Goal: Transaction & Acquisition: Subscribe to service/newsletter

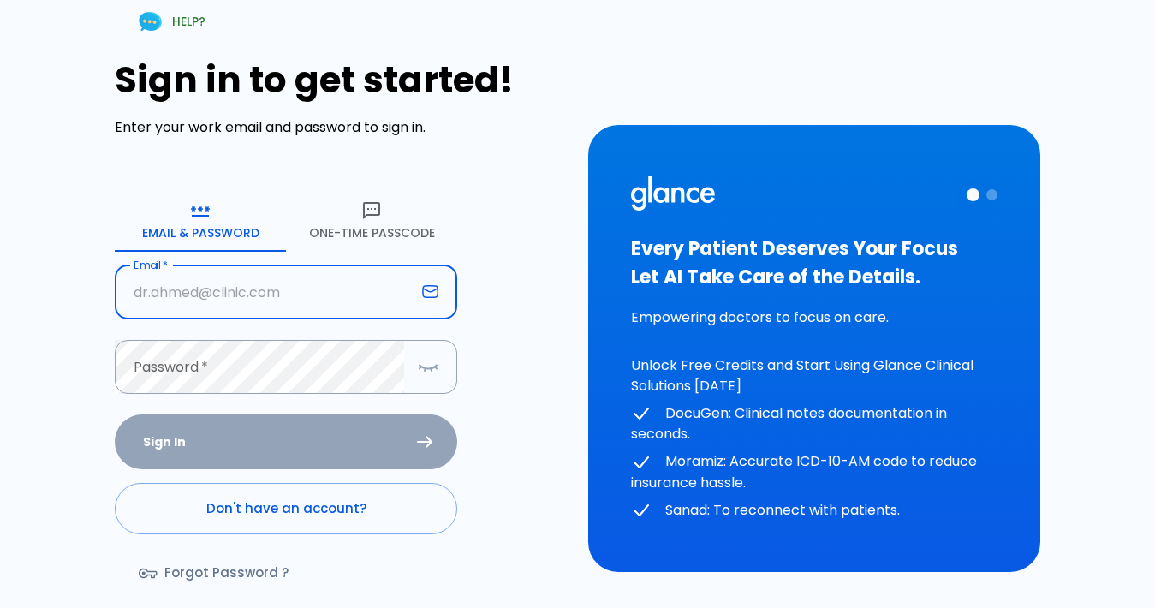
click at [249, 277] on input "text" at bounding box center [265, 292] width 301 height 54
click at [365, 227] on button "One-Time Passcode" at bounding box center [371, 221] width 171 height 62
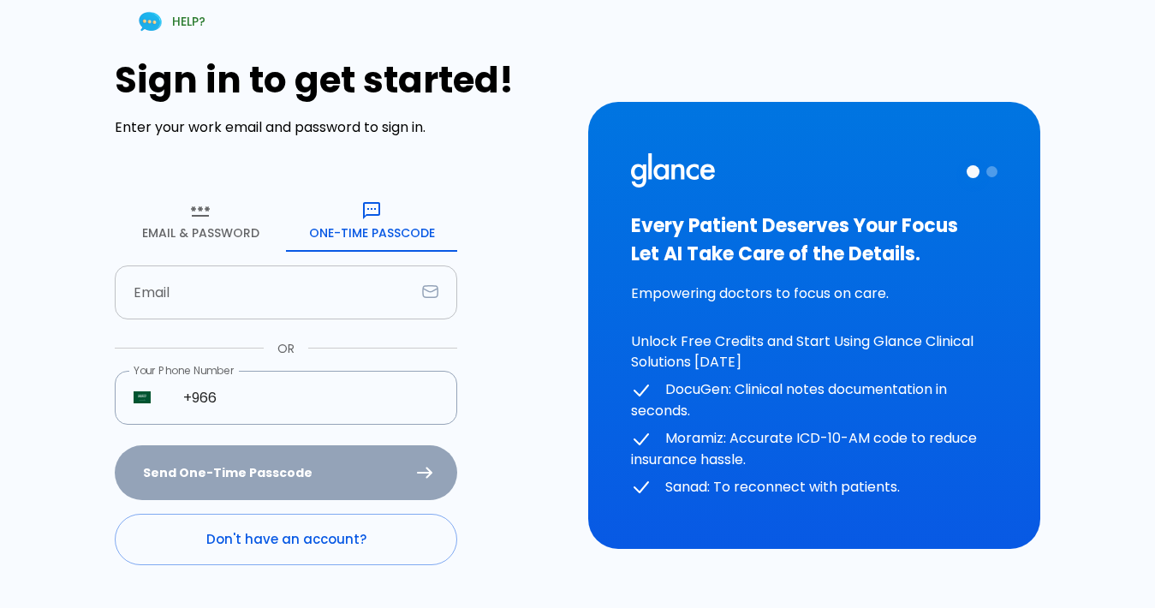
click at [219, 291] on input "text" at bounding box center [265, 292] width 301 height 54
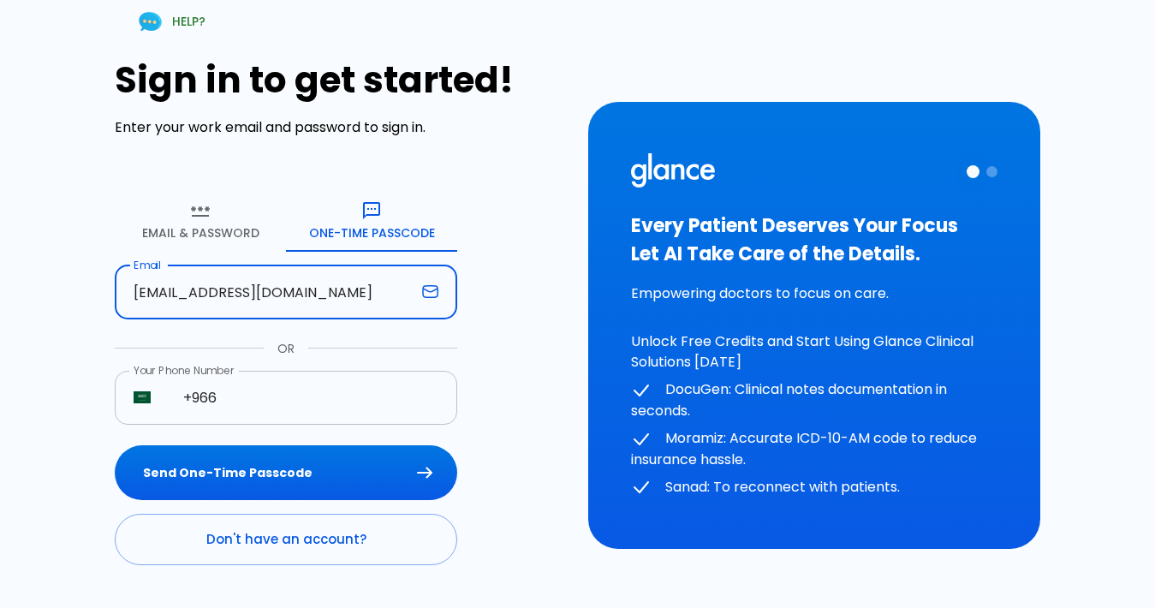
type input "ahmedhere79@yahoo.com"
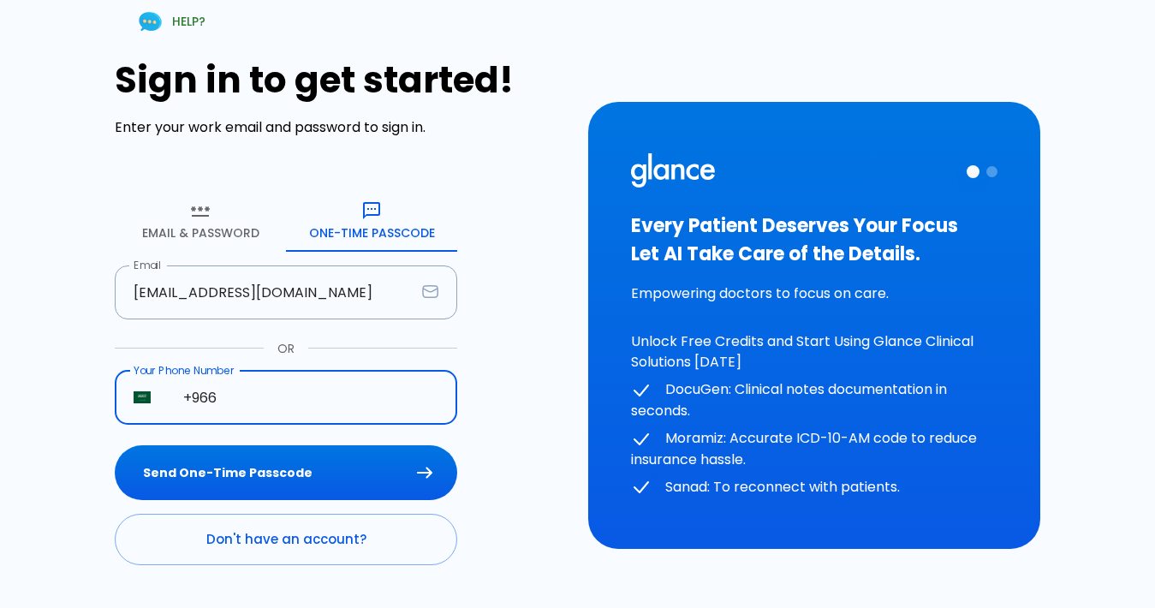
click at [224, 398] on input "+966" at bounding box center [310, 398] width 293 height 54
type input "+966 59 480 3309"
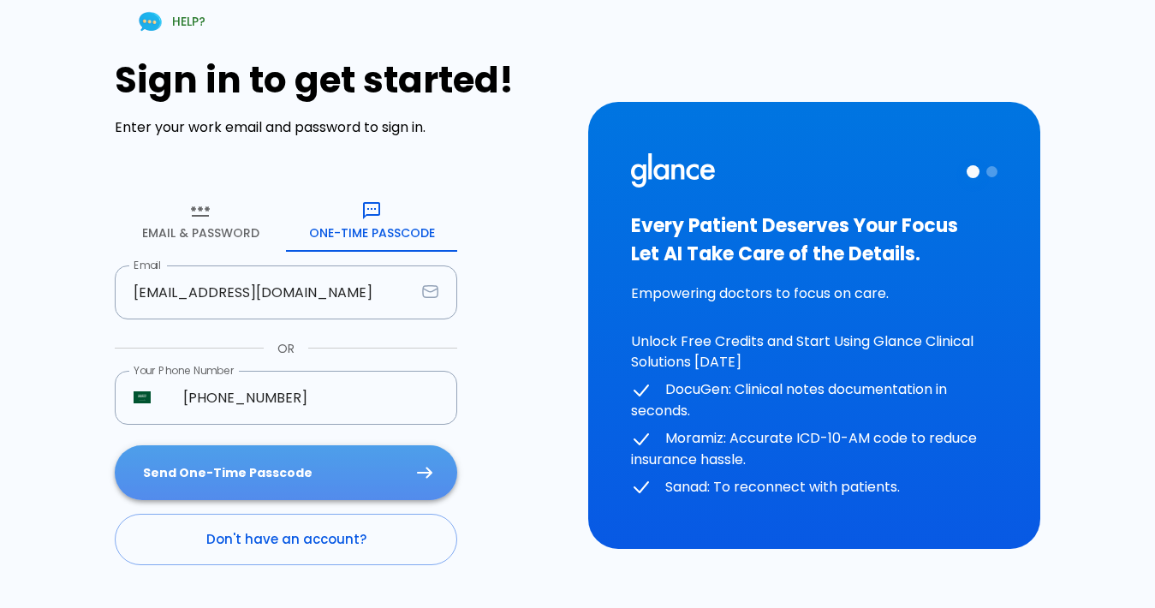
click at [224, 489] on button "Send One-Time Passcode" at bounding box center [286, 473] width 343 height 56
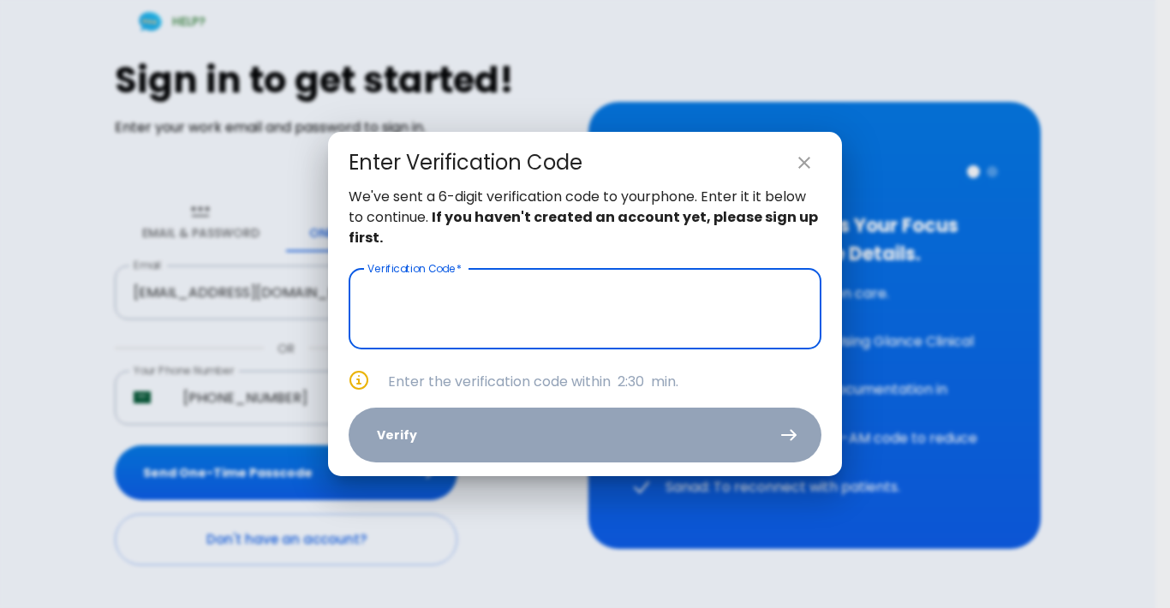
click at [800, 157] on icon "close" at bounding box center [804, 162] width 21 height 21
type input "_ _ _ _ _ _"
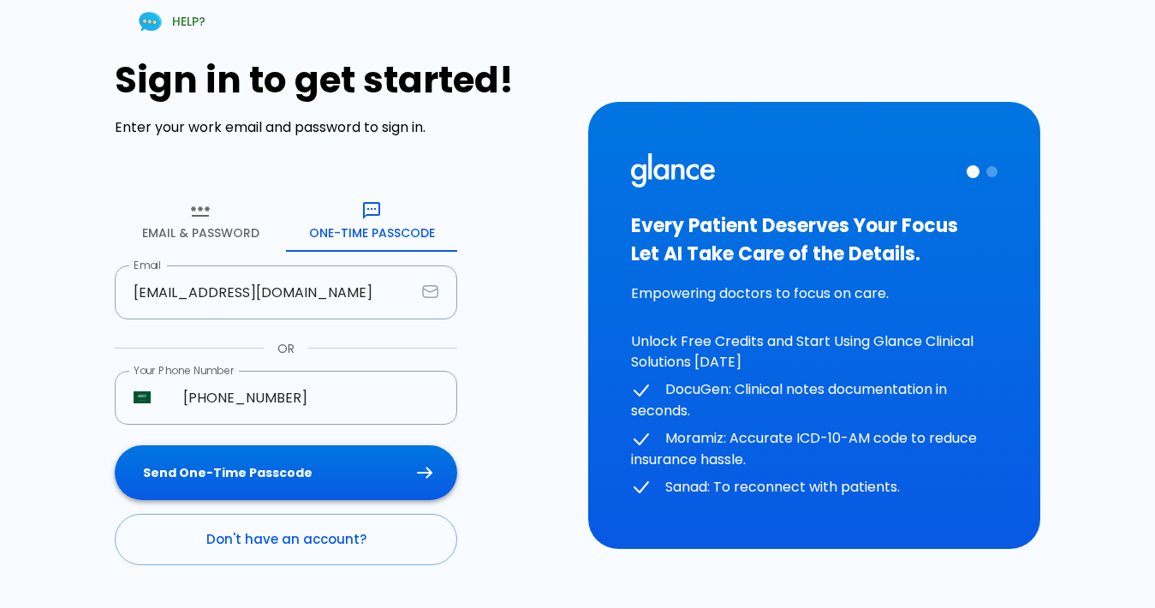
click at [292, 461] on button "Send One-Time Passcode" at bounding box center [286, 473] width 343 height 56
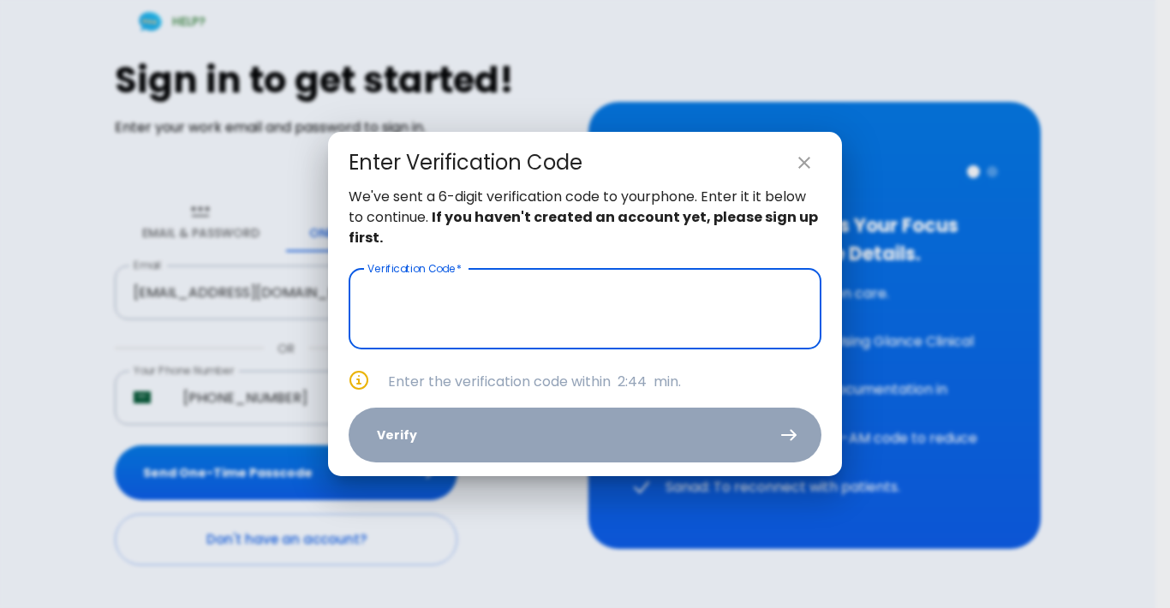
click at [804, 168] on icon "close" at bounding box center [804, 162] width 21 height 21
type input "_ _ _ _ _ _"
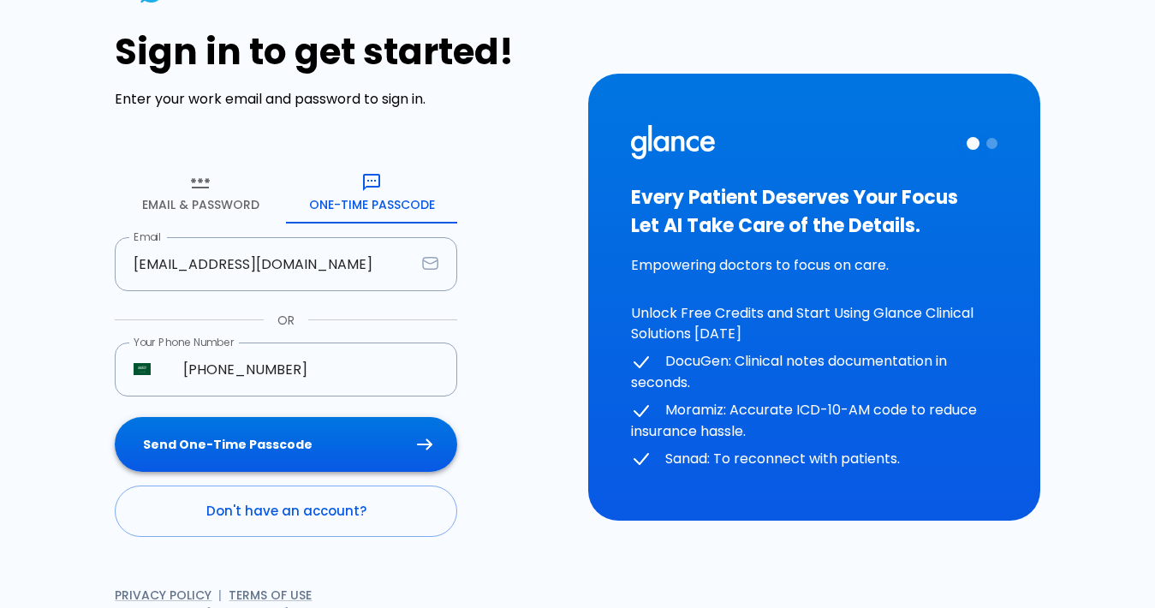
scroll to position [43, 0]
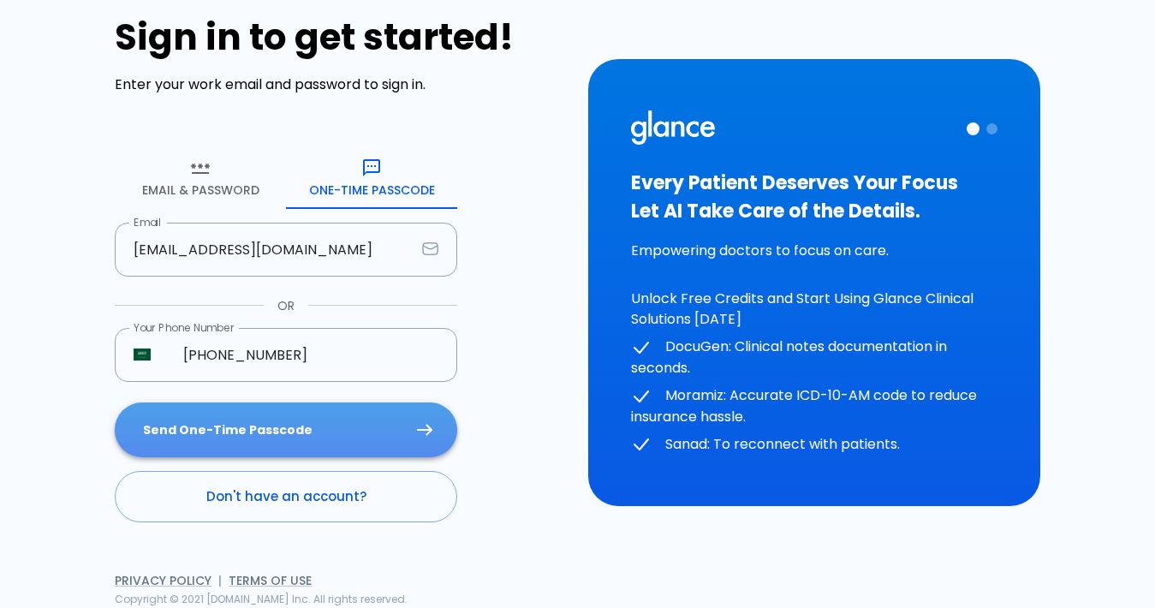
click at [192, 427] on button "Send One-Time Passcode" at bounding box center [286, 431] width 343 height 56
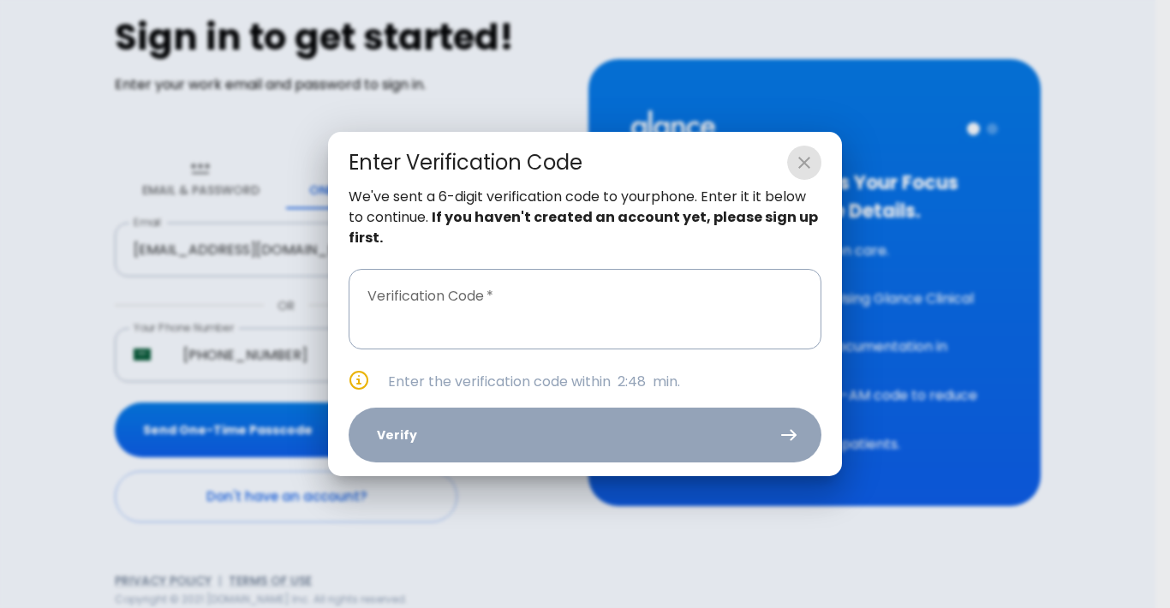
click at [805, 158] on icon "close" at bounding box center [804, 162] width 21 height 21
type input "_ _ _ _ _ _"
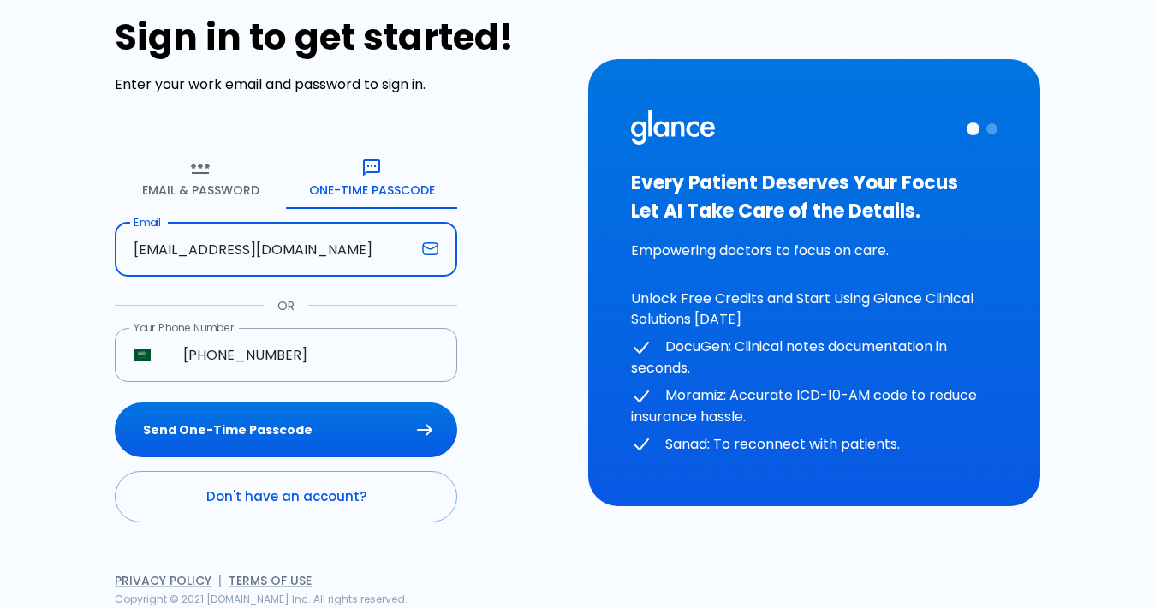
drag, startPoint x: 347, startPoint y: 249, endPoint x: 116, endPoint y: 256, distance: 231.3
click at [116, 256] on input "ahmedhere79@yahoo.com" at bounding box center [265, 250] width 301 height 54
paste input "htn ,dm,hyperlipidmia"
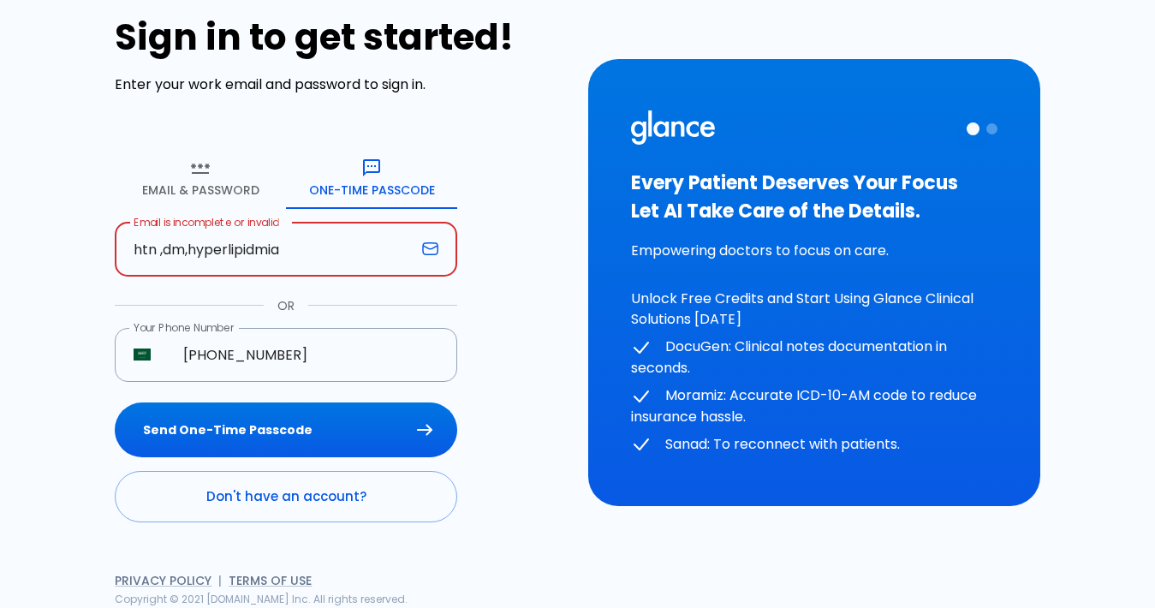
drag, startPoint x: 322, startPoint y: 253, endPoint x: 187, endPoint y: 253, distance: 135.3
click at [187, 253] on input "htn ,dm,hyperlipidmia" at bounding box center [265, 250] width 301 height 54
type input "h"
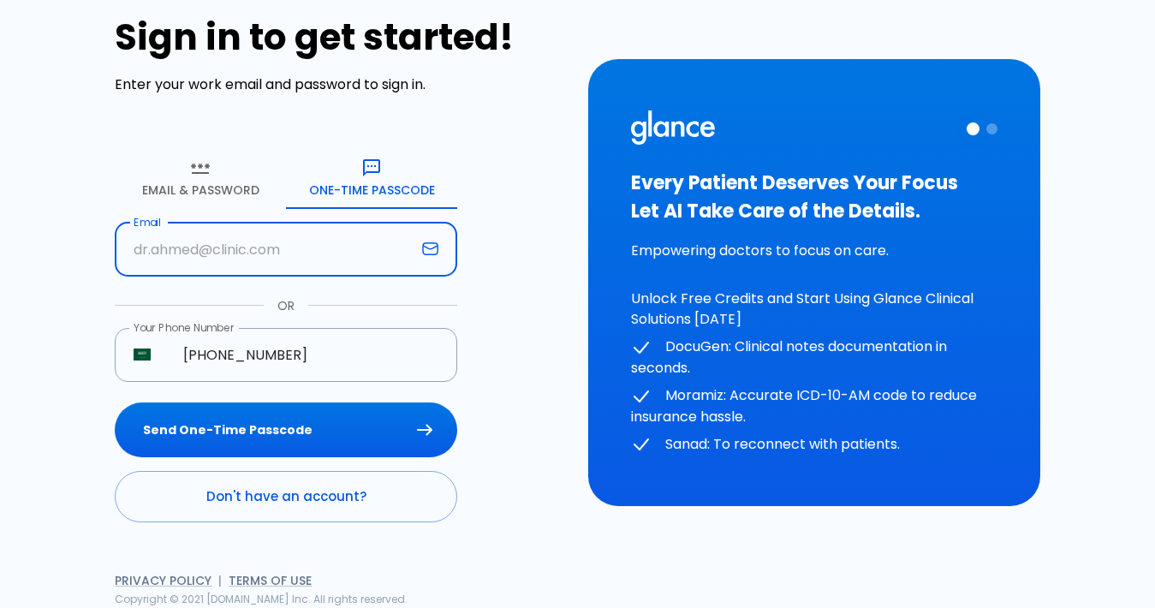
paste input "htn ,dm,hyperlipidmia"
type input "htn ,dm,hyperlipidmia"
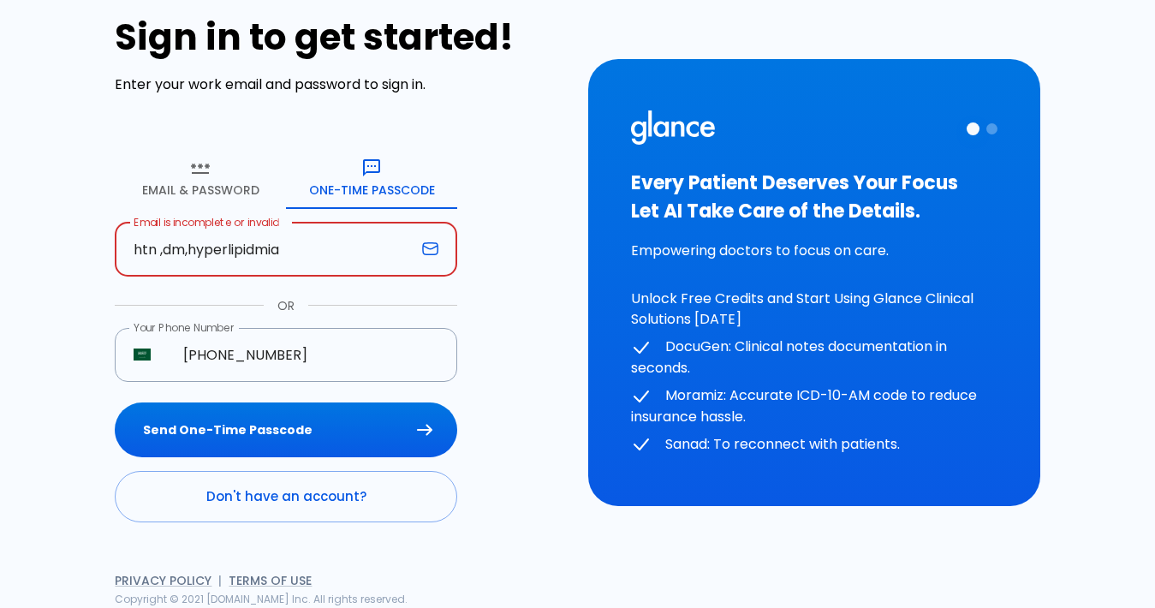
drag, startPoint x: 295, startPoint y: 247, endPoint x: 47, endPoint y: 237, distance: 247.7
click at [47, 237] on div "HELP? Sign in to get started! Enter your work email and password to sign in. Em…" at bounding box center [567, 272] width 1135 height 671
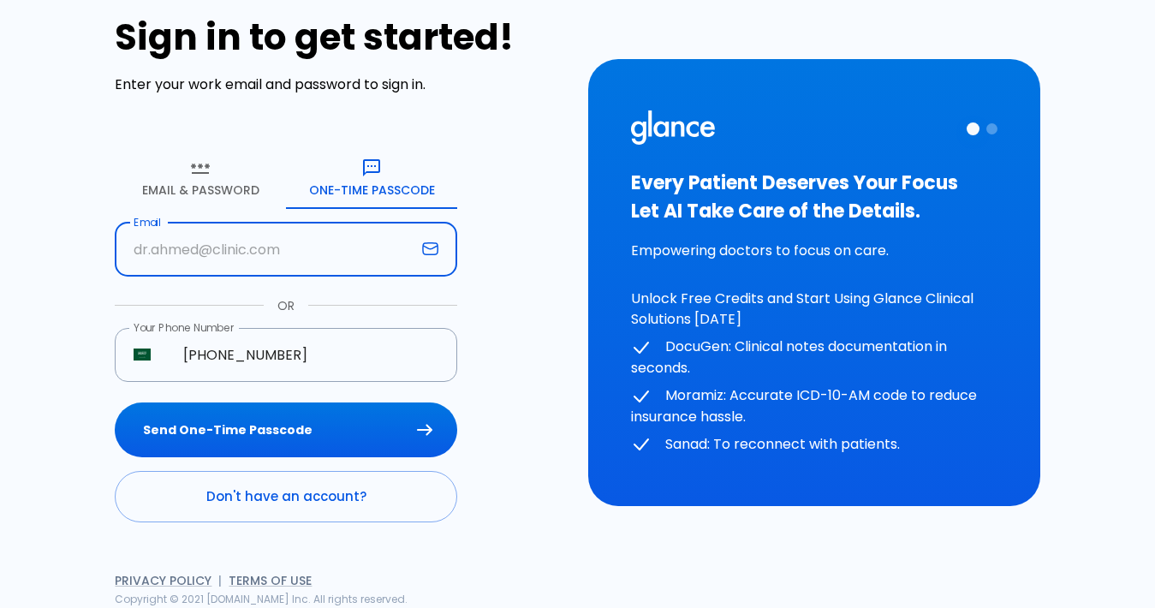
click at [155, 203] on button "Email & Password" at bounding box center [200, 178] width 171 height 62
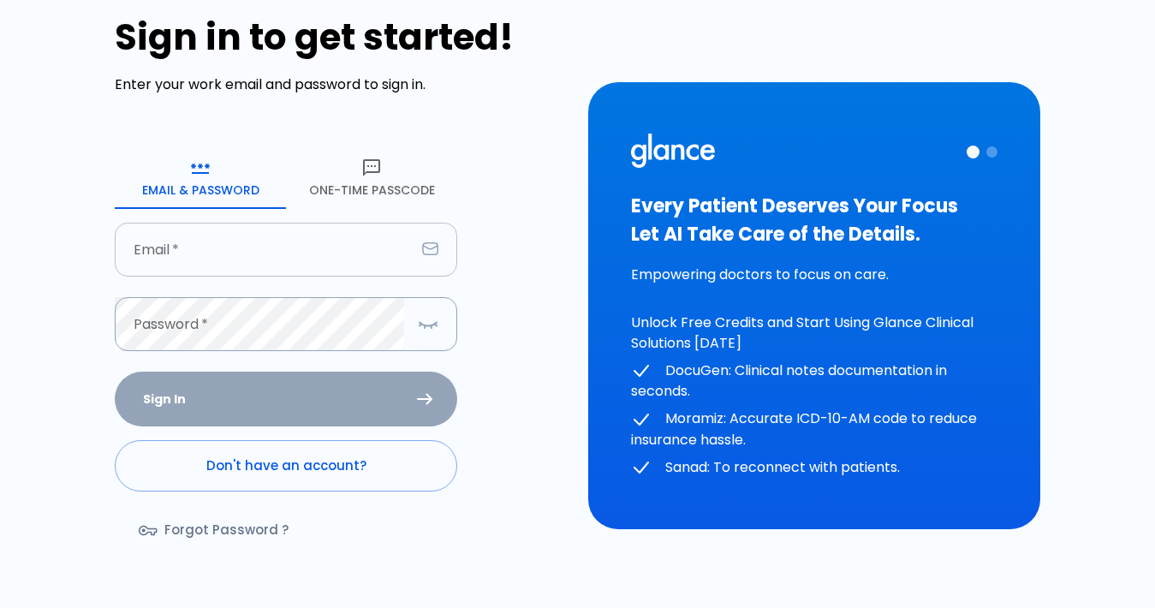
click at [152, 251] on input "text" at bounding box center [265, 250] width 301 height 54
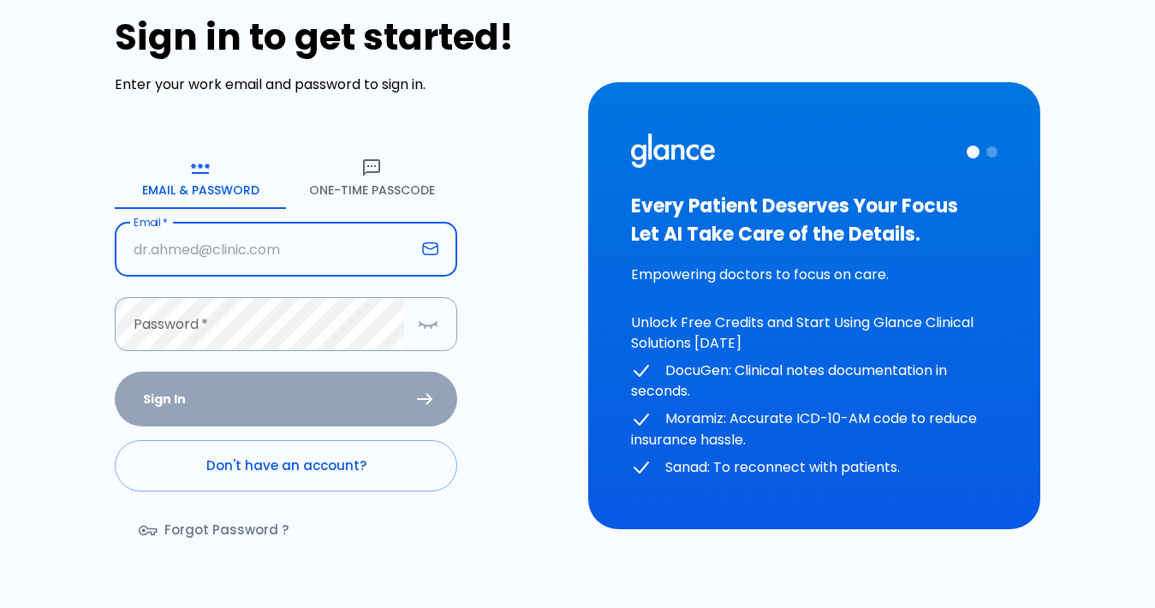
type input "ahmedhere79@yahoo.com"
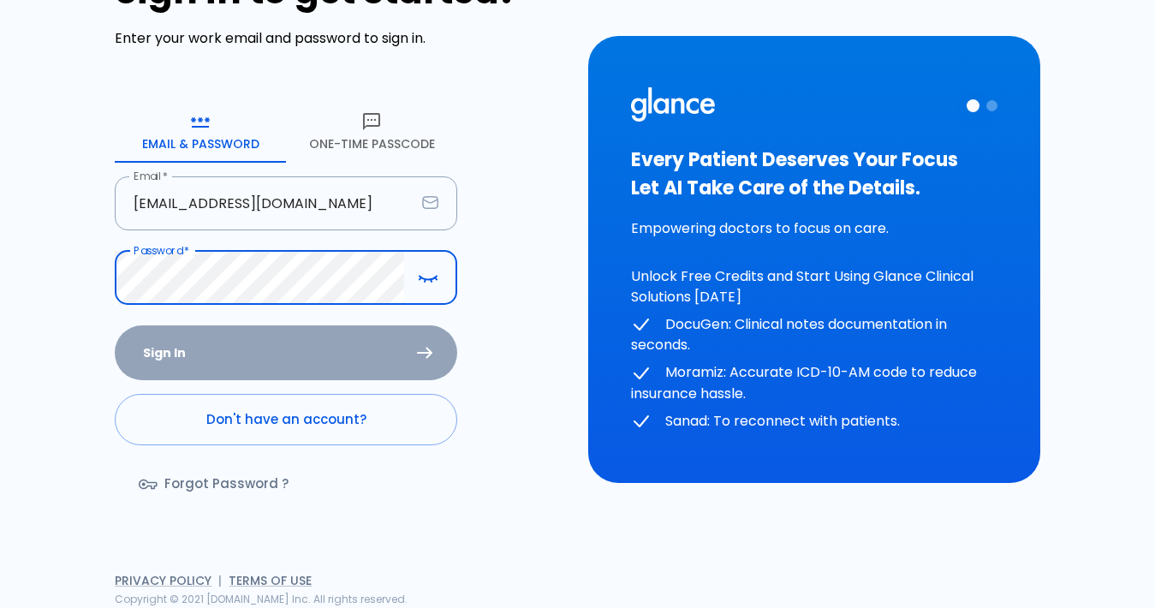
scroll to position [3, 0]
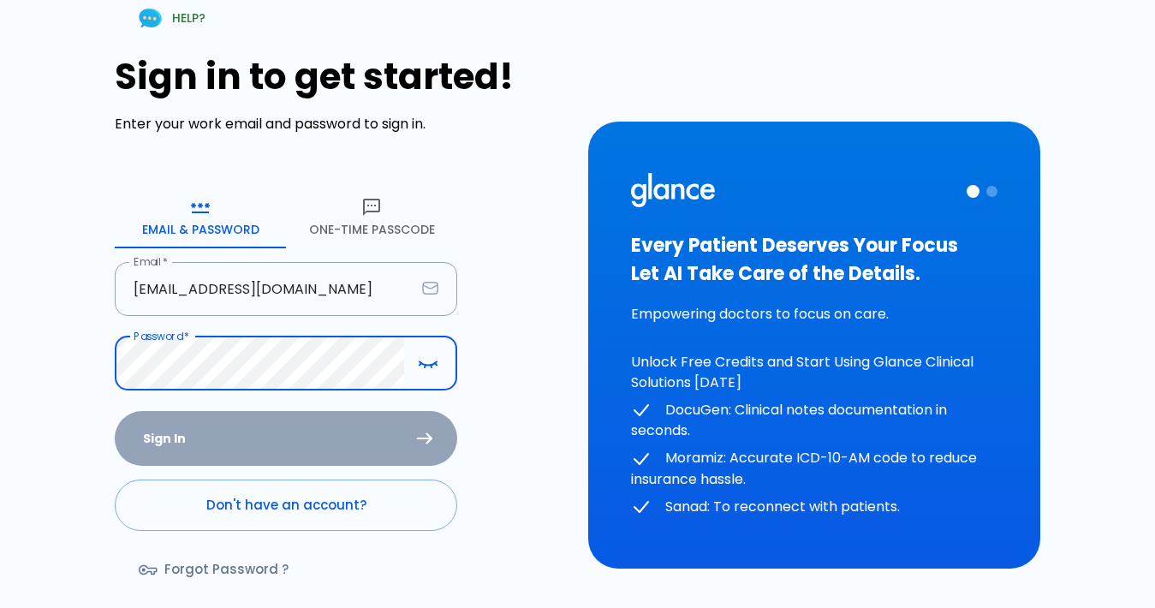
click at [152, 570] on icon at bounding box center [148, 569] width 19 height 11
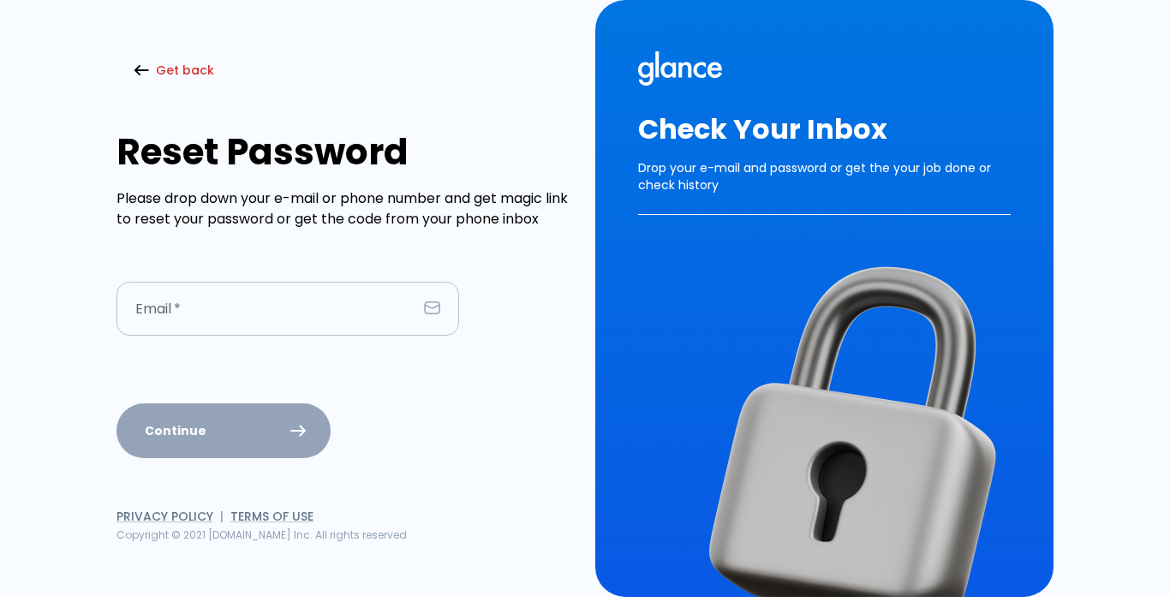
click at [203, 305] on input "text" at bounding box center [266, 309] width 301 height 54
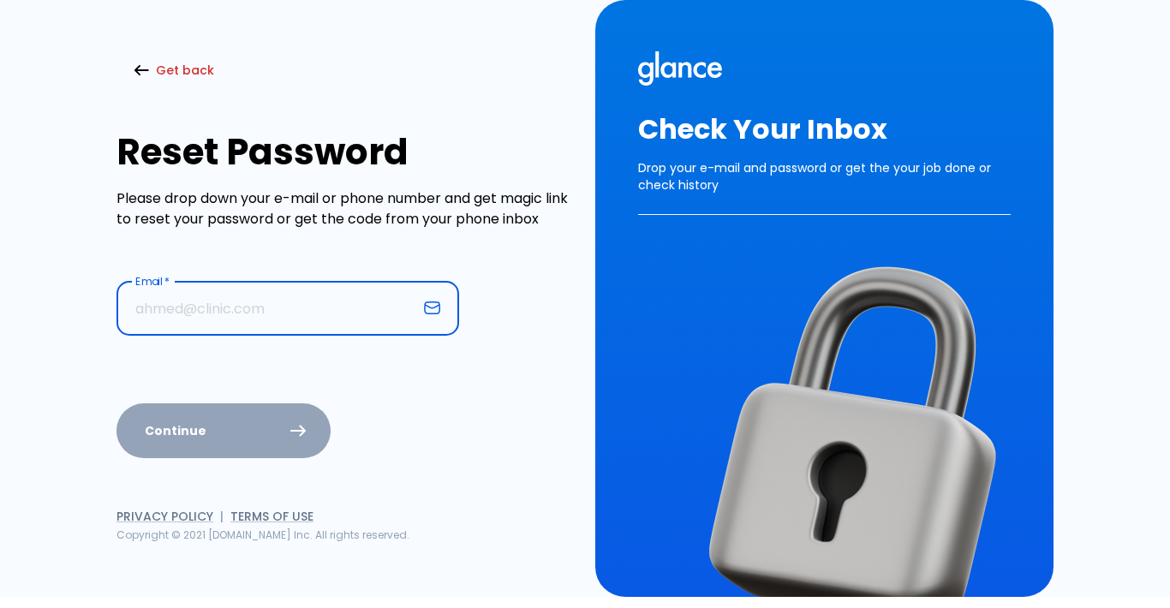
type input "ahmedhere79@yahoo.com"
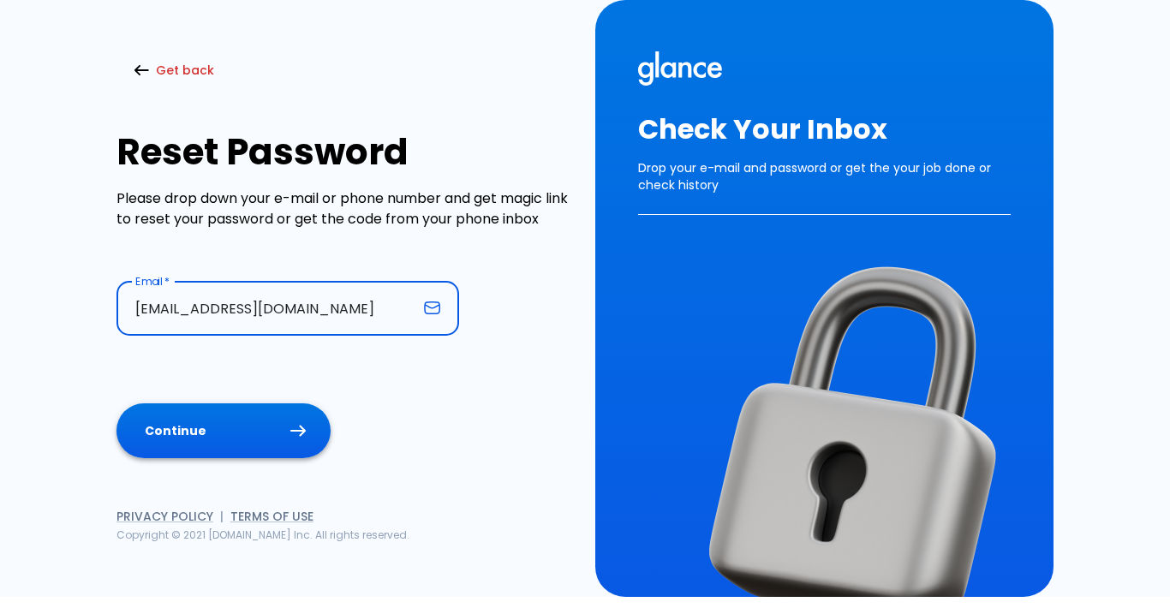
click at [191, 442] on button "Continue" at bounding box center [223, 431] width 214 height 56
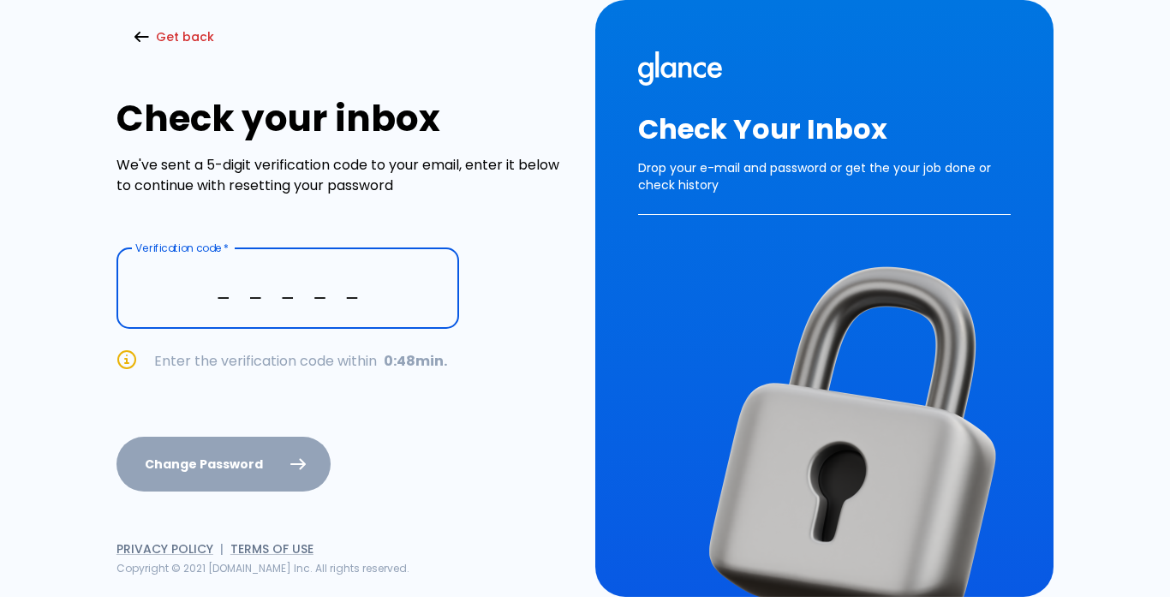
type input "_ _ _ _ _"
click at [154, 16] on div "Get back Check your inbox We've sent a 5-digit verification code to your email,…" at bounding box center [335, 288] width 479 height 578
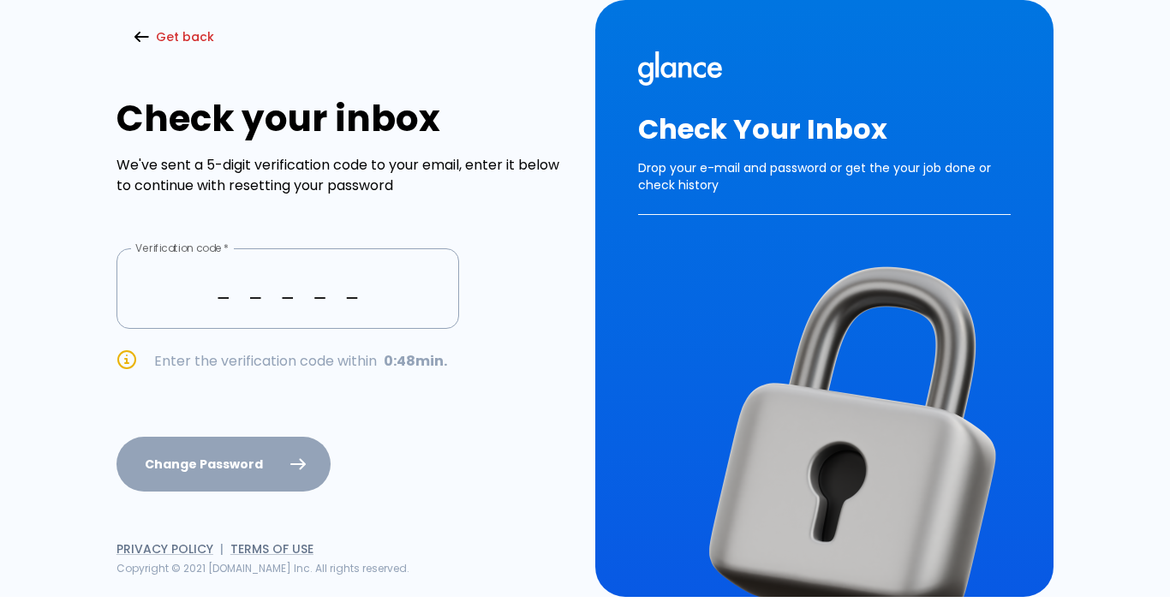
click at [149, 30] on button "Get back" at bounding box center [175, 37] width 118 height 35
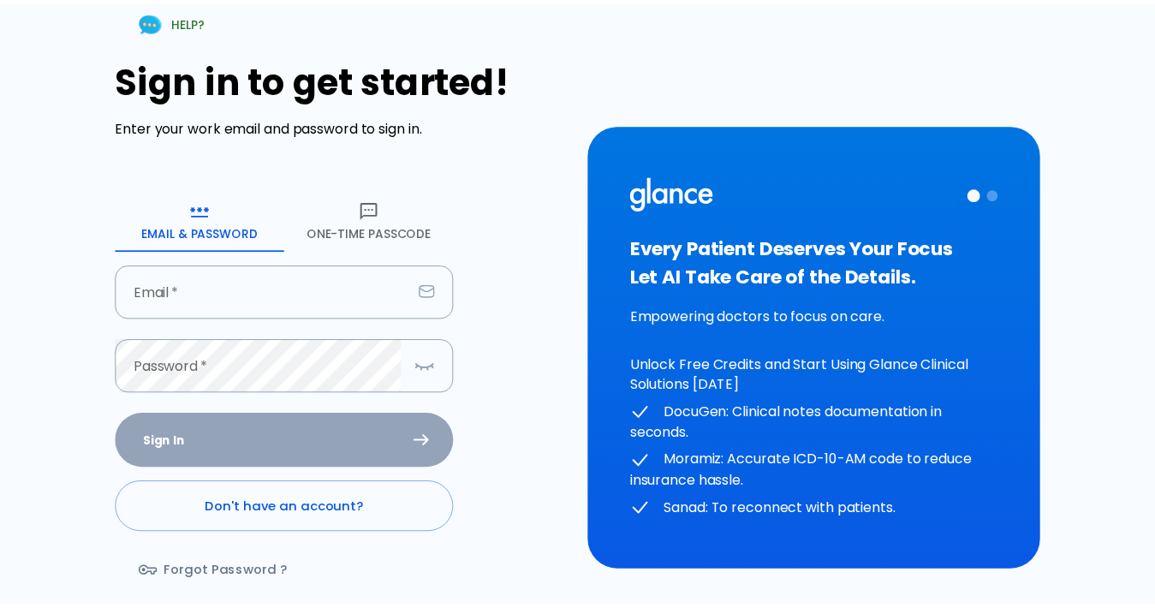
scroll to position [3, 0]
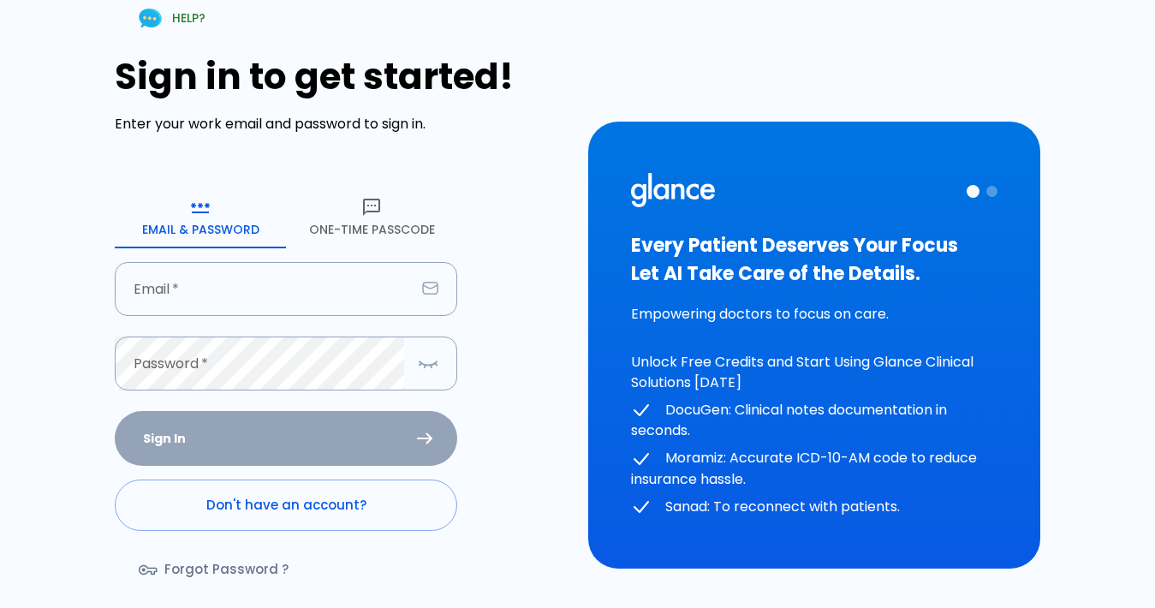
click at [399, 201] on button "One-Time Passcode" at bounding box center [371, 218] width 171 height 62
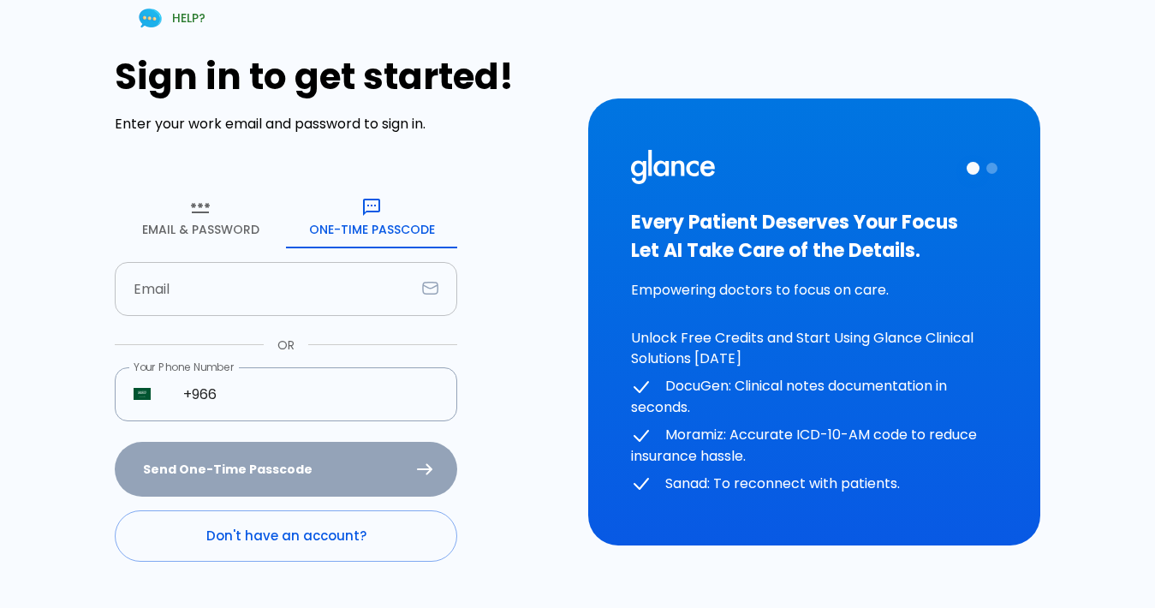
click at [267, 273] on input "text" at bounding box center [265, 289] width 301 height 54
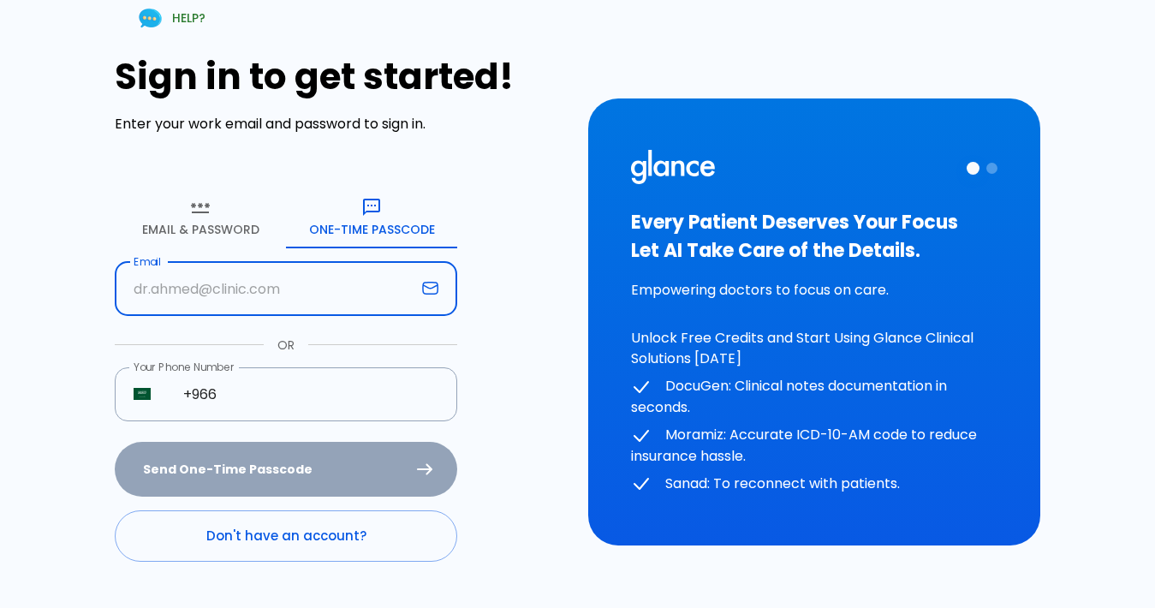
type input "ahmedhere79@yahoo.com"
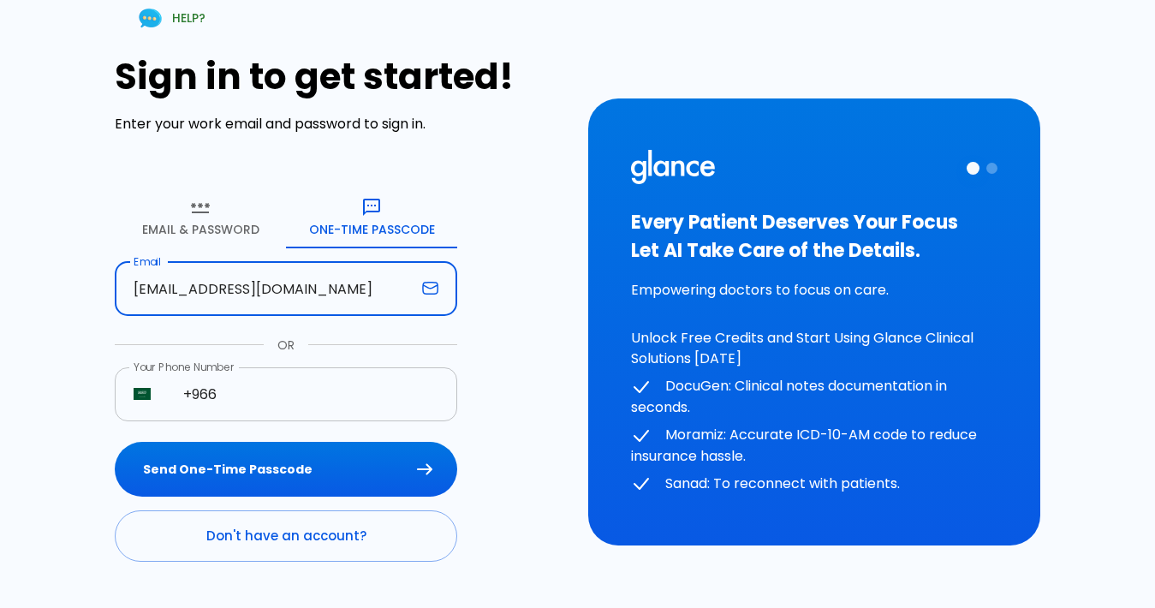
click at [266, 403] on input "+966" at bounding box center [310, 394] width 293 height 54
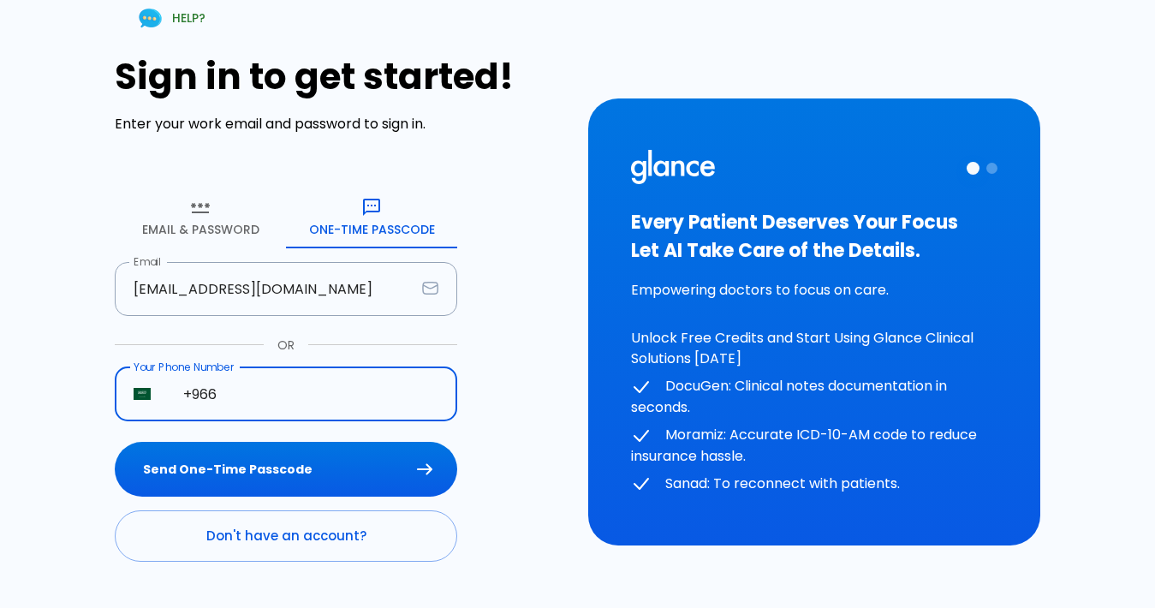
type input "+966 59 480 3309"
click at [221, 468] on button "Send One-Time Passcode" at bounding box center [286, 470] width 343 height 56
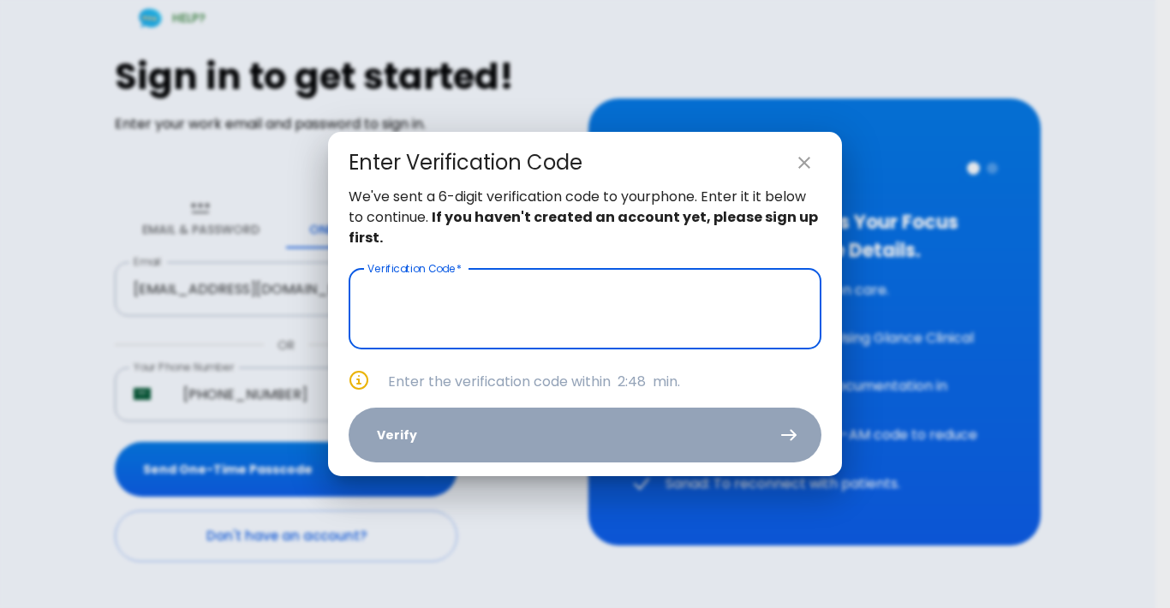
click at [807, 143] on h2 "Enter Verification Code" at bounding box center [585, 159] width 514 height 55
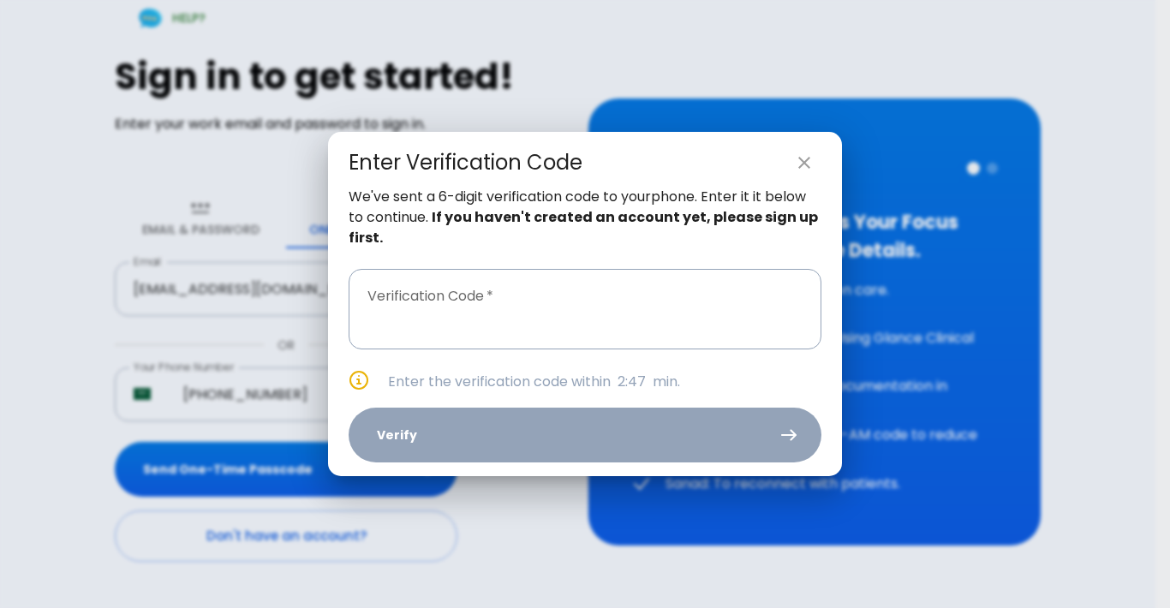
click at [806, 158] on icon "close" at bounding box center [804, 162] width 21 height 21
type input "_ _ _ _ _ _"
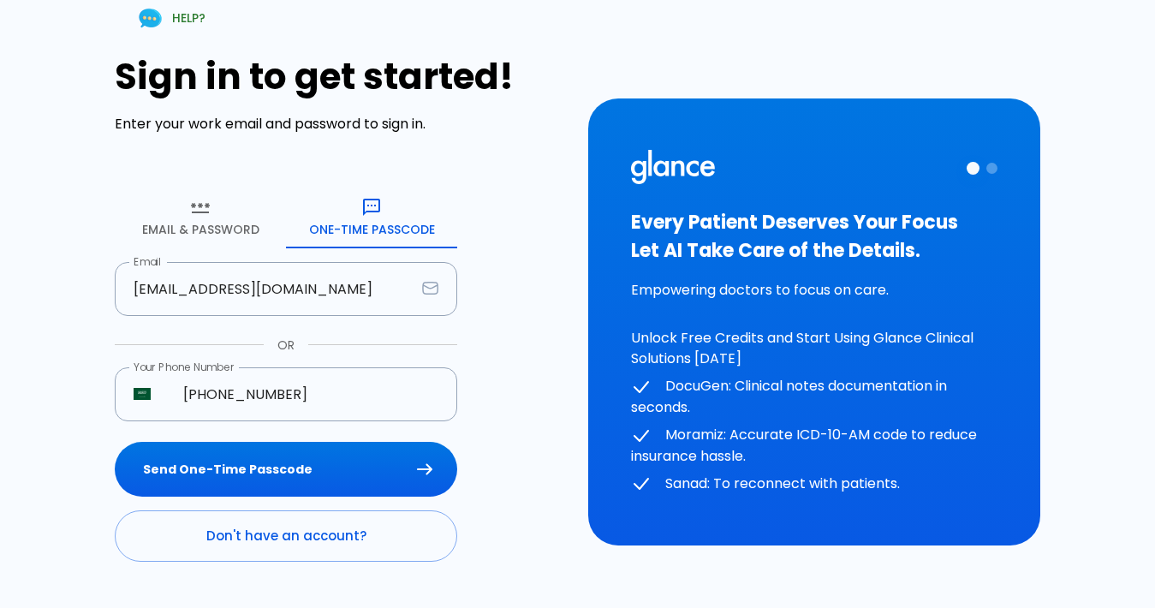
click at [173, 241] on button "Email & Password" at bounding box center [200, 218] width 171 height 62
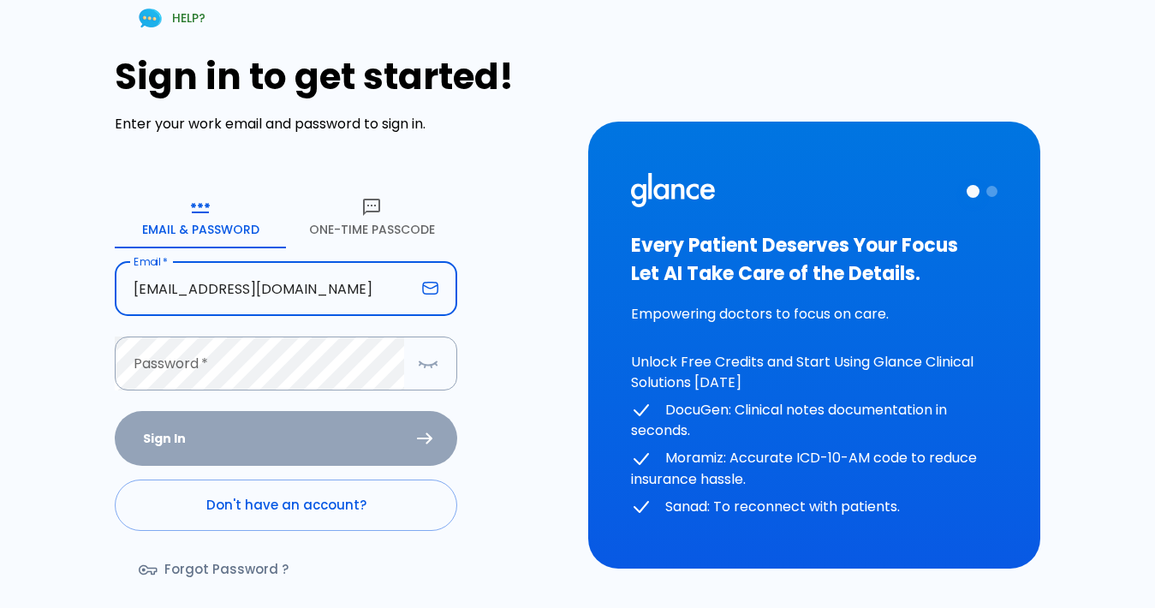
drag, startPoint x: 395, startPoint y: 290, endPoint x: 92, endPoint y: 268, distance: 303.1
click at [92, 268] on div "HELP? Sign in to get started! Enter your work email and password to sign in. Em…" at bounding box center [567, 335] width 1135 height 718
type input "brokenangelhere@gmail.com"
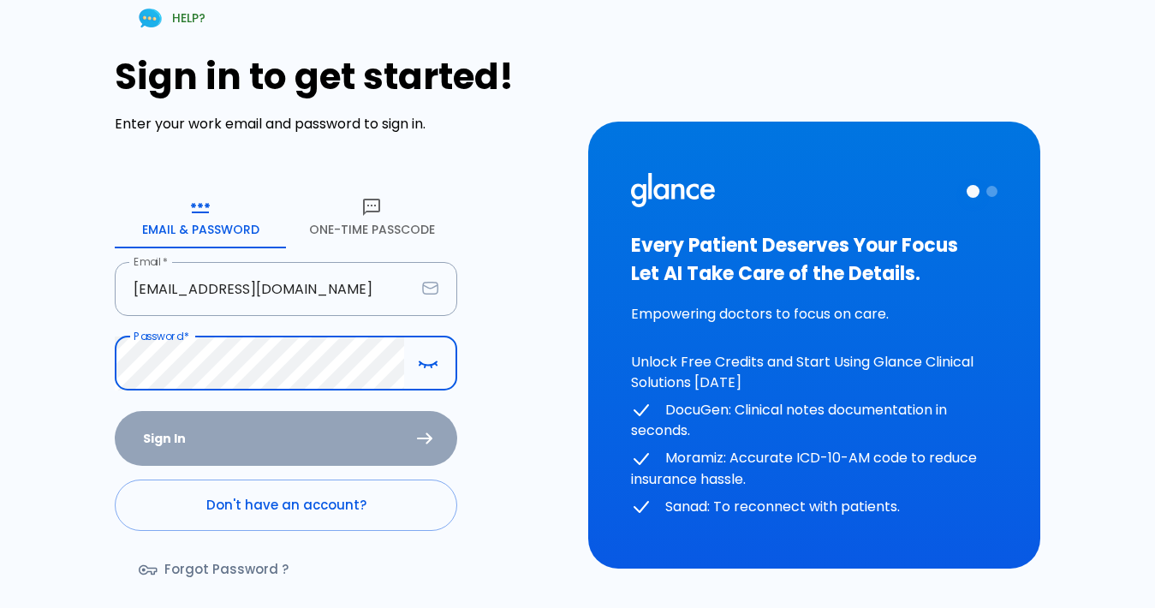
click at [159, 565] on link "Forgot Password ?" at bounding box center [215, 570] width 201 height 50
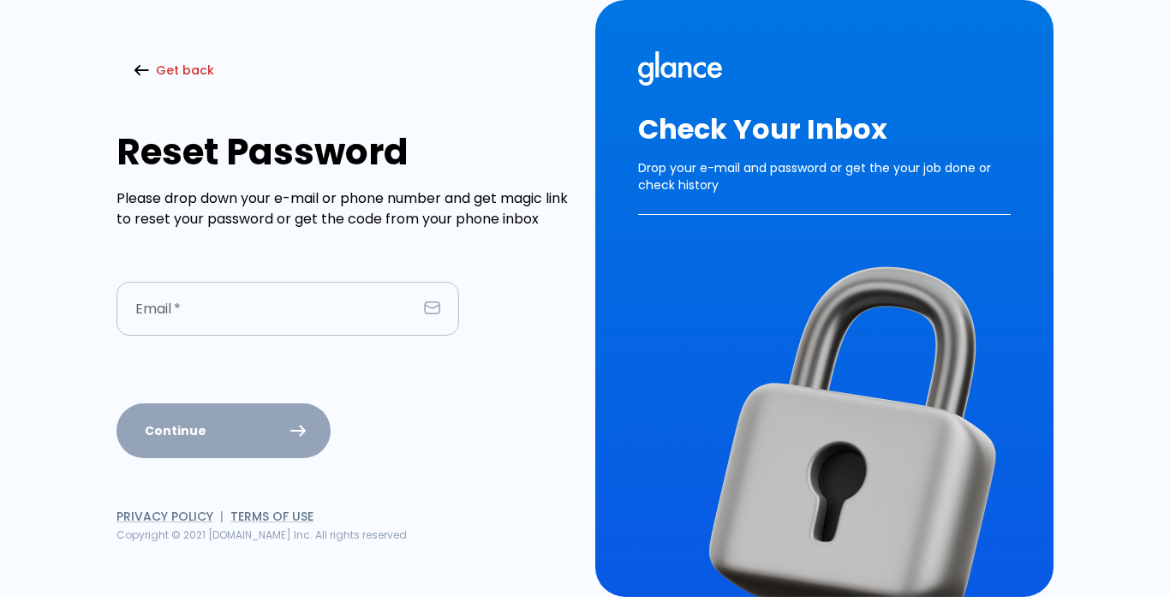
click at [196, 323] on input "text" at bounding box center [266, 309] width 301 height 54
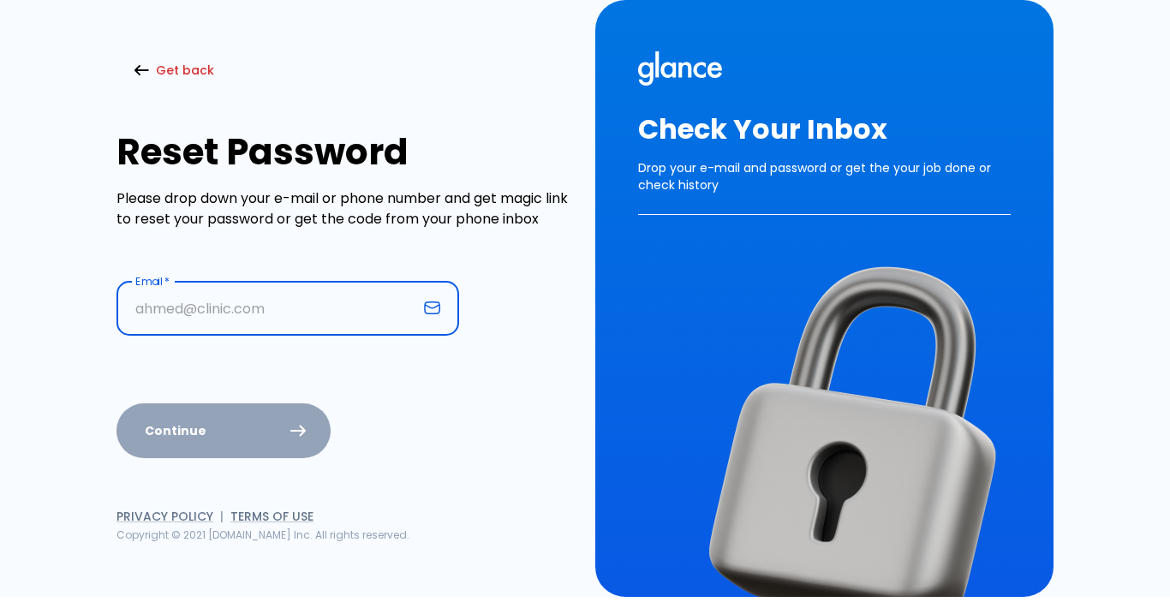
click at [312, 305] on input "text" at bounding box center [266, 309] width 301 height 54
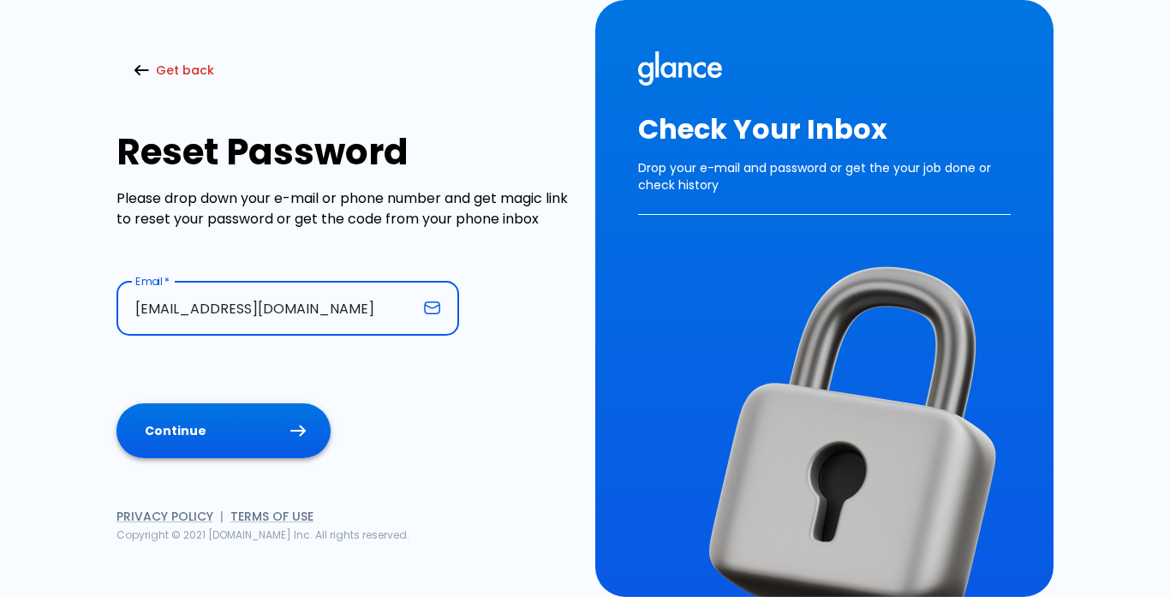
type input "brokenangelhere@gmail.com"
click at [234, 442] on button "Continue" at bounding box center [223, 431] width 214 height 56
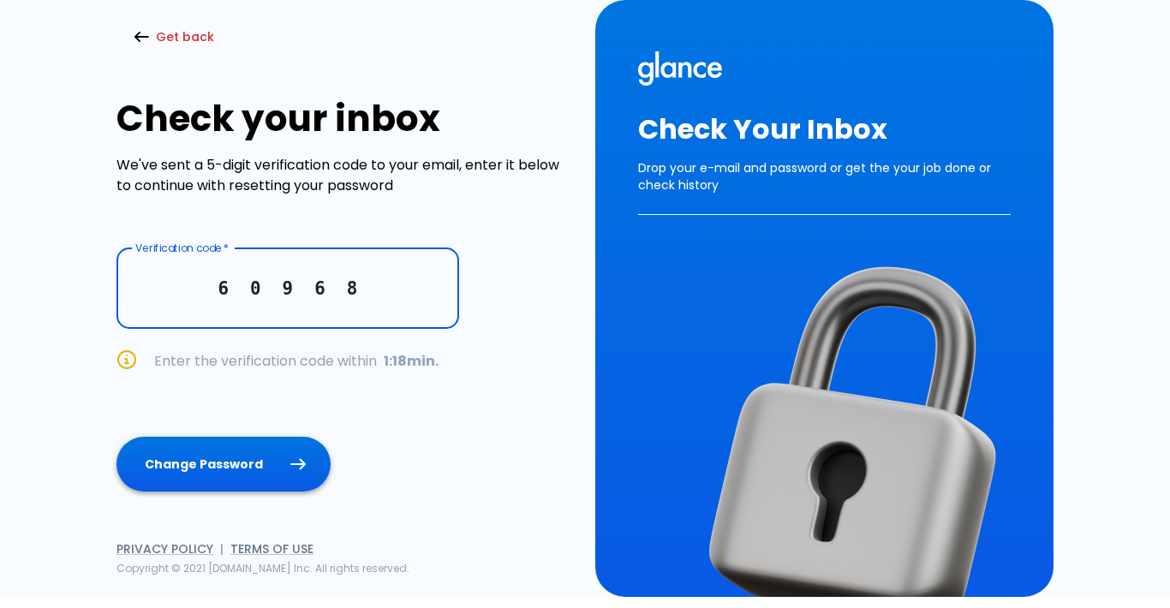
type input "6 0 9 6 8"
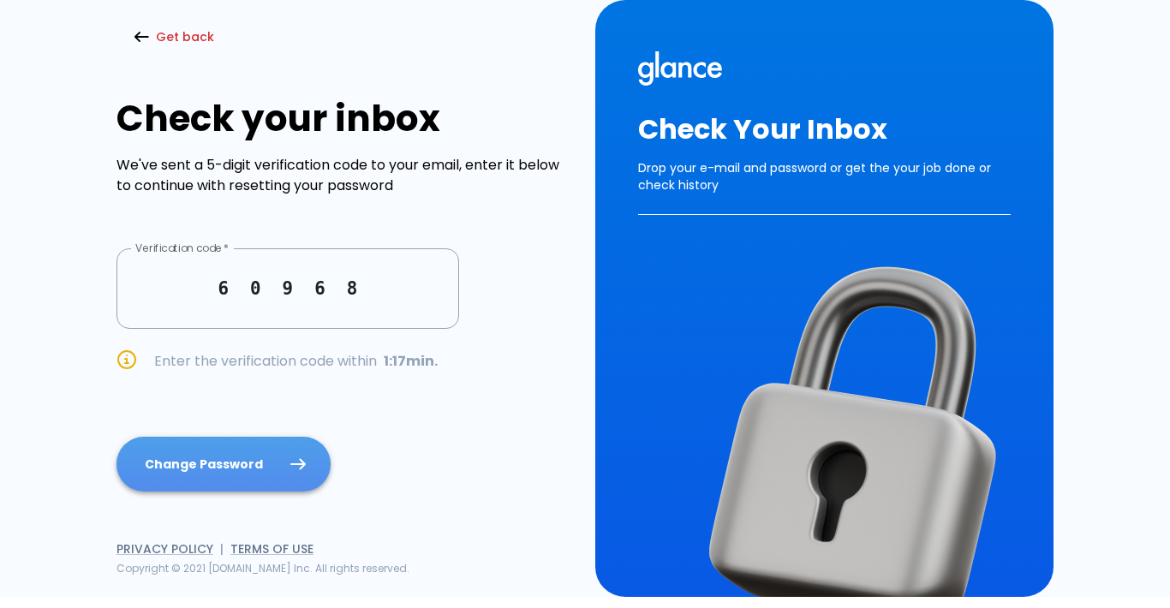
click at [206, 471] on button "Change Password" at bounding box center [223, 465] width 214 height 56
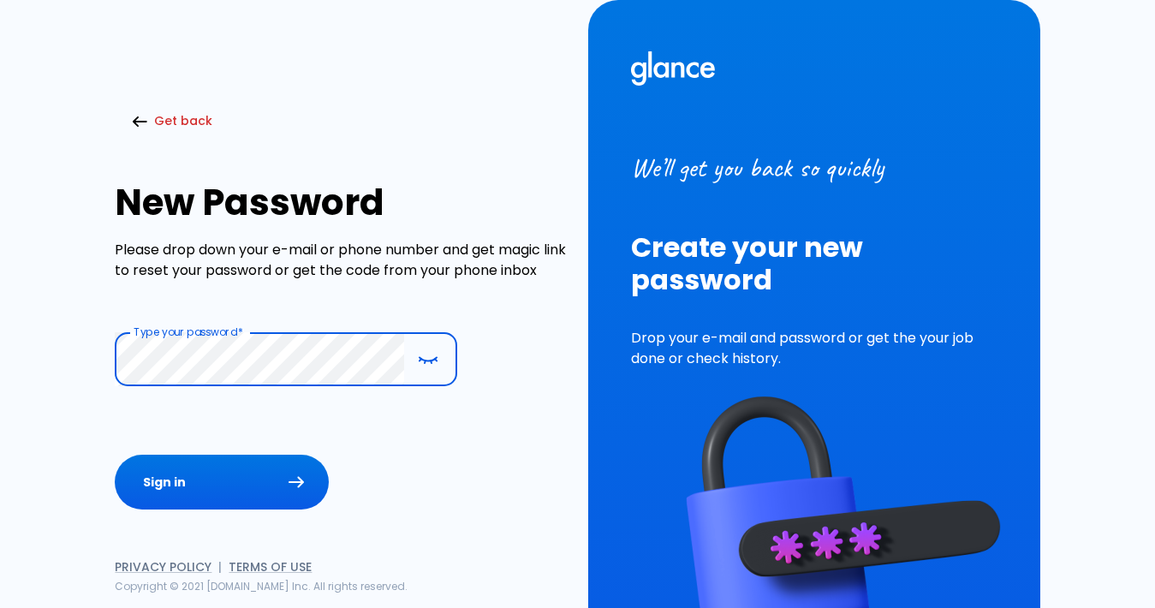
click at [70, 404] on div "Get back New Password Please drop down your e-mail or phone number and get magi…" at bounding box center [567, 338] width 1135 height 719
click at [209, 485] on button "Sign in" at bounding box center [222, 483] width 214 height 56
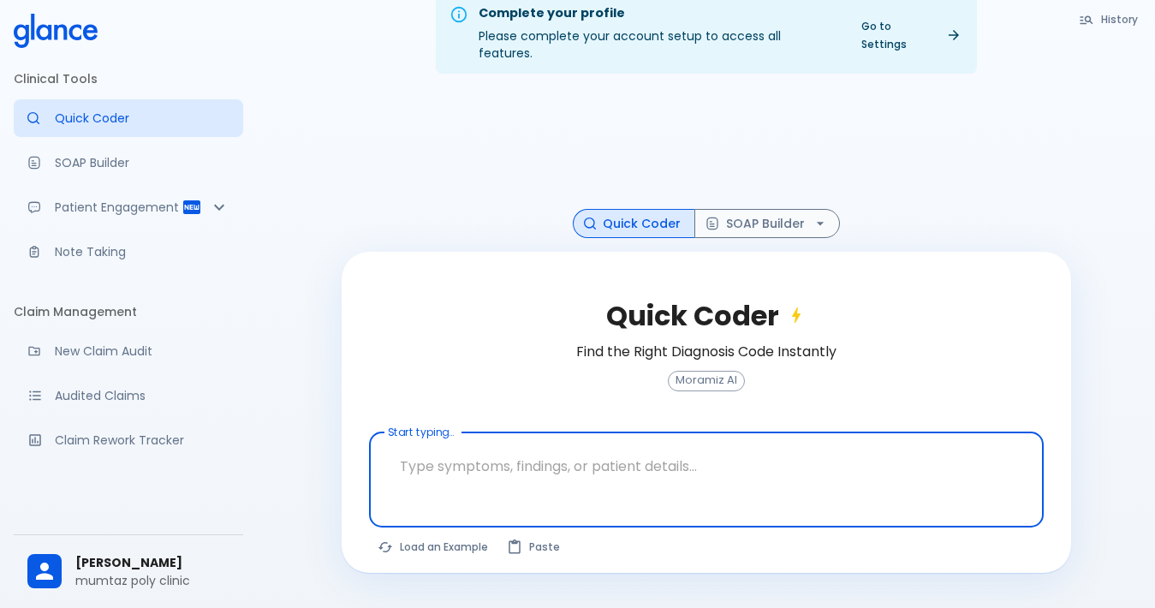
scroll to position [41, 0]
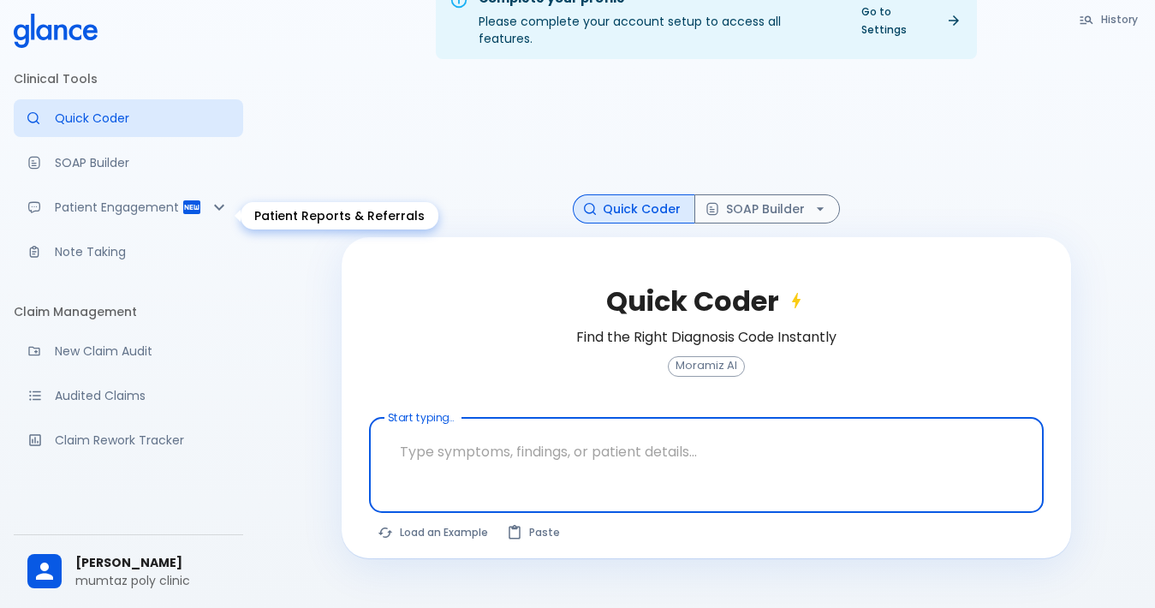
click at [107, 216] on p "Patient Engagement" at bounding box center [118, 207] width 127 height 17
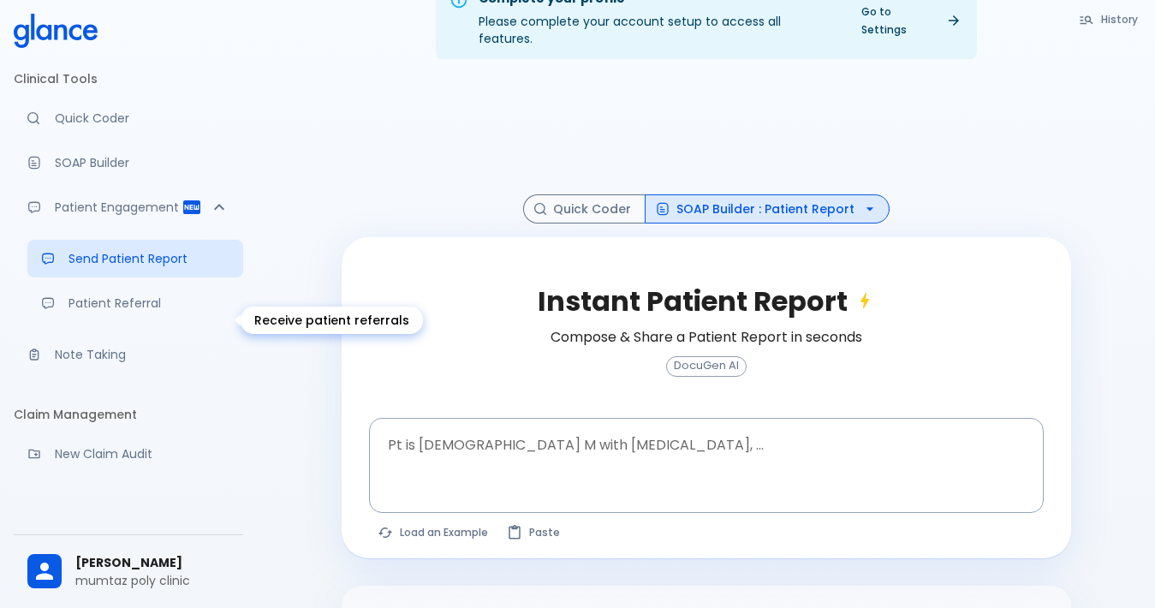
click at [92, 312] on p "Patient Referral" at bounding box center [149, 303] width 161 height 17
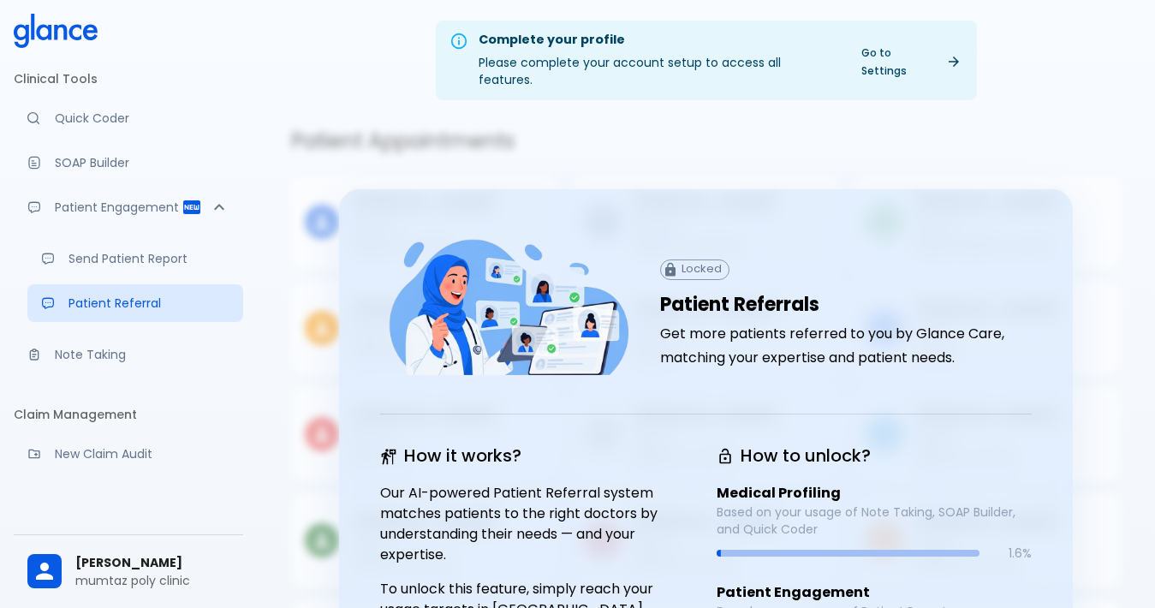
click at [120, 134] on link "Quick Coder" at bounding box center [129, 118] width 230 height 38
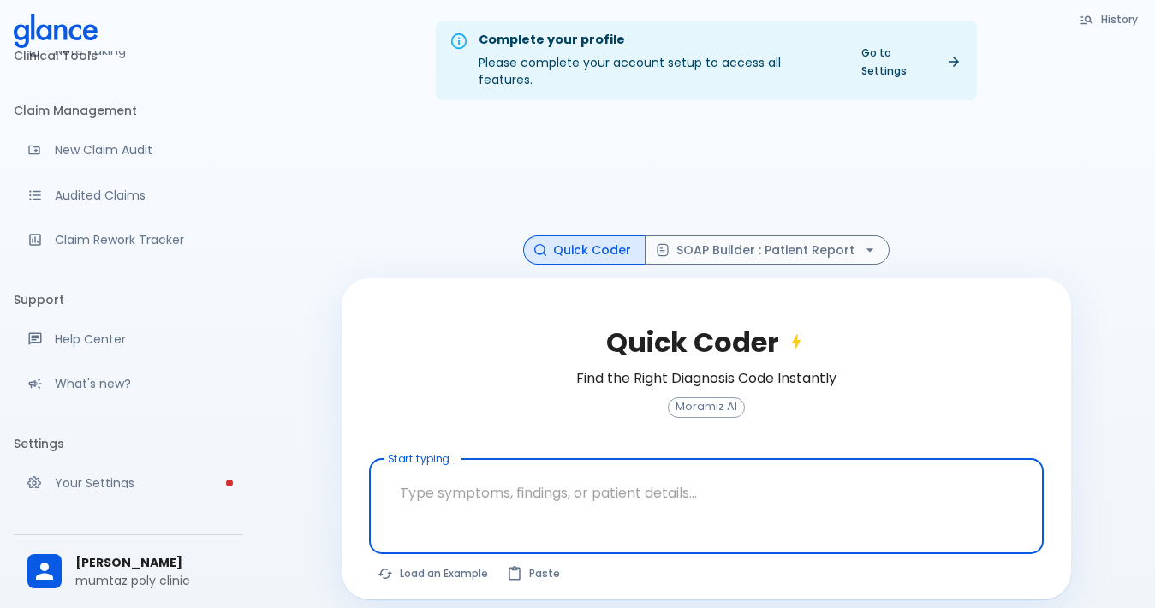
scroll to position [376, 0]
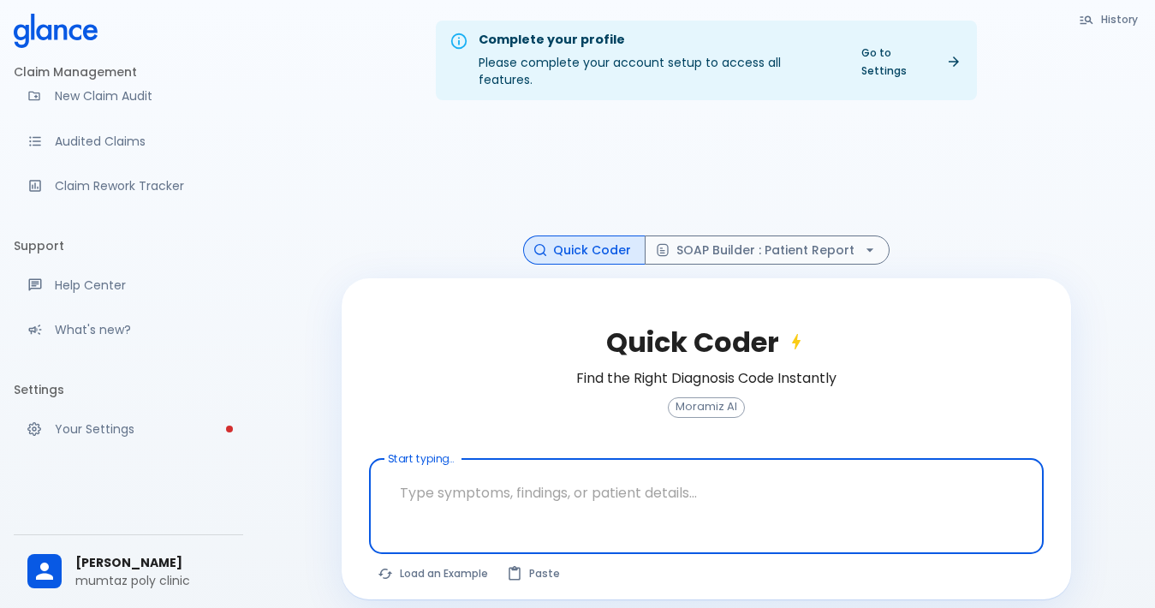
click at [394, 520] on div at bounding box center [708, 535] width 668 height 31
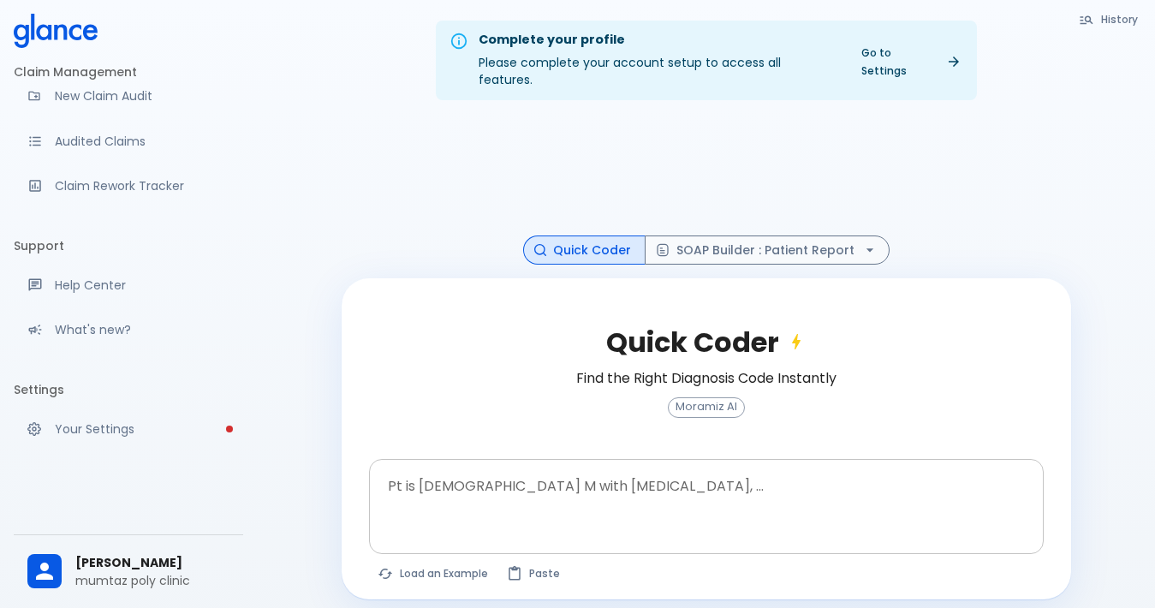
click at [406, 498] on textarea at bounding box center [706, 493] width 651 height 54
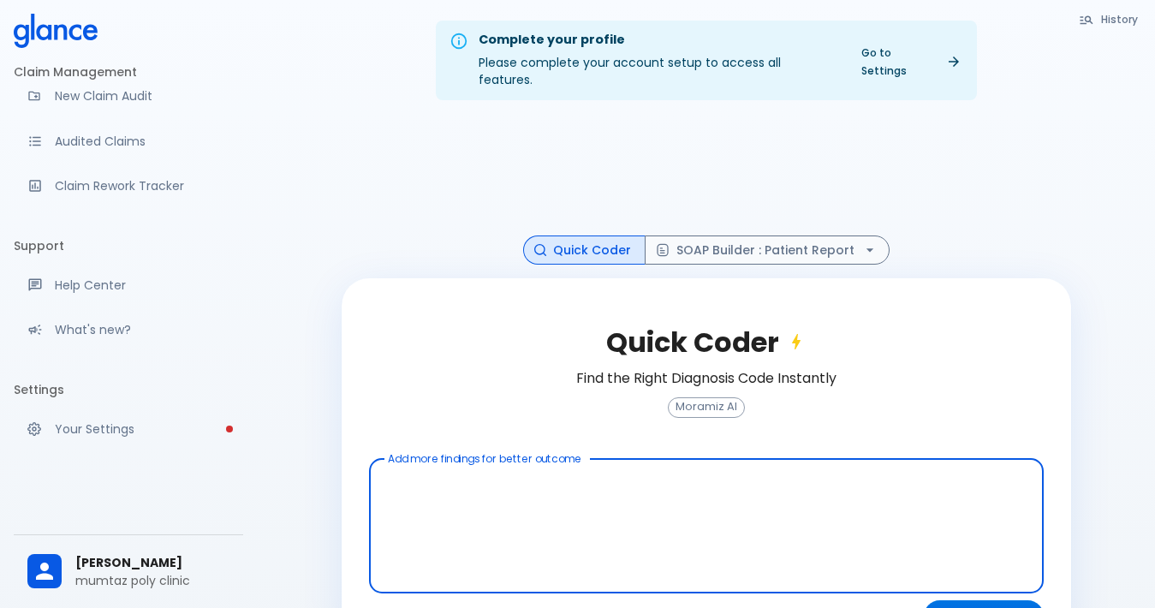
click at [415, 484] on textarea at bounding box center [706, 512] width 651 height 93
click at [318, 353] on div "Complete your profile Please complete your account setup to access all features…" at bounding box center [706, 333] width 898 height 666
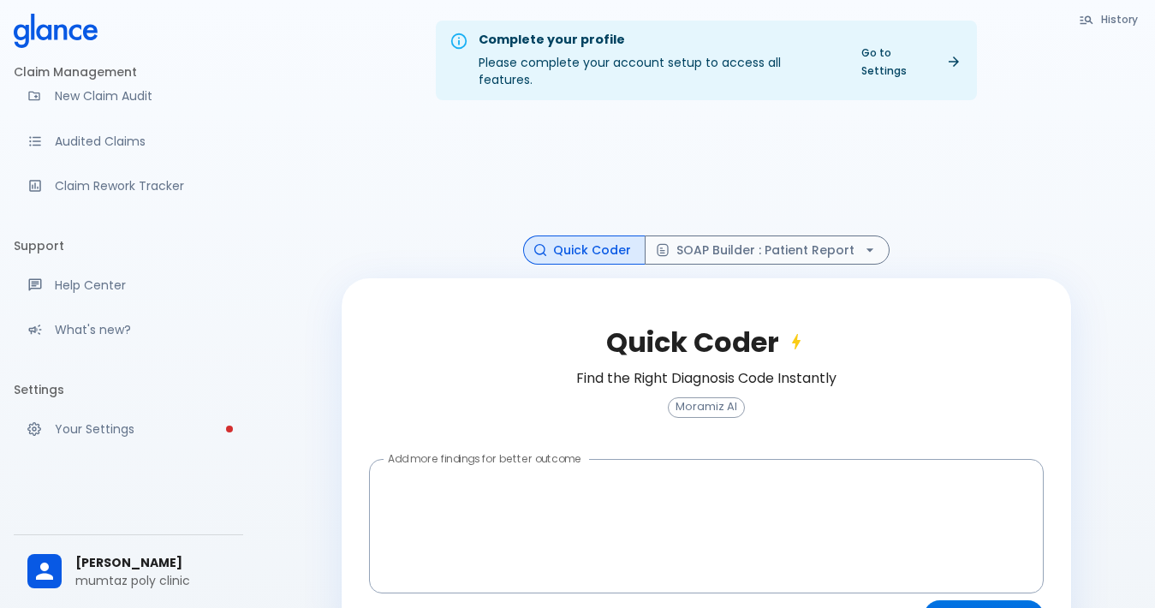
click at [314, 353] on div "Complete your profile Please complete your account setup to access all features…" at bounding box center [706, 333] width 898 height 666
click at [403, 466] on textarea at bounding box center [706, 512] width 651 height 93
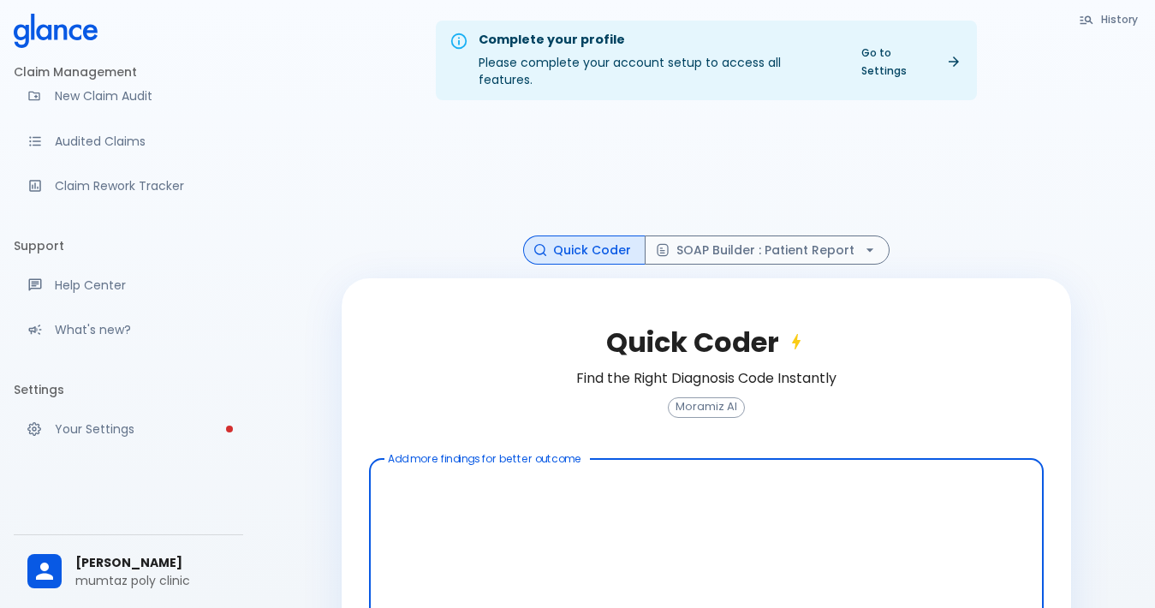
click at [402, 466] on textarea at bounding box center [706, 542] width 651 height 152
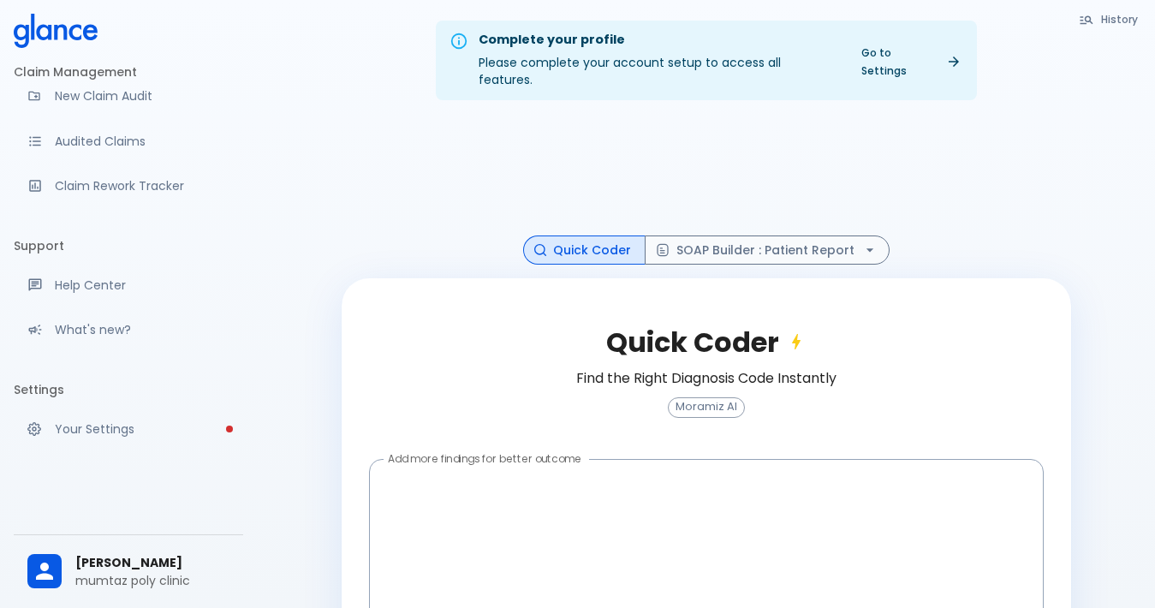
click at [385, 366] on div "Quick Coder Find the Right Diagnosis Code Instantly Moramiz AI" at bounding box center [706, 382] width 675 height 152
click at [409, 482] on textarea at bounding box center [706, 542] width 651 height 152
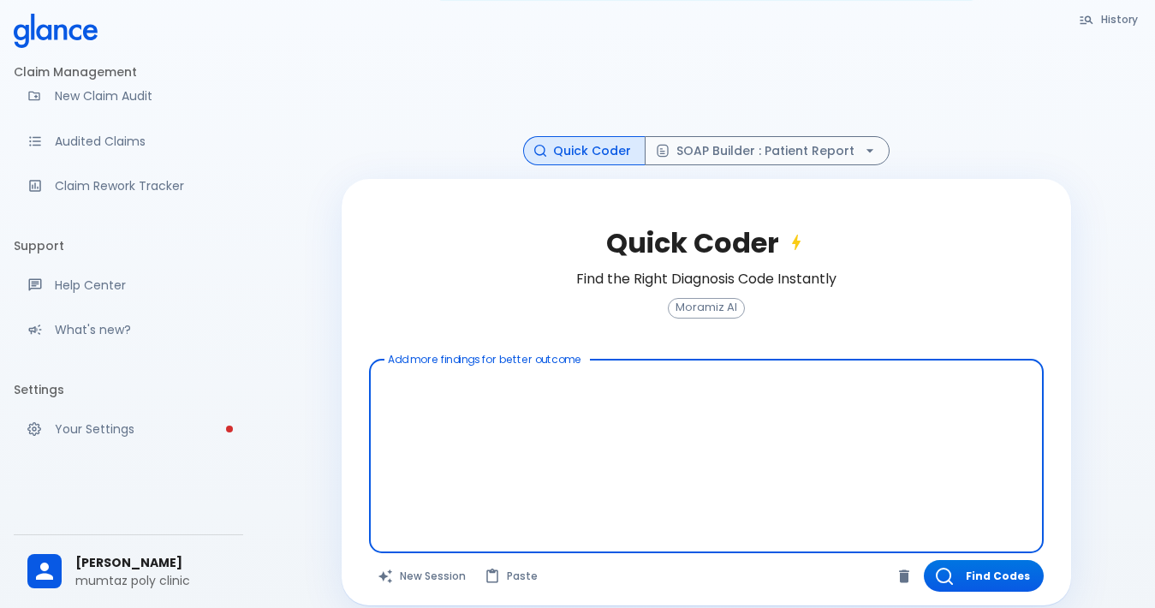
scroll to position [100, 0]
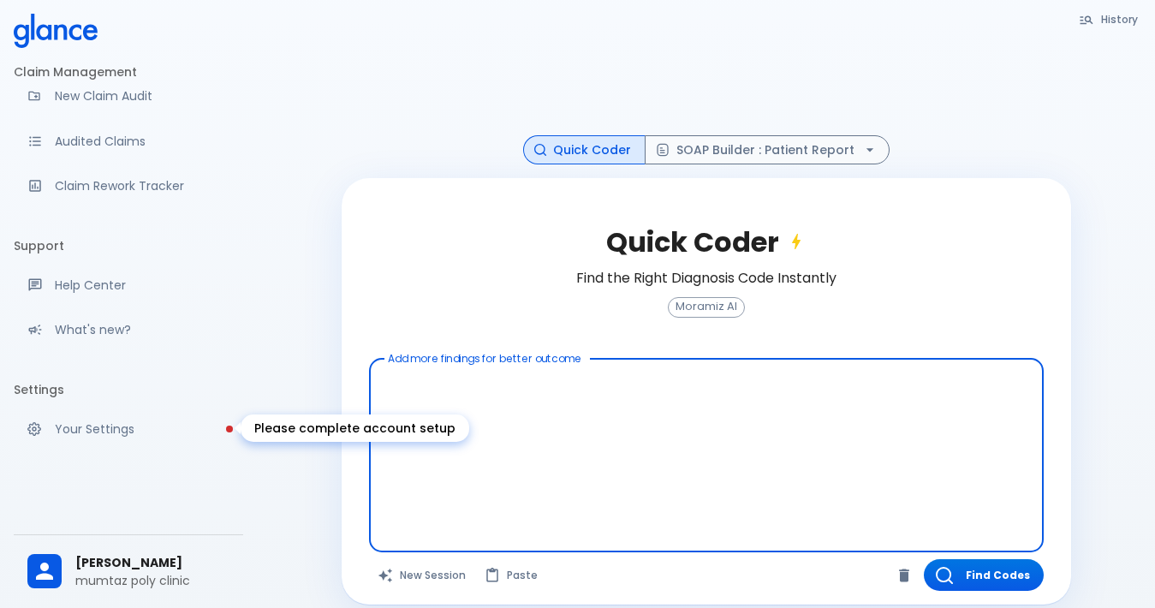
click at [75, 423] on p "Your Settings" at bounding box center [142, 429] width 175 height 17
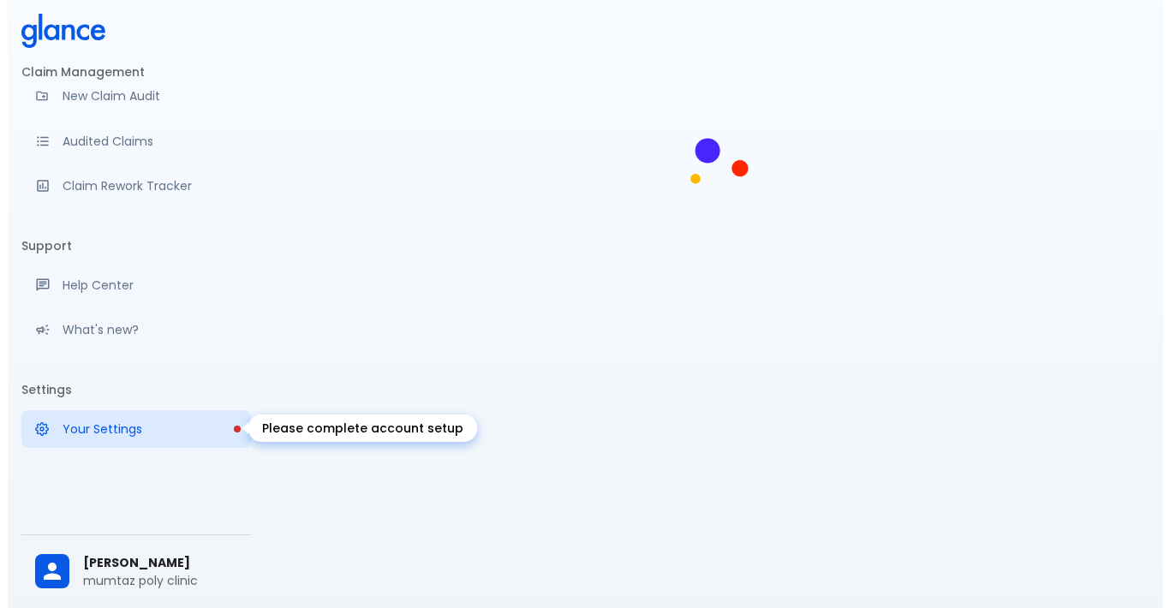
scroll to position [41, 0]
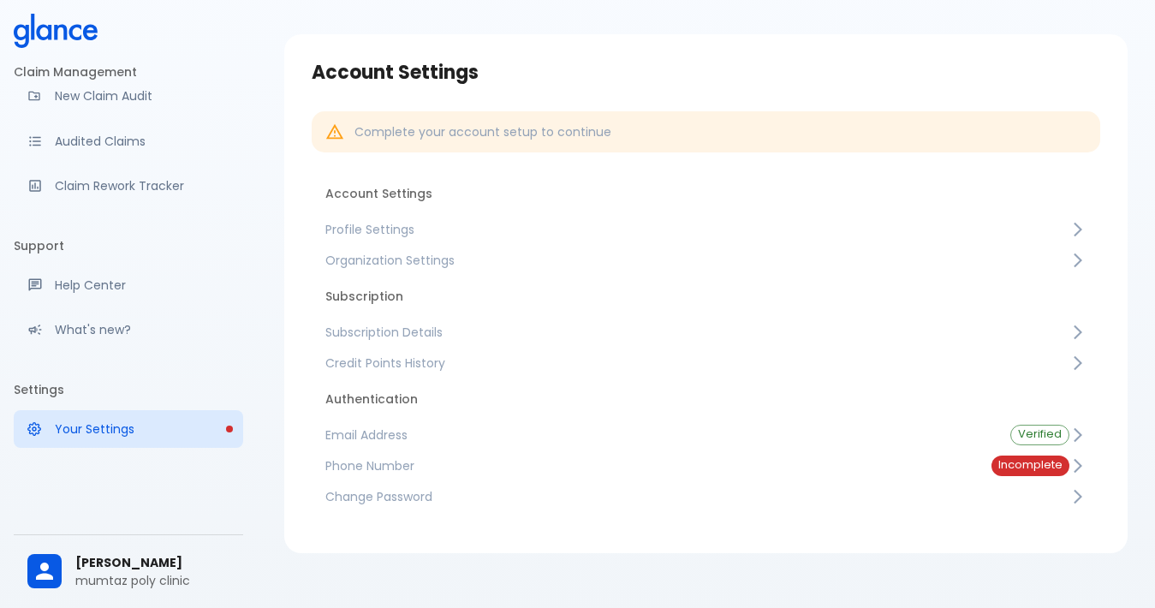
click at [403, 343] on link "Subscription Details" at bounding box center [706, 332] width 789 height 31
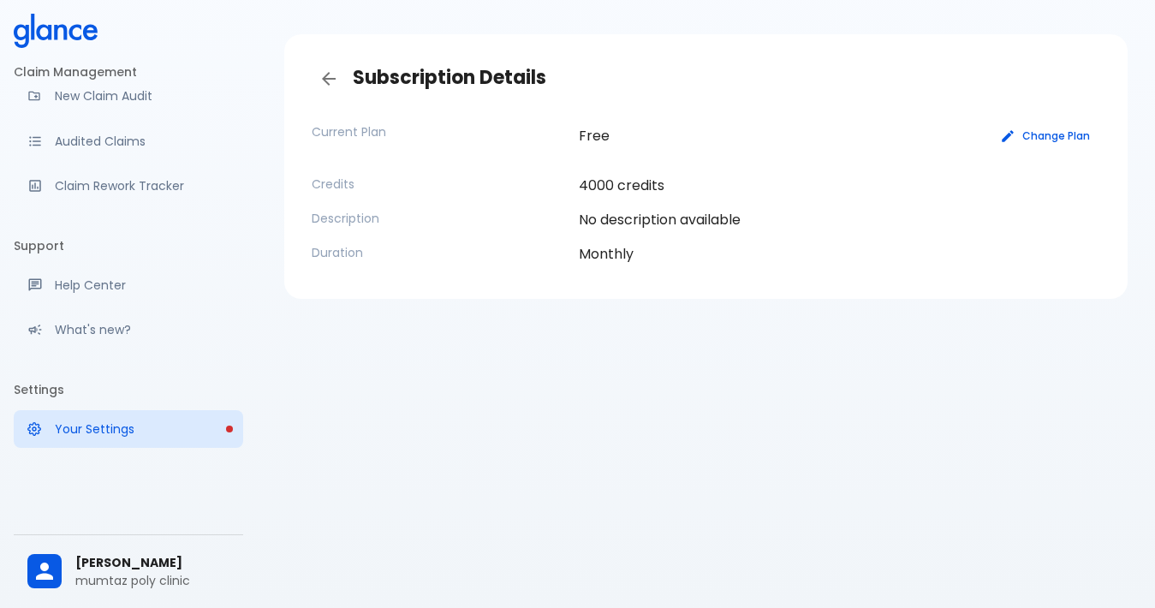
click at [1030, 136] on button "Change Plan" at bounding box center [1046, 135] width 109 height 25
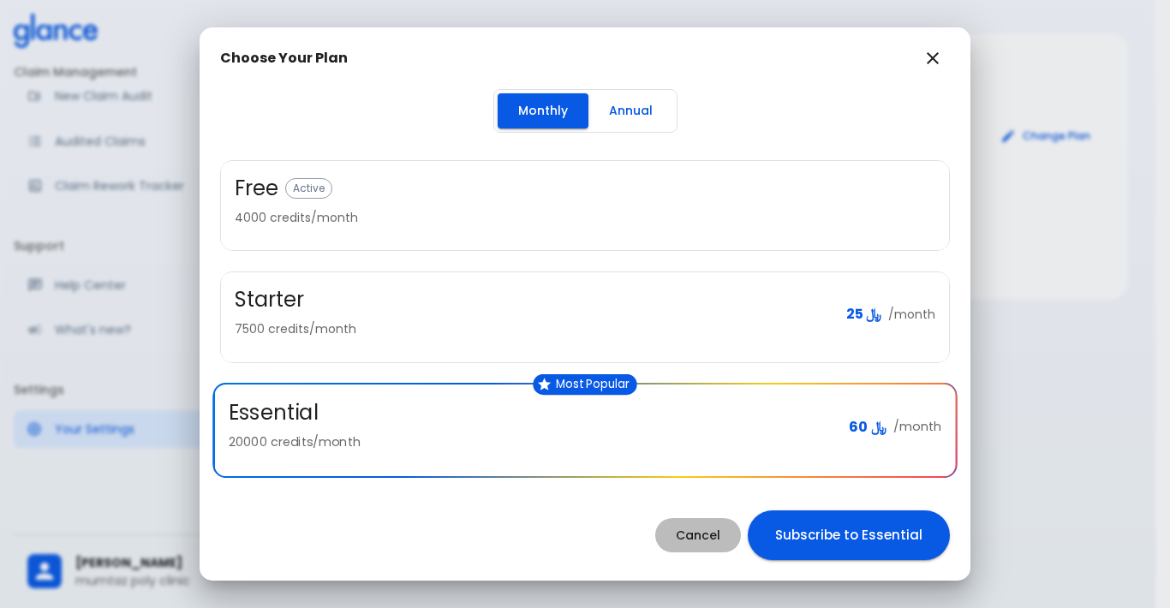
click at [677, 550] on button "Cancel" at bounding box center [698, 535] width 86 height 35
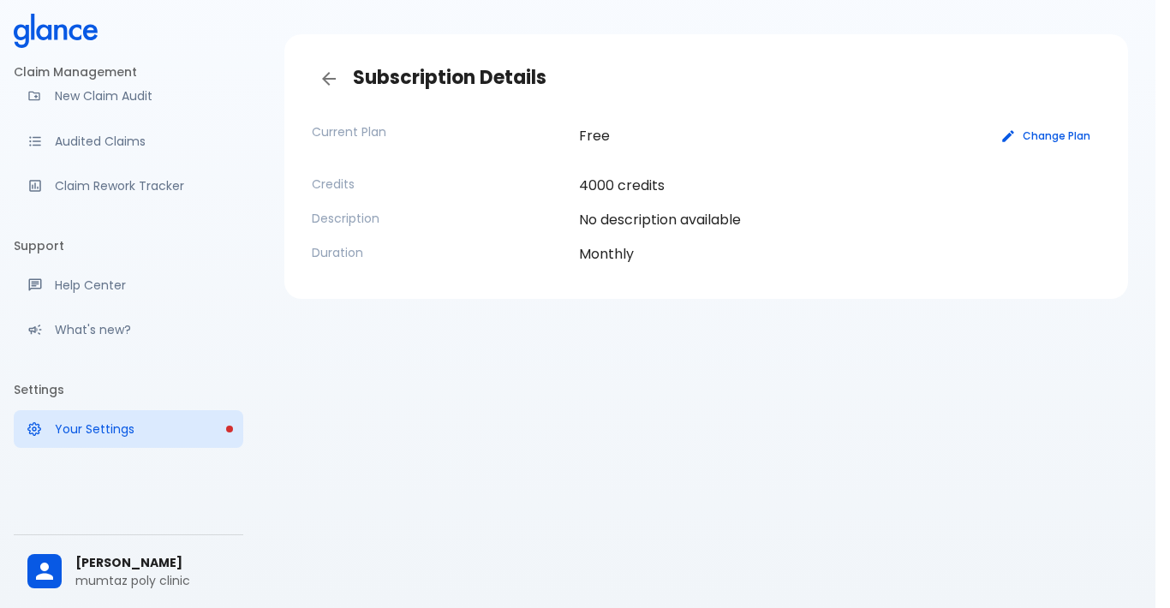
click at [677, 537] on div "Subscription Details Current Plan Free Change Plan Credits 4000 credits Descrip…" at bounding box center [706, 283] width 898 height 649
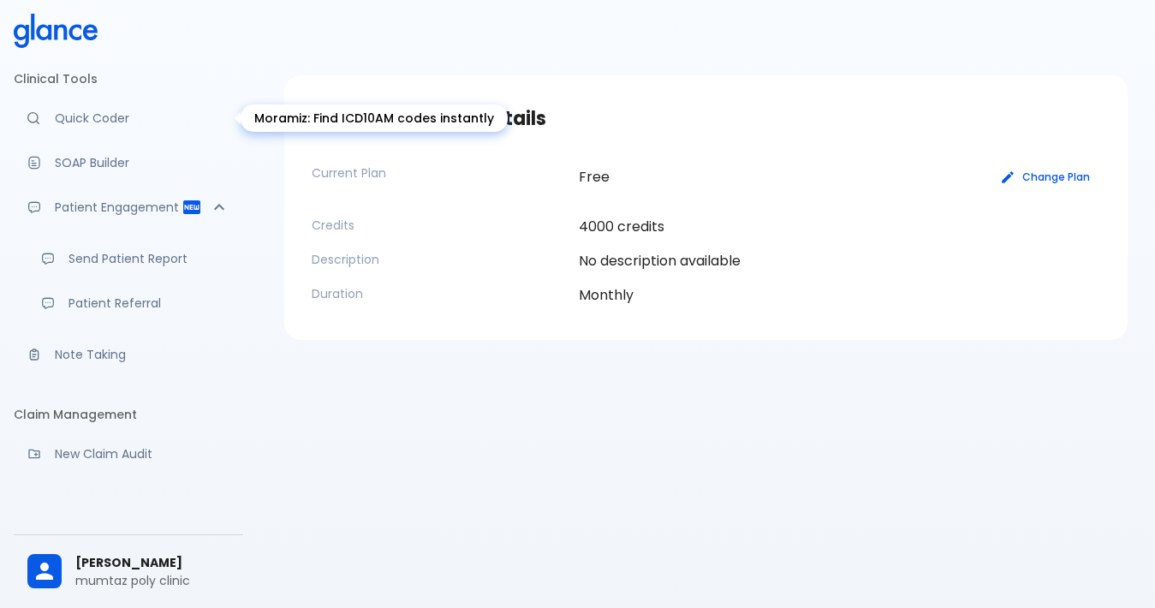
click at [91, 117] on p "Quick Coder" at bounding box center [142, 118] width 175 height 17
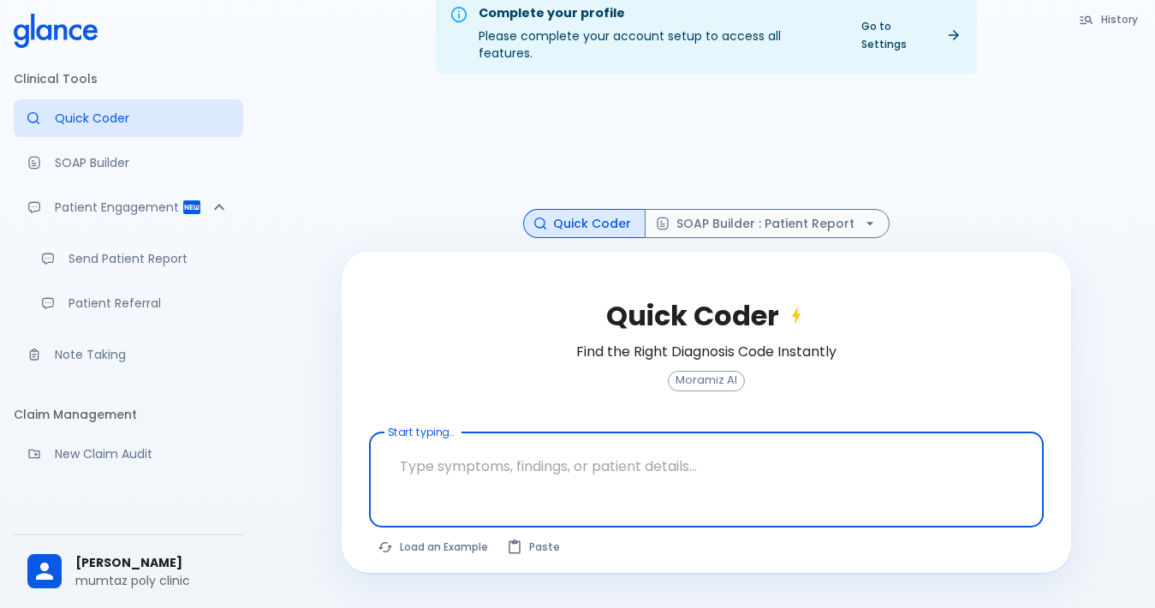
scroll to position [41, 0]
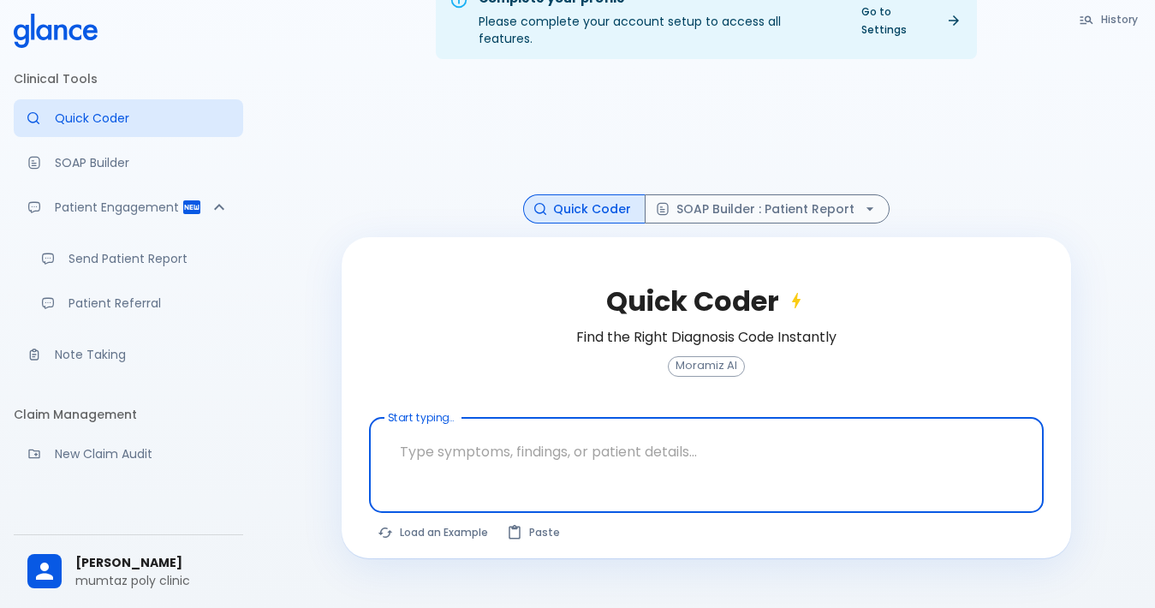
click at [451, 451] on textarea at bounding box center [706, 452] width 651 height 54
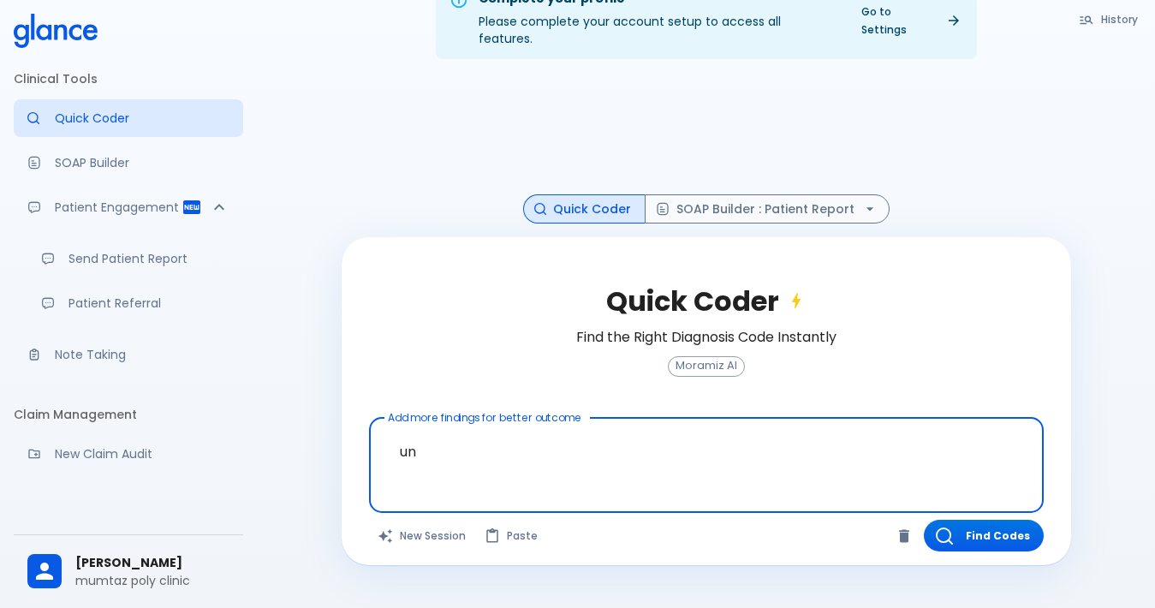
type textarea "u"
type textarea "dizzness"
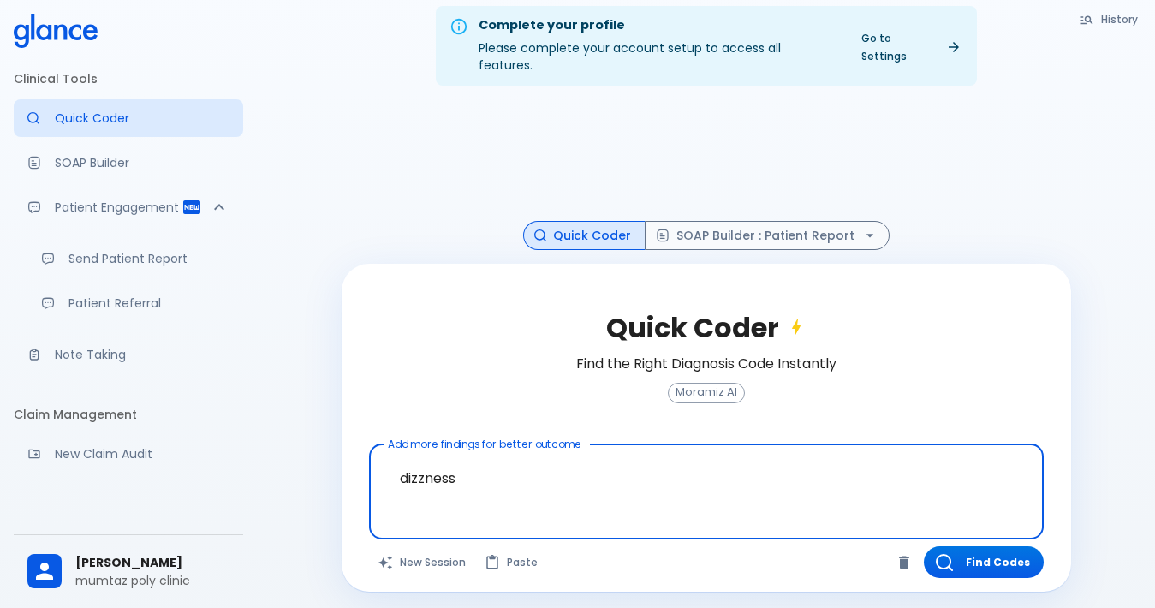
scroll to position [0, 0]
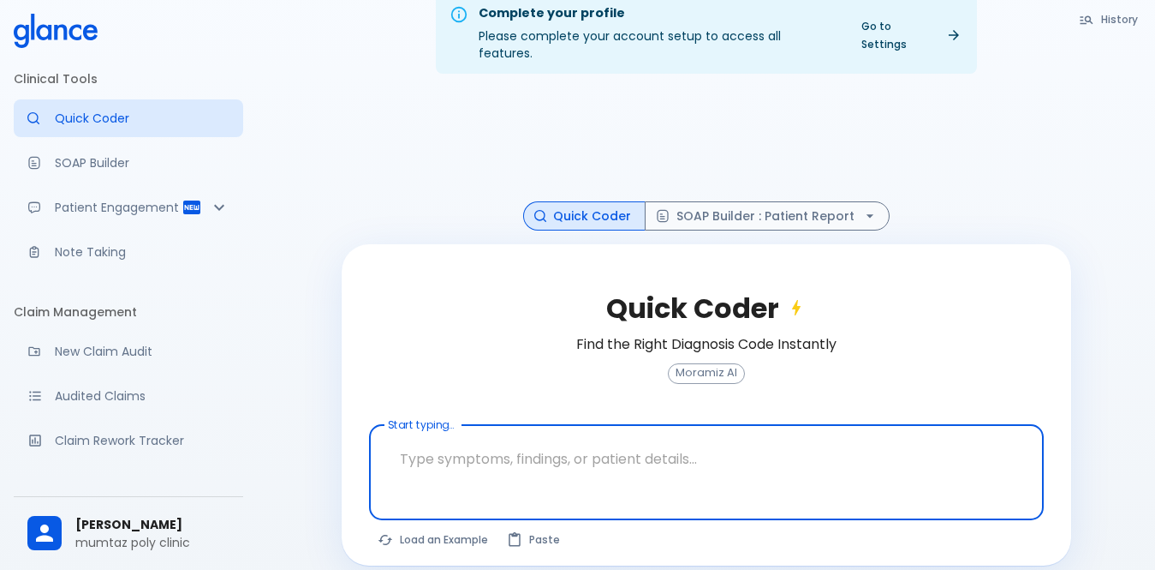
scroll to position [41, 0]
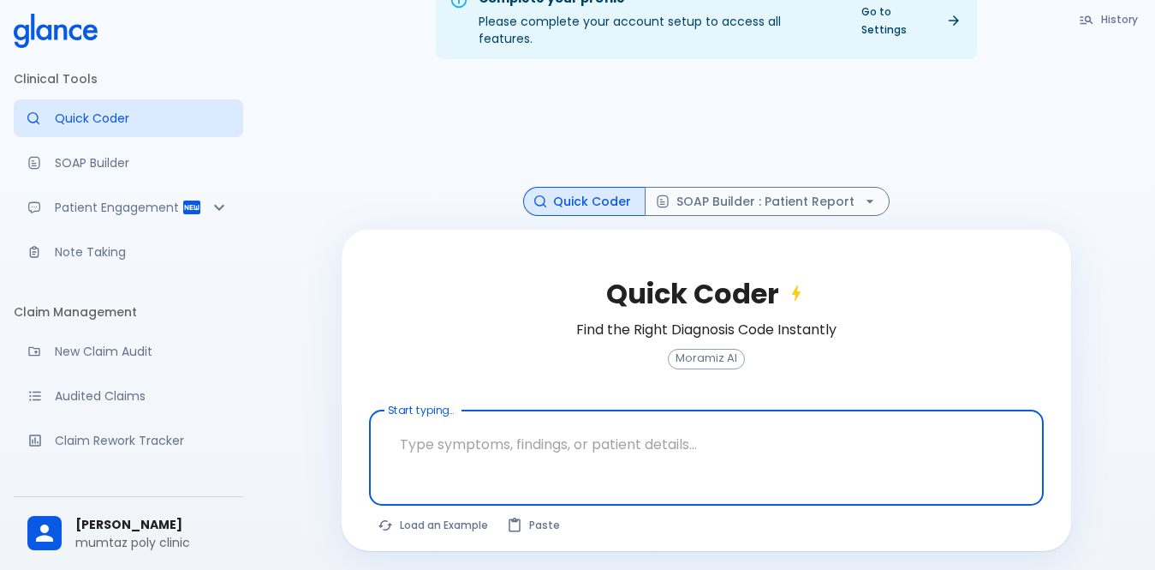
click at [413, 421] on textarea at bounding box center [706, 444] width 651 height 54
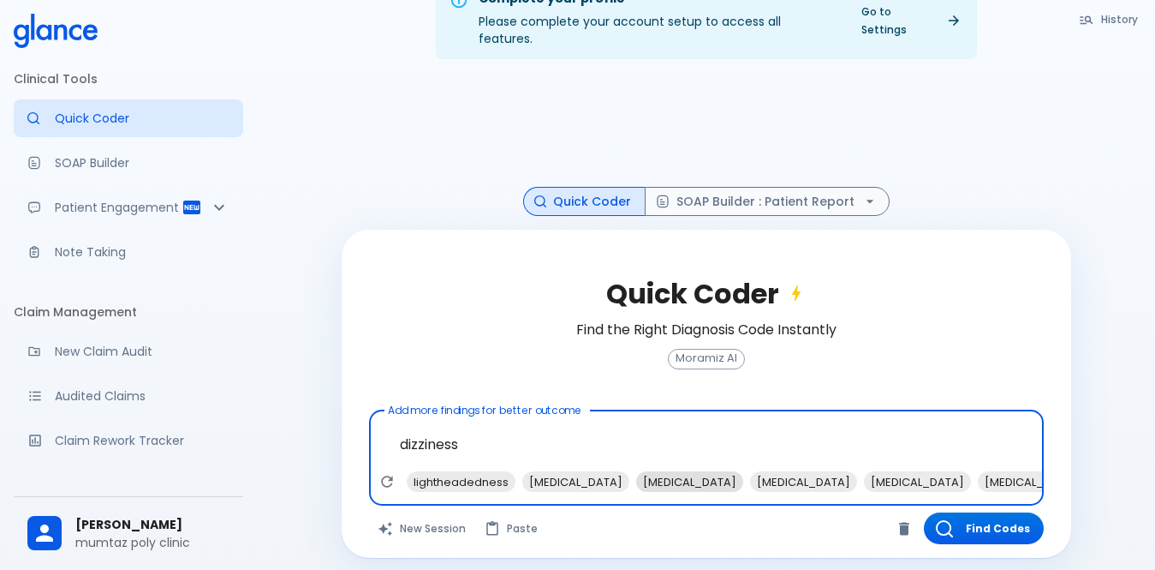
type textarea "dizziness"
click at [636, 472] on span "[MEDICAL_DATA]" at bounding box center [689, 482] width 107 height 20
click at [750, 472] on span "[MEDICAL_DATA]" at bounding box center [803, 482] width 107 height 20
click at [313, 430] on div "Complete your profile Please complete your account setup to access all features…" at bounding box center [706, 268] width 898 height 619
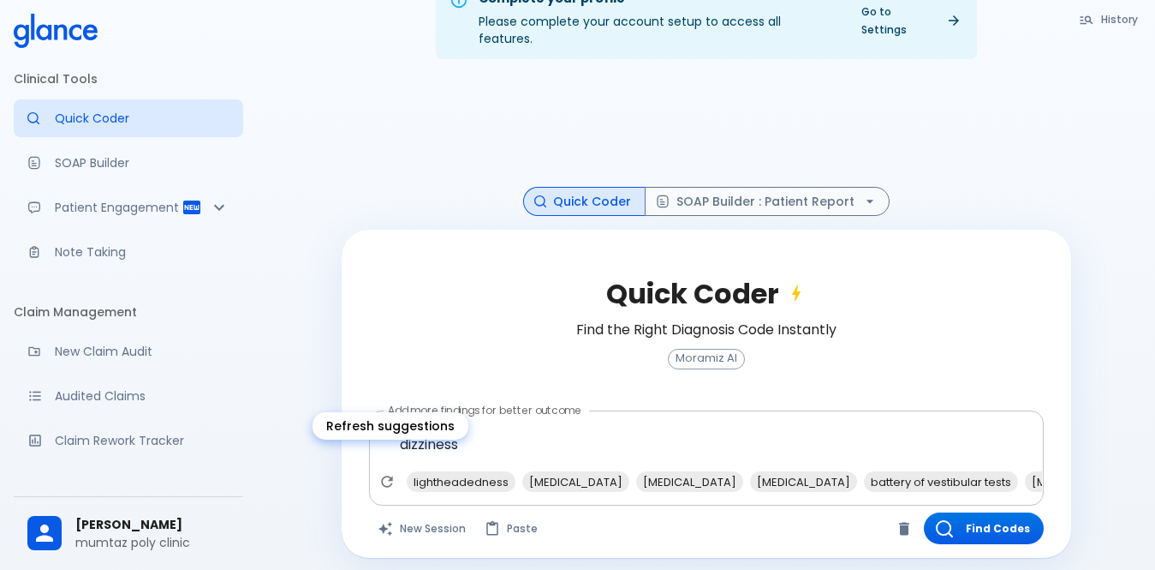
click at [396, 474] on div at bounding box center [387, 481] width 26 height 26
click at [385, 473] on icon "Refresh suggestions" at bounding box center [387, 481] width 17 height 17
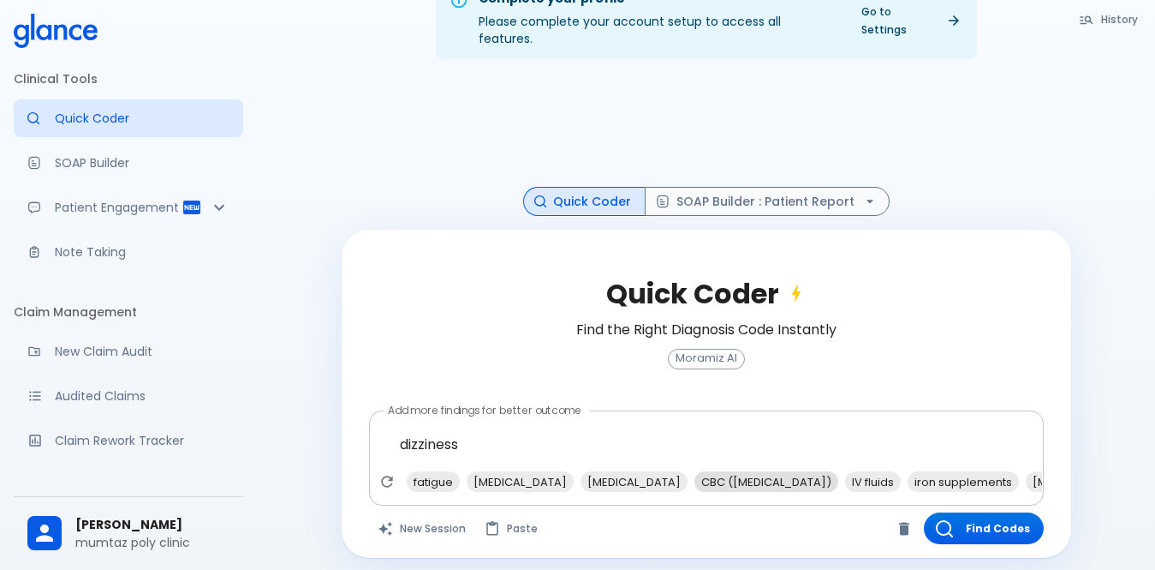
click at [719, 472] on span "CBC ([MEDICAL_DATA])" at bounding box center [767, 482] width 144 height 20
click at [1004, 512] on button "Find Codes" at bounding box center [984, 528] width 120 height 32
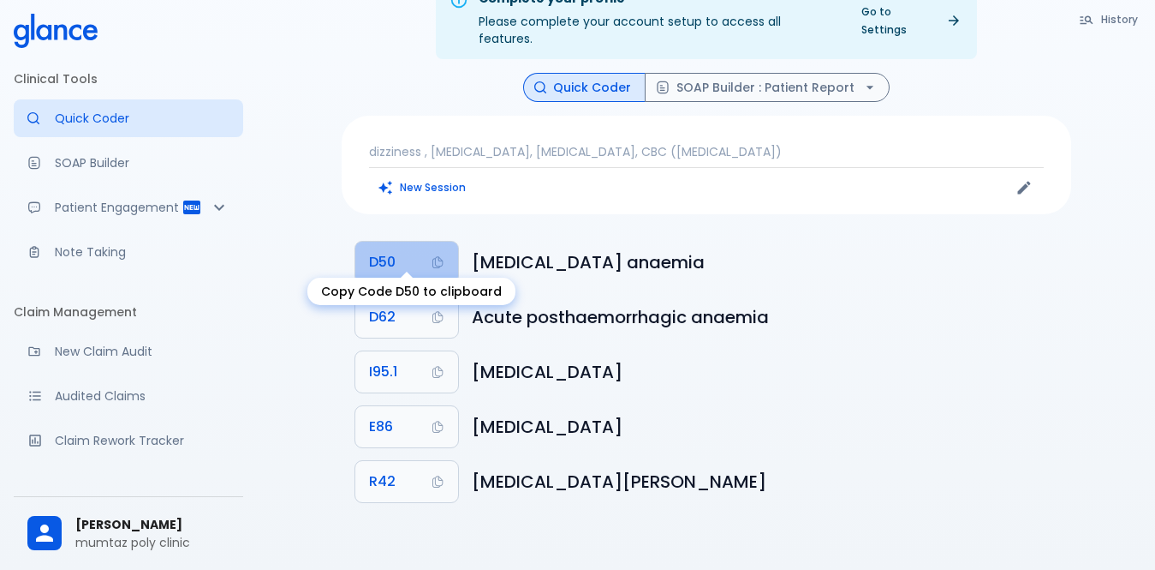
click at [426, 243] on button "D50" at bounding box center [406, 262] width 103 height 41
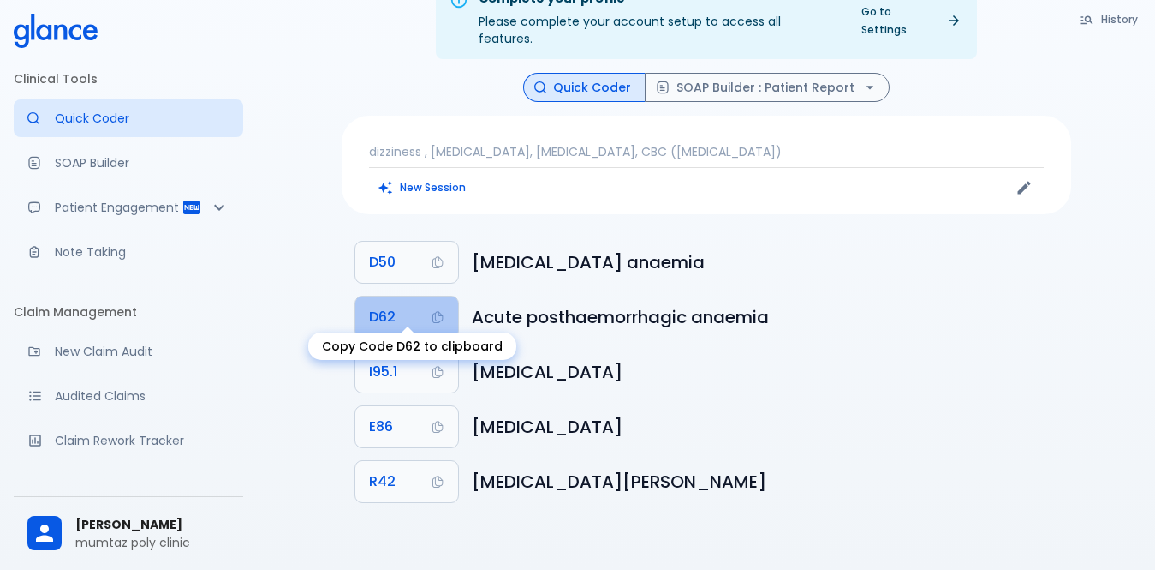
click at [389, 319] on button "D62" at bounding box center [406, 316] width 103 height 41
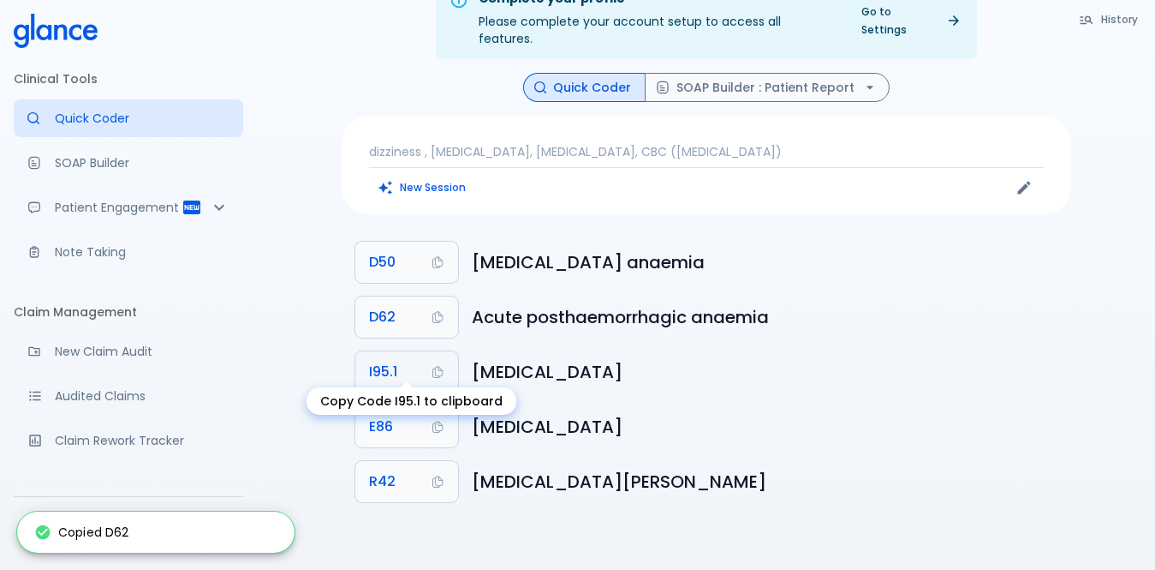
click at [395, 373] on button "I95.1" at bounding box center [406, 371] width 103 height 41
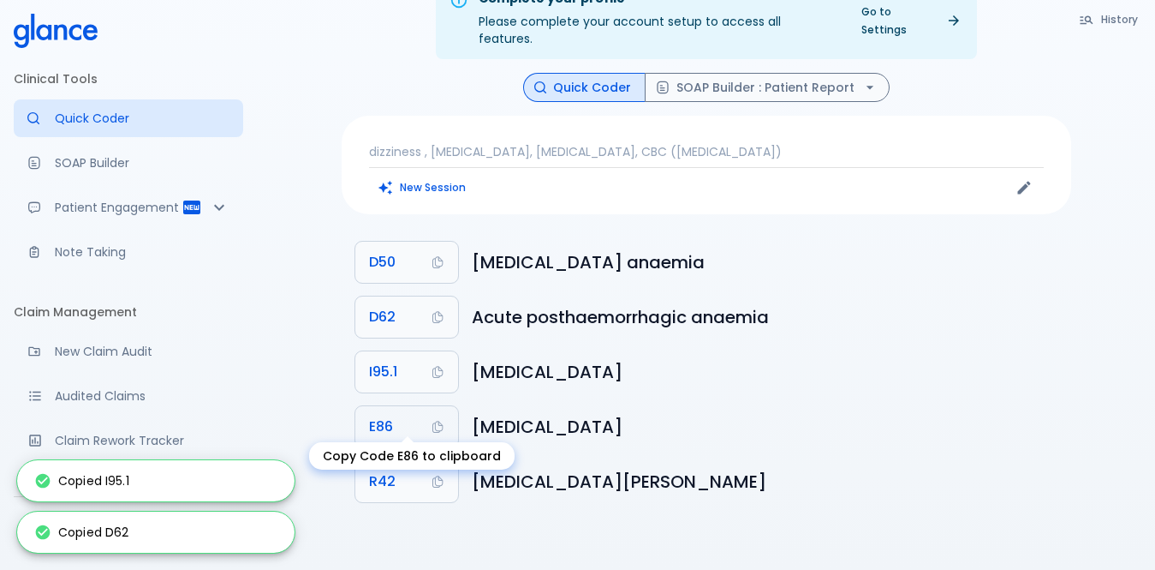
click at [386, 421] on span "E86" at bounding box center [381, 427] width 24 height 24
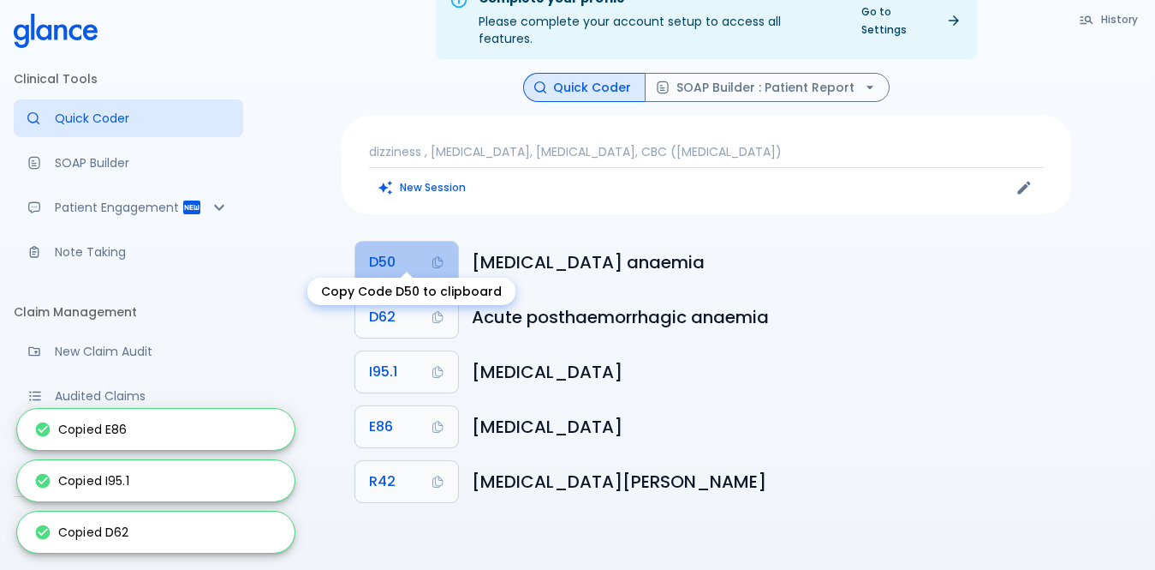
click at [370, 250] on span "D50" at bounding box center [382, 262] width 27 height 24
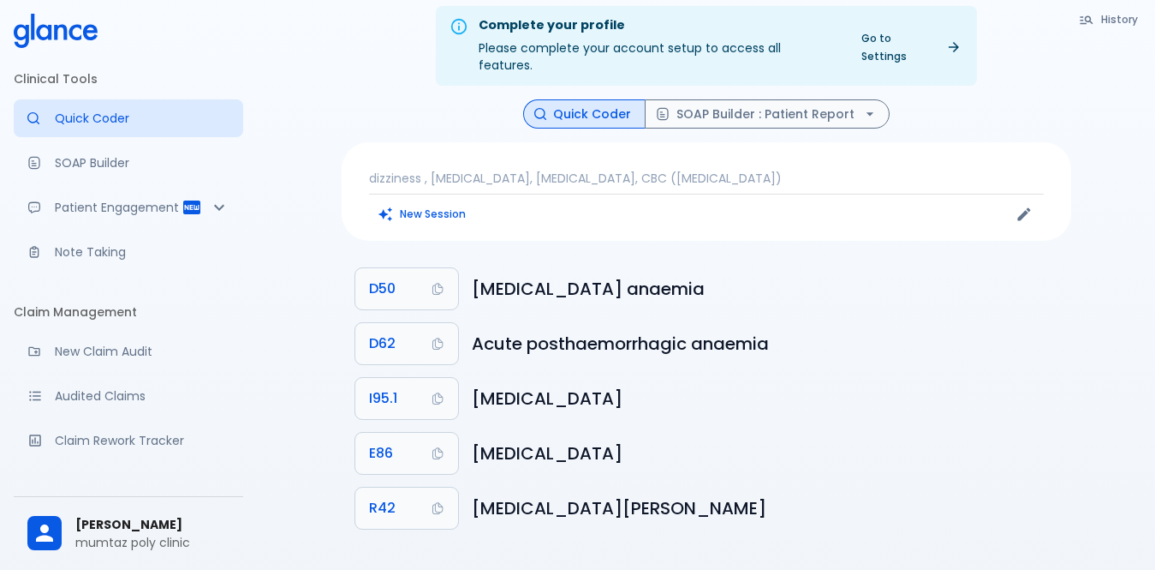
scroll to position [0, 0]
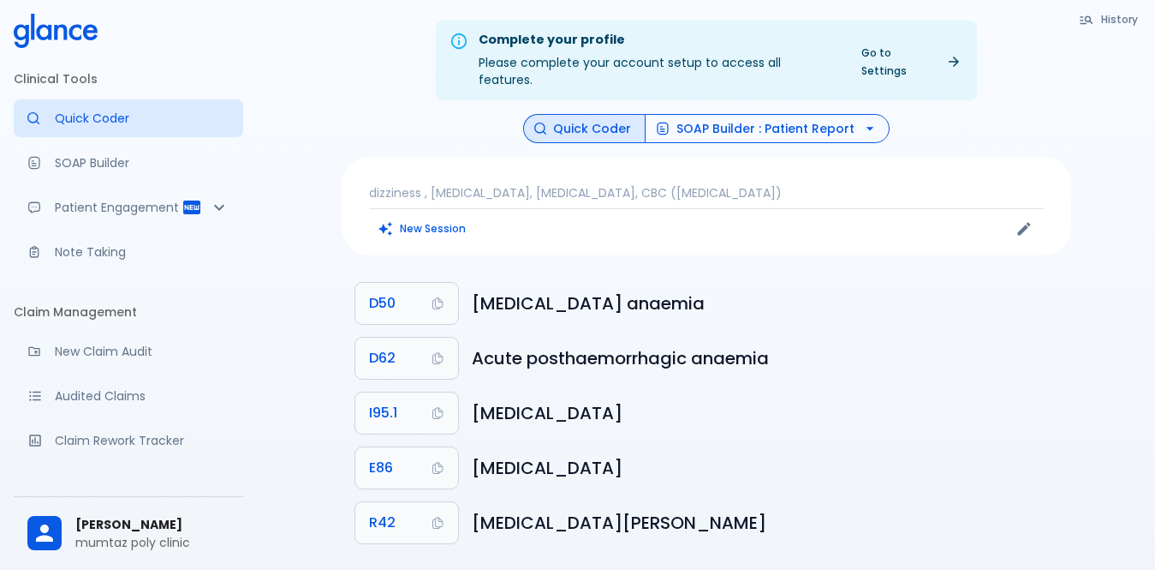
click at [734, 116] on button "SOAP Builder : Patient Report" at bounding box center [767, 129] width 245 height 30
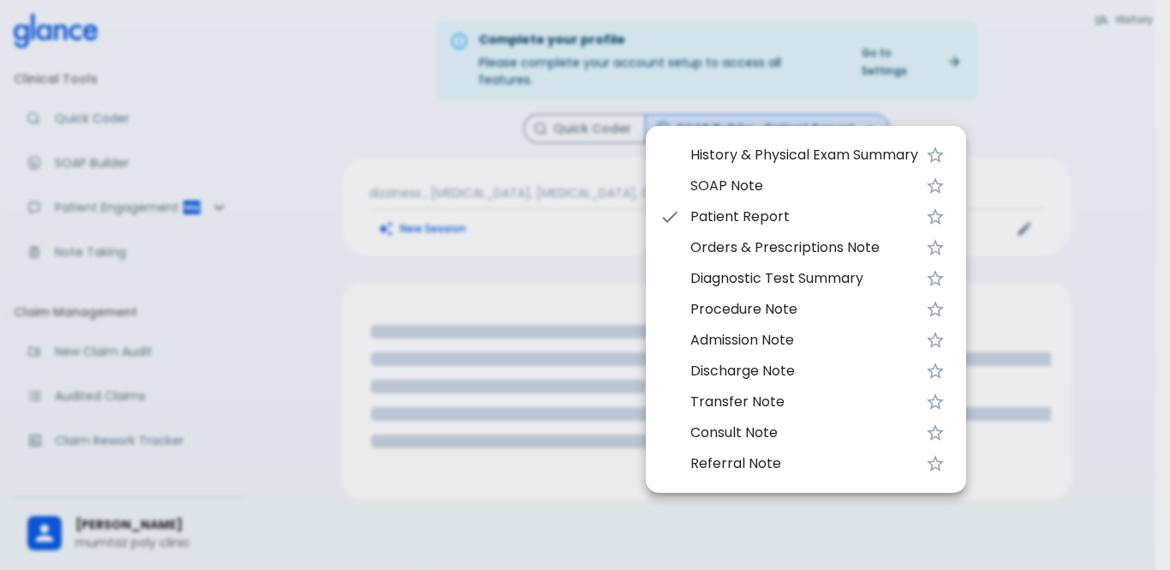
click at [582, 120] on div at bounding box center [585, 285] width 1170 height 570
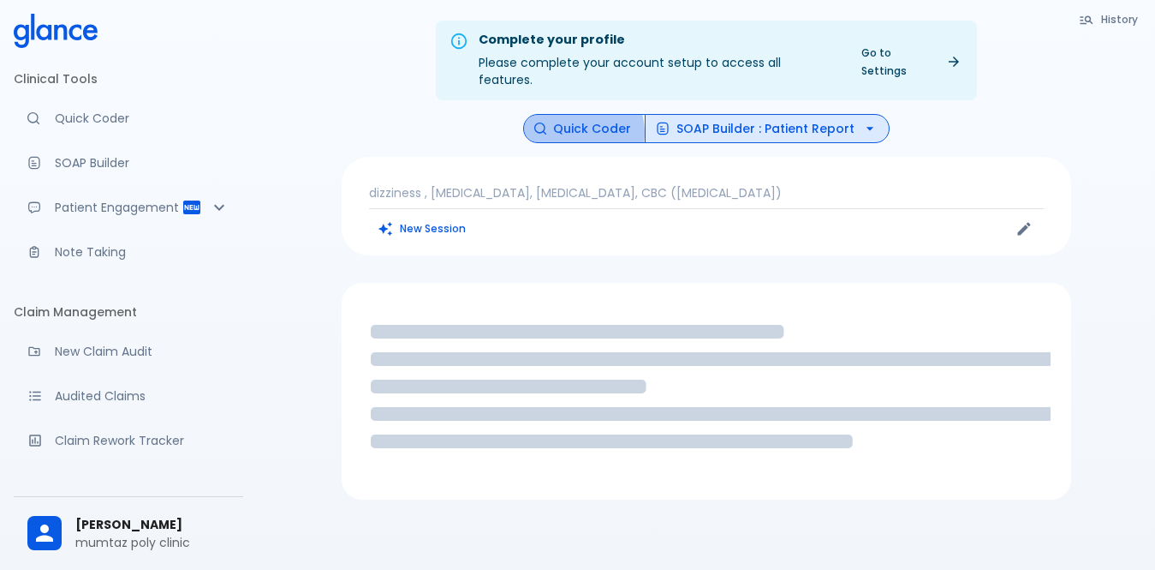
click at [580, 116] on button "Quick Coder" at bounding box center [584, 129] width 122 height 30
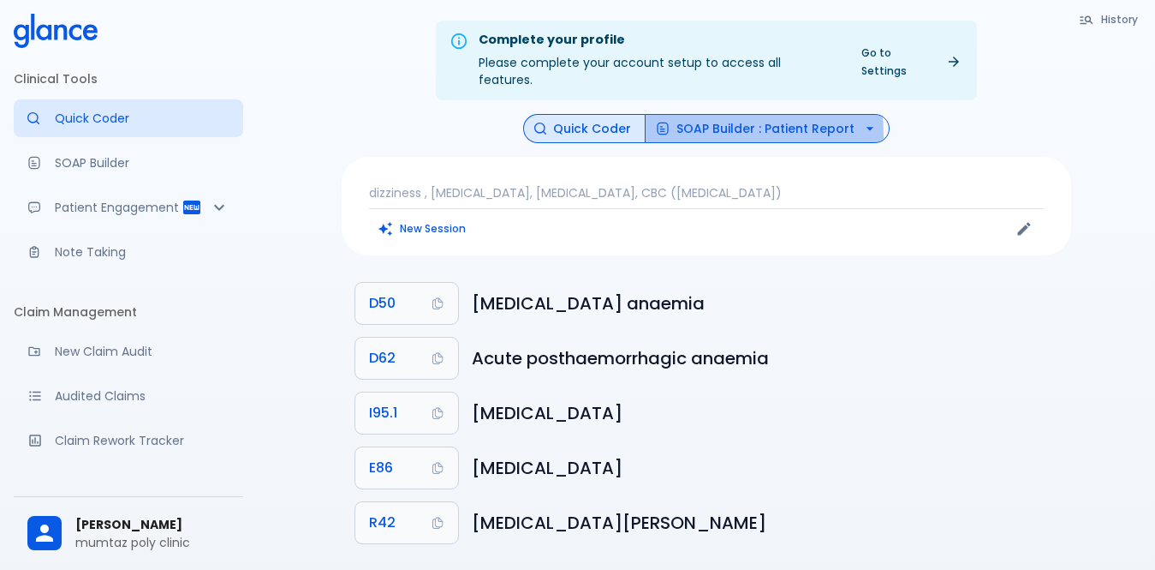
click at [716, 118] on button "SOAP Builder : Patient Report" at bounding box center [767, 129] width 245 height 30
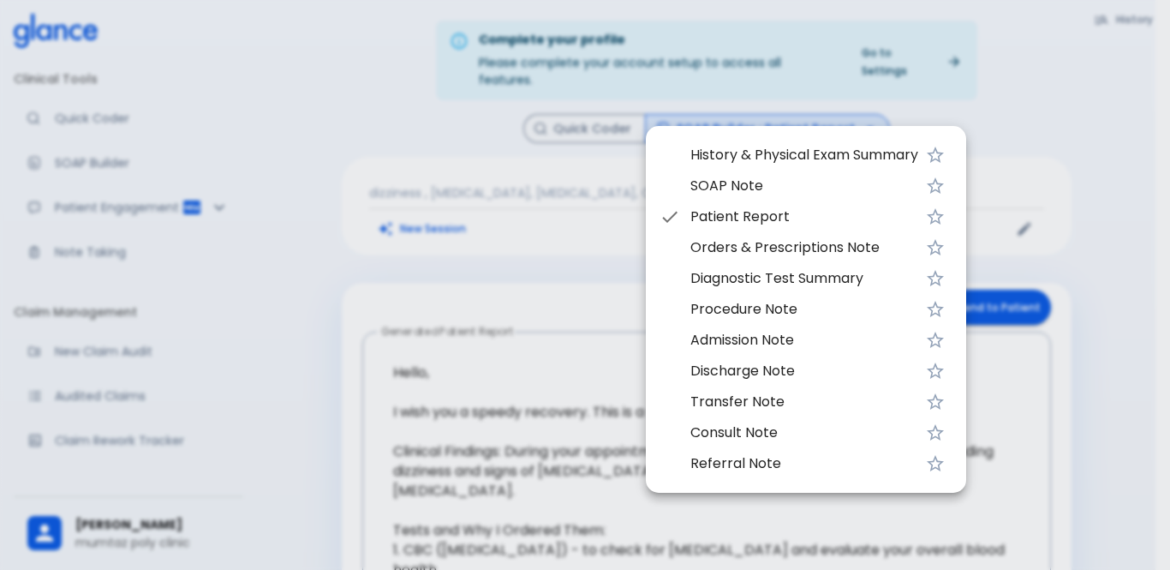
click at [424, 217] on div at bounding box center [585, 285] width 1170 height 570
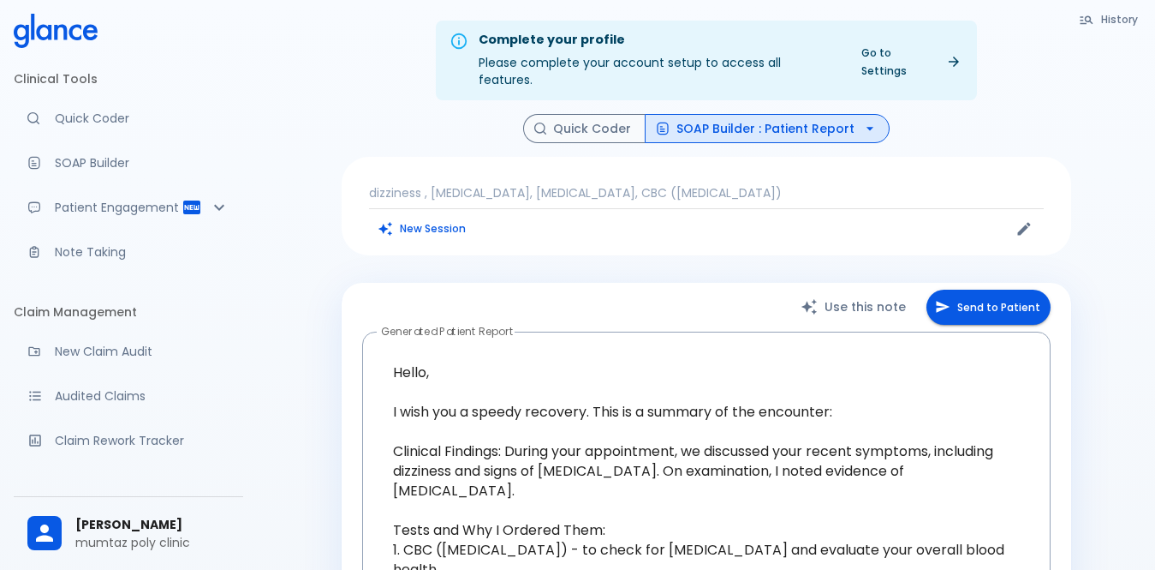
click at [717, 114] on button "SOAP Builder : Patient Report" at bounding box center [767, 129] width 245 height 30
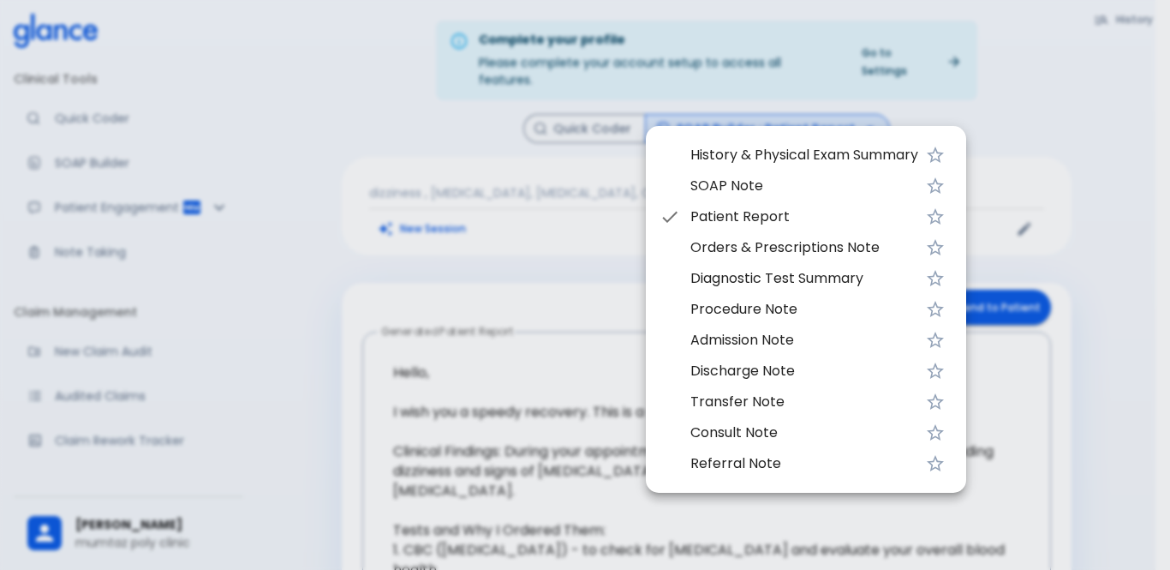
click at [713, 148] on span "History & Physical Exam Summary" at bounding box center [804, 155] width 228 height 21
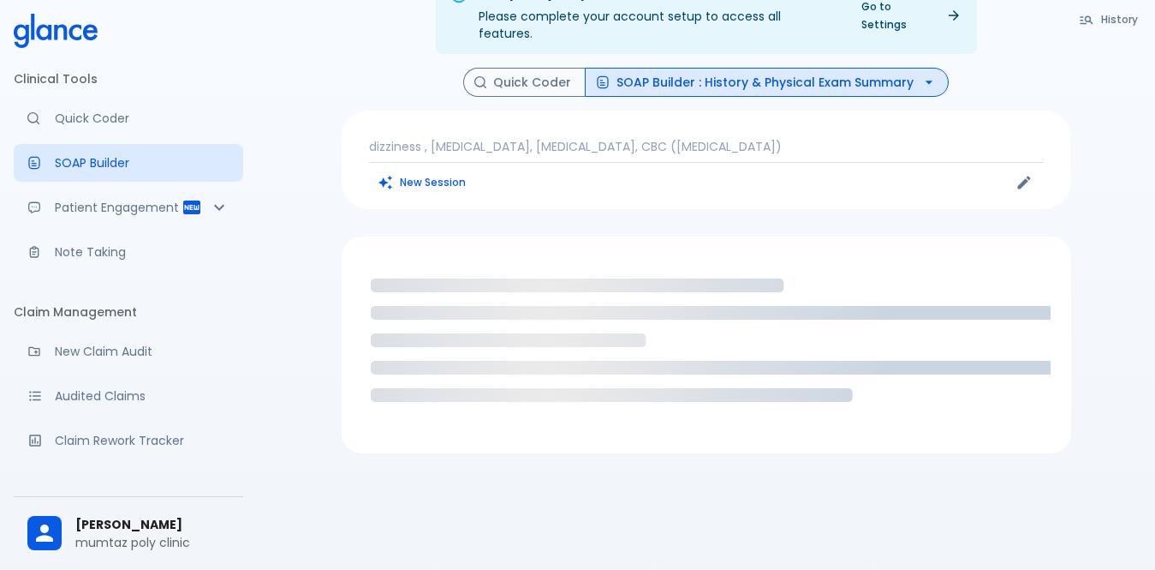
scroll to position [70, 0]
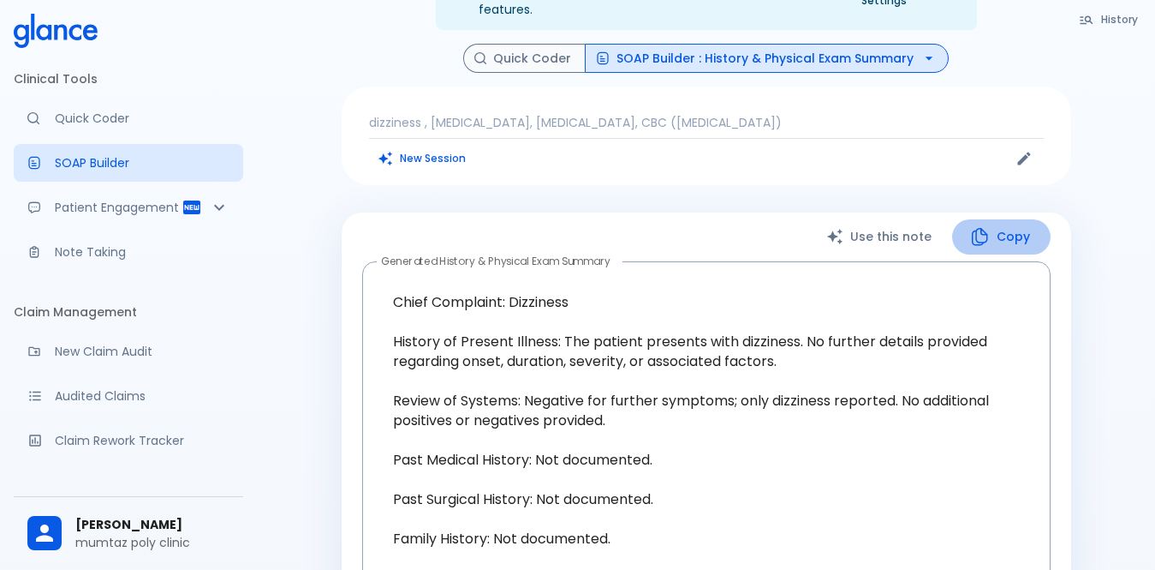
click at [985, 226] on icon "button" at bounding box center [979, 236] width 21 height 21
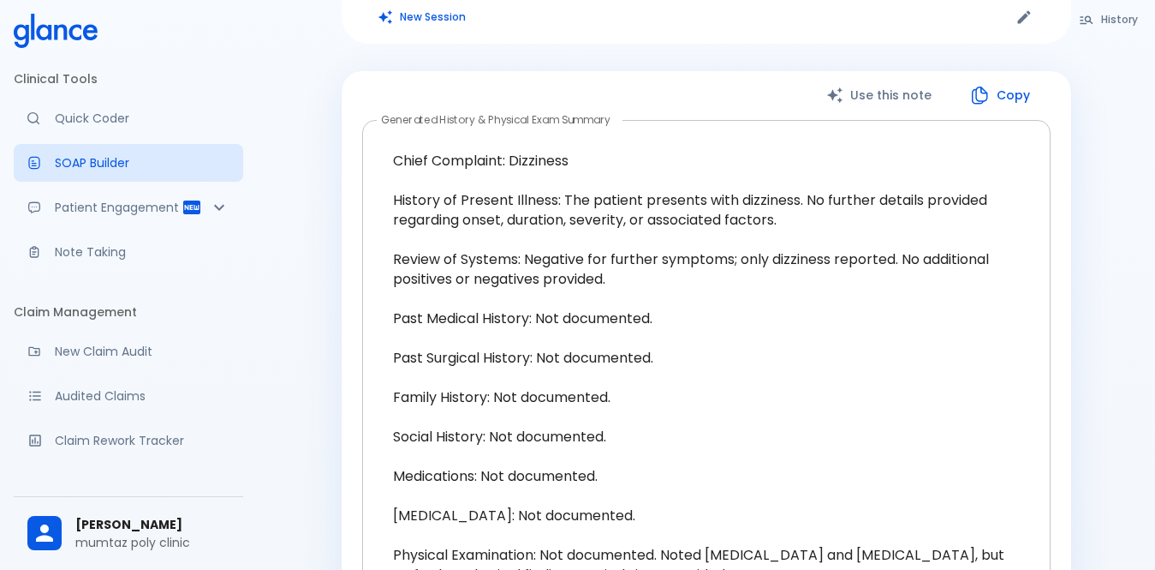
scroll to position [242, 0]
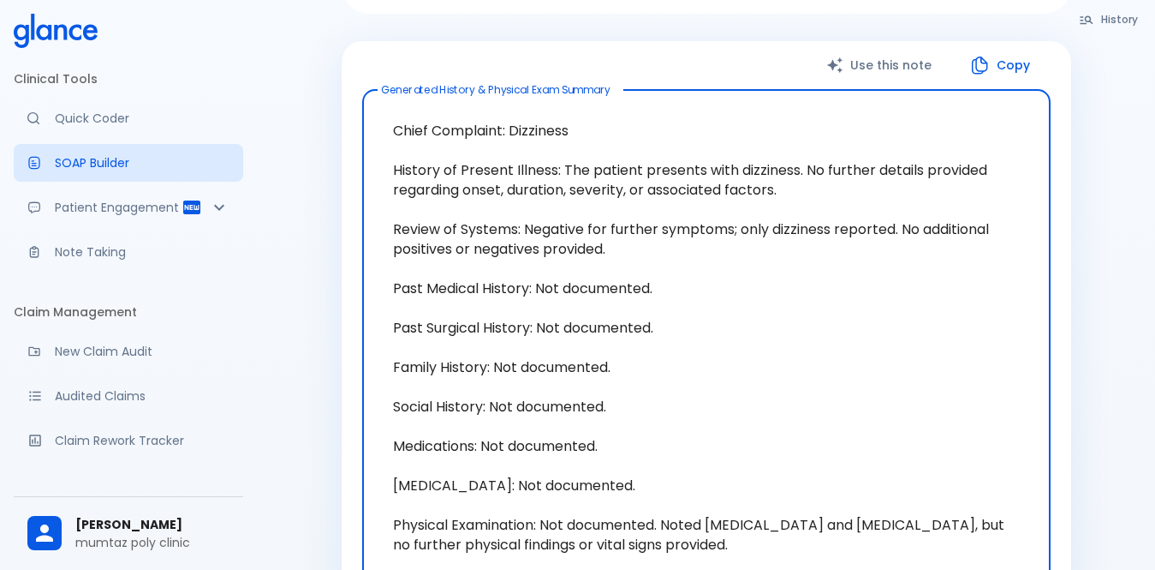
drag, startPoint x: 388, startPoint y: 108, endPoint x: 601, endPoint y: 254, distance: 258.7
click at [601, 254] on textarea "Chief Complaint: Dizziness History of Present Illness: The patient presents wit…" at bounding box center [706, 338] width 665 height 468
drag, startPoint x: 585, startPoint y: 225, endPoint x: 513, endPoint y: 104, distance: 141.3
click at [513, 104] on textarea "Chief Complaint: Dizziness History of Present Illness: The patient presents wit…" at bounding box center [706, 338] width 665 height 468
click at [496, 159] on textarea "Chief Complaint: Dizziness History of Present Illness: The patient presents wit…" at bounding box center [706, 338] width 665 height 468
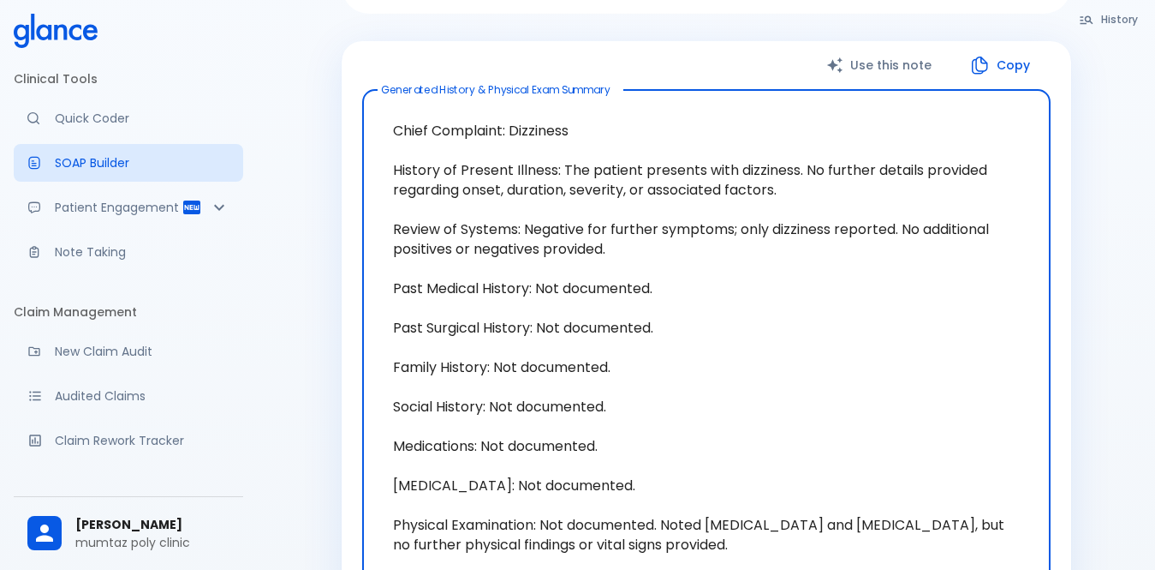
click at [488, 214] on textarea "Chief Complaint: Dizziness History of Present Illness: The patient presents wit…" at bounding box center [706, 338] width 665 height 468
drag, startPoint x: 381, startPoint y: 107, endPoint x: 564, endPoint y: 255, distance: 235.7
click at [564, 255] on textarea "Chief Complaint: Dizziness History of Present Illness: The patient presents wit…" at bounding box center [706, 338] width 665 height 468
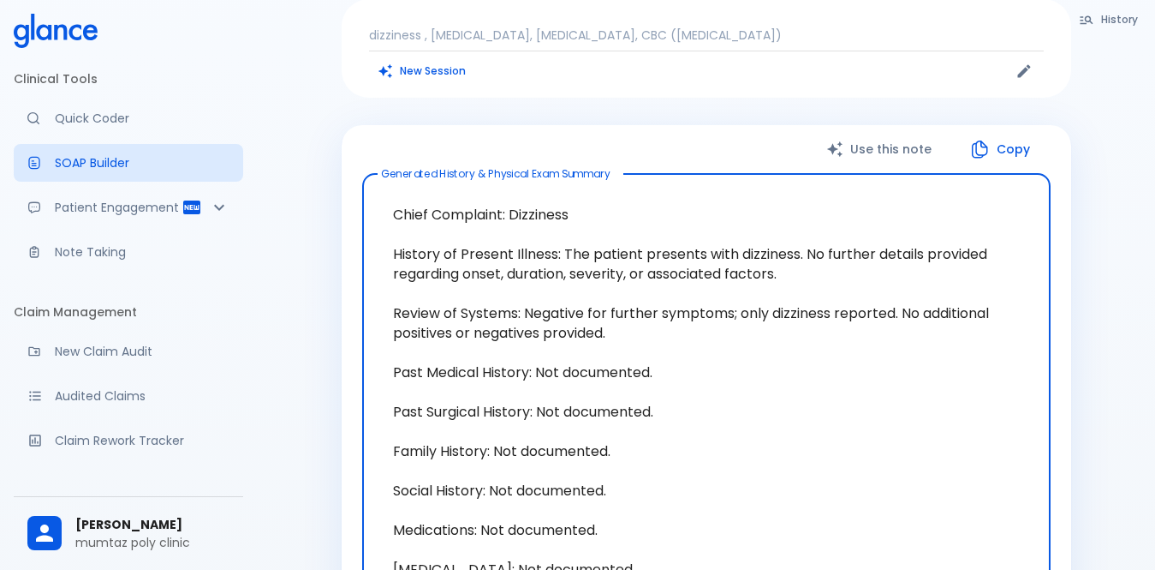
scroll to position [0, 0]
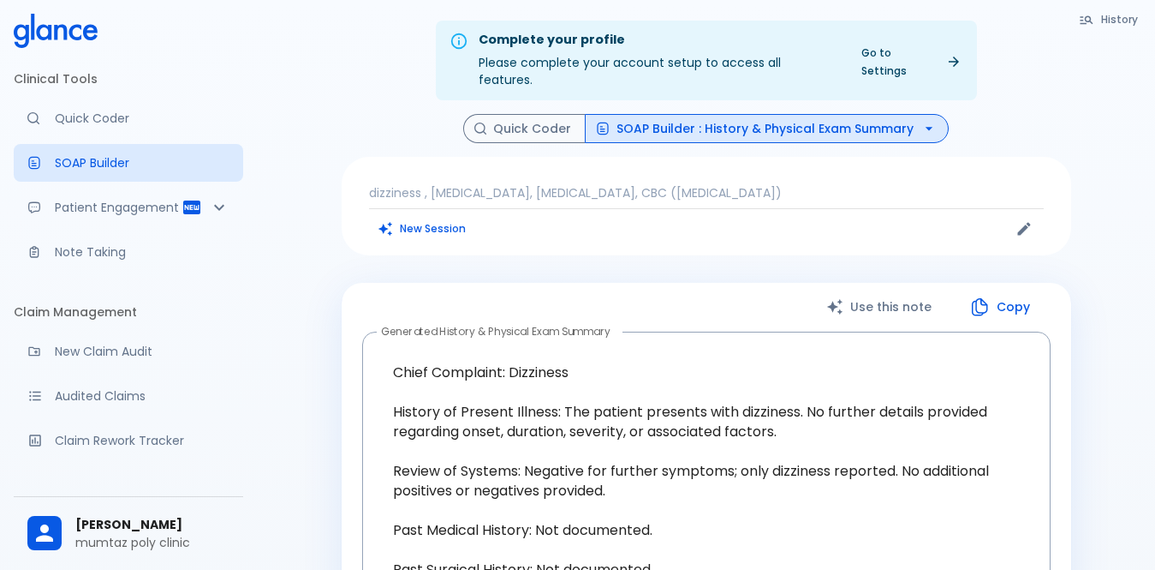
click at [531, 114] on button "Quick Coder" at bounding box center [524, 129] width 122 height 30
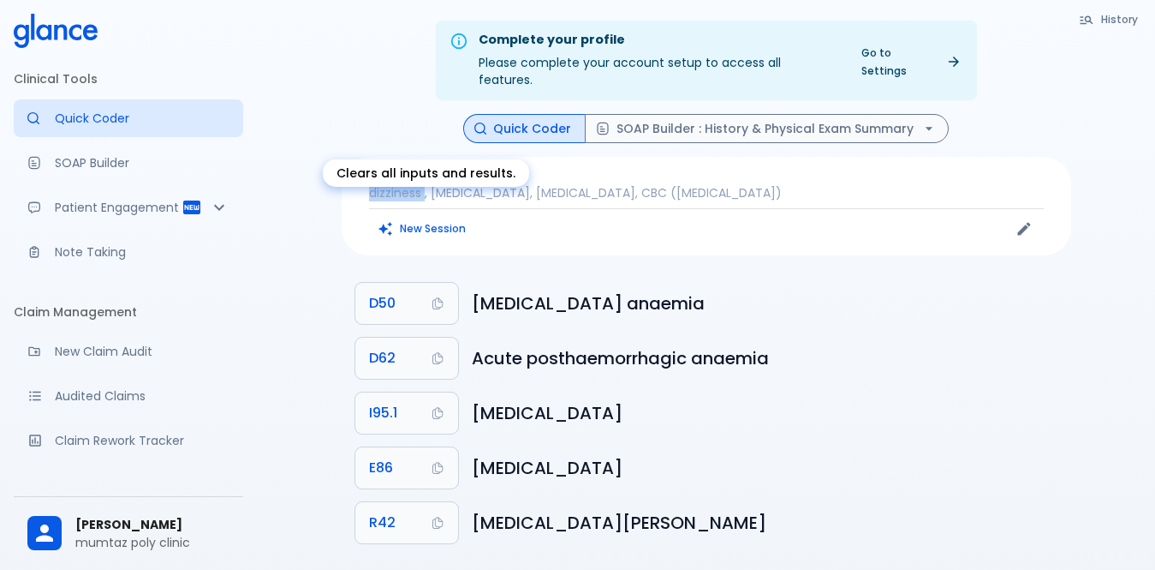
click at [412, 216] on button "New Session" at bounding box center [422, 228] width 107 height 25
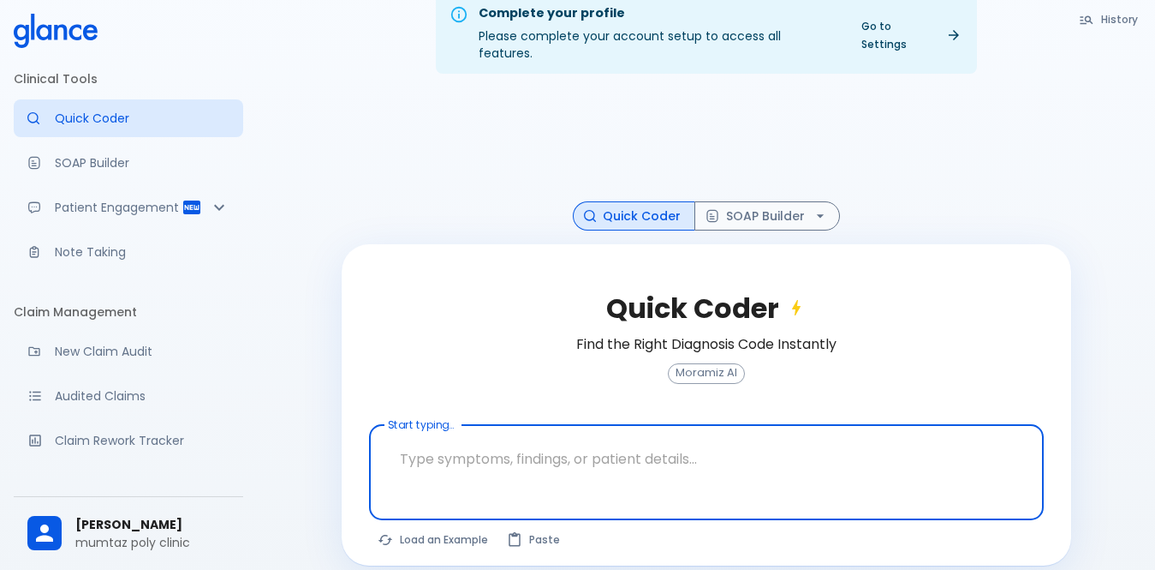
scroll to position [41, 0]
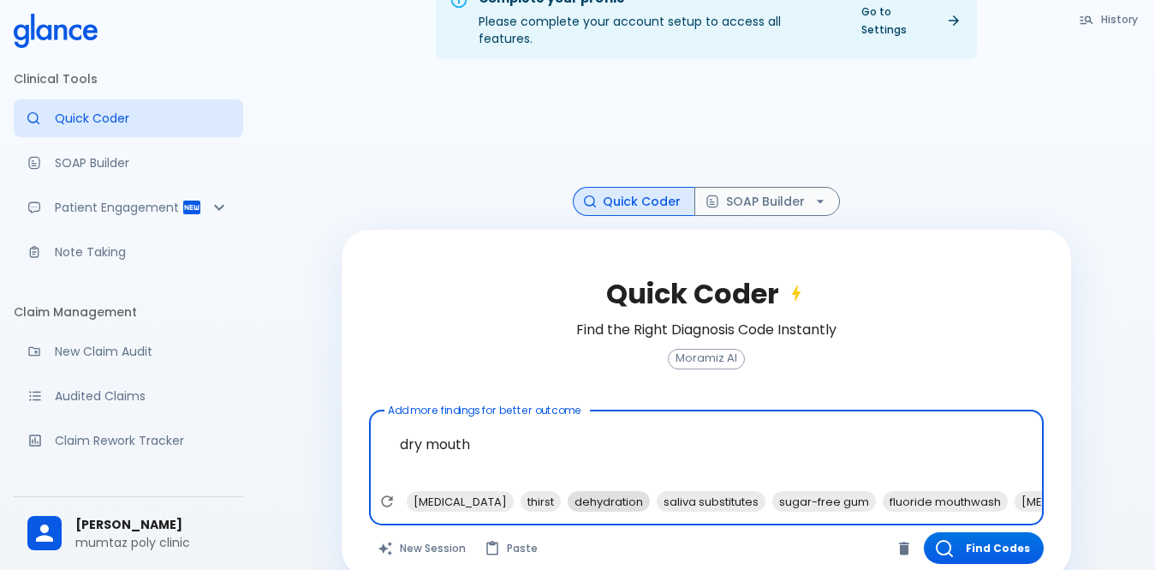
click at [590, 492] on span "dehydration" at bounding box center [609, 502] width 82 height 20
click at [794, 492] on span "fluoride mouthwash" at bounding box center [856, 502] width 125 height 20
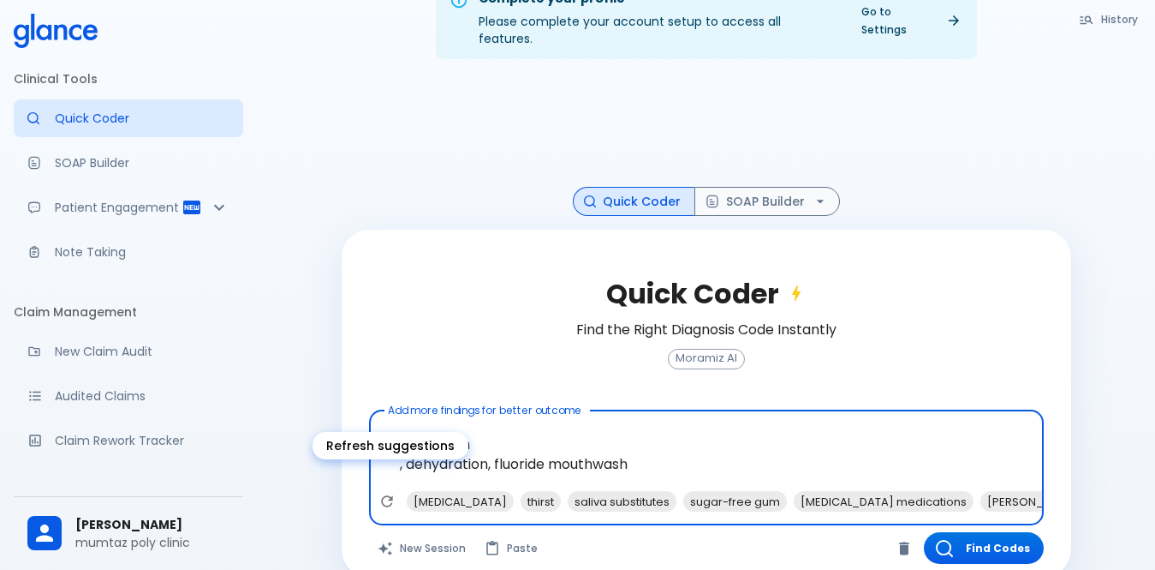
click at [385, 492] on icon "Refresh suggestions" at bounding box center [387, 500] width 17 height 17
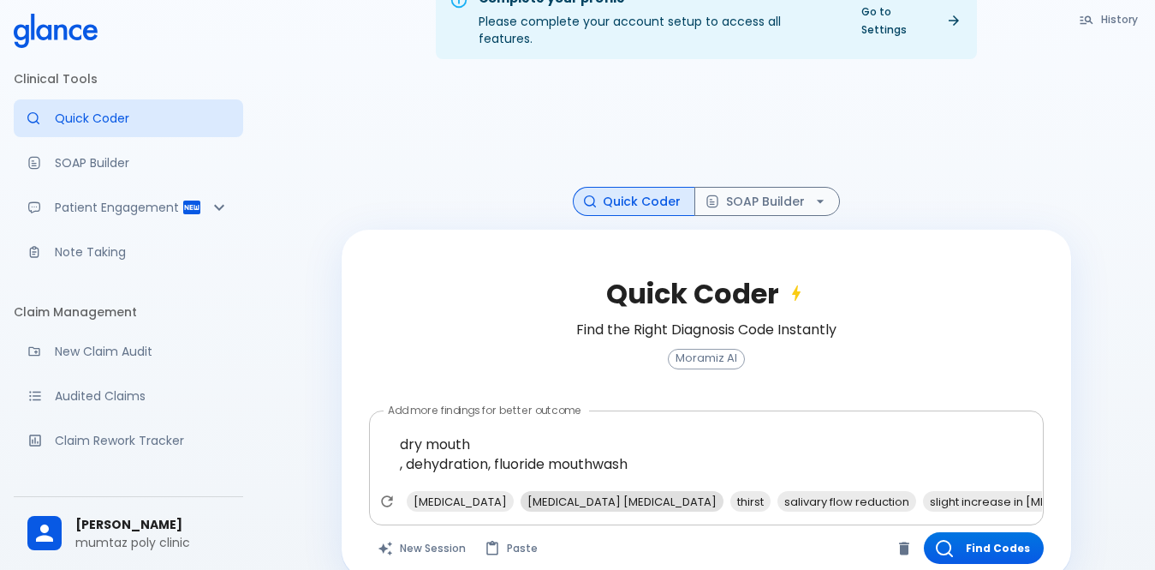
click at [556, 492] on span "[MEDICAL_DATA] [MEDICAL_DATA]" at bounding box center [622, 502] width 203 height 20
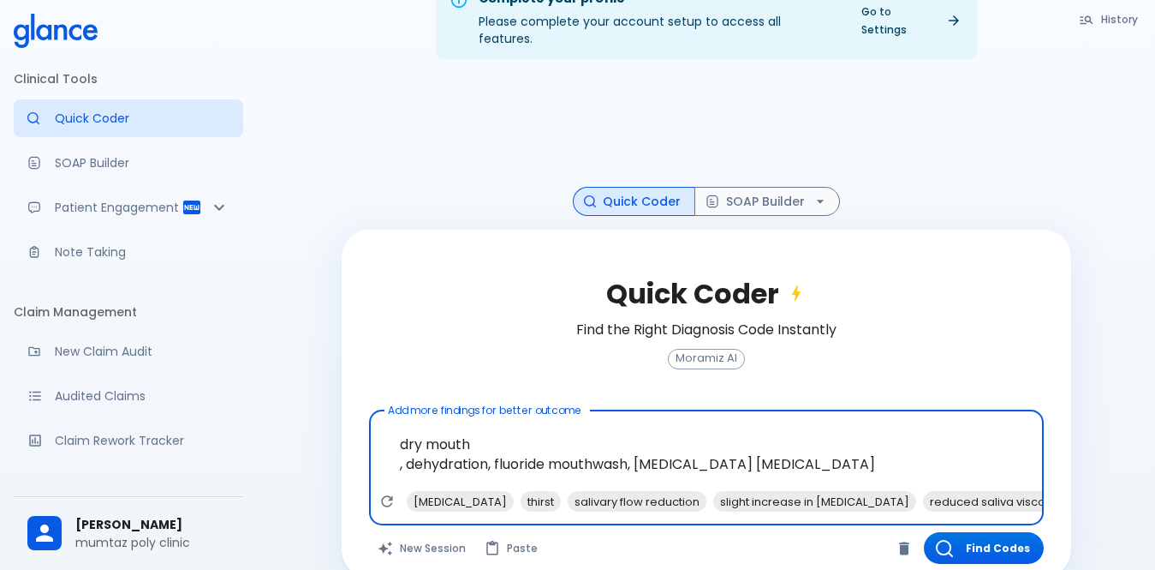
scroll to position [52, 0]
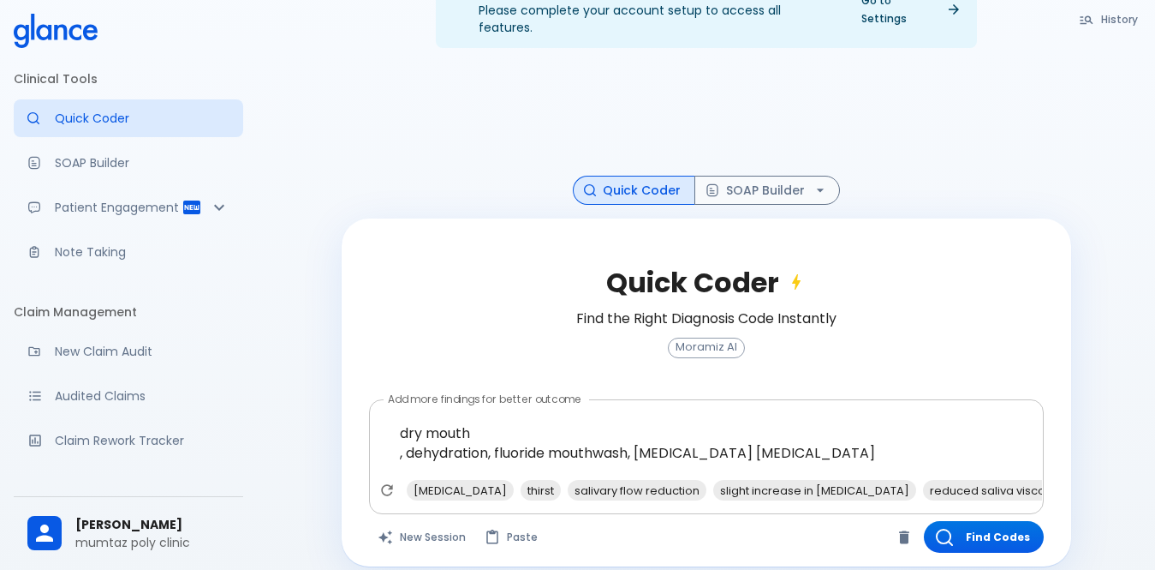
click at [1077, 480] on span "hydration status" at bounding box center [1128, 490] width 103 height 20
type textarea "dry mouth , dehydration, fluoride mouthwash, [MEDICAL_DATA] [MEDICAL_DATA], hyd…"
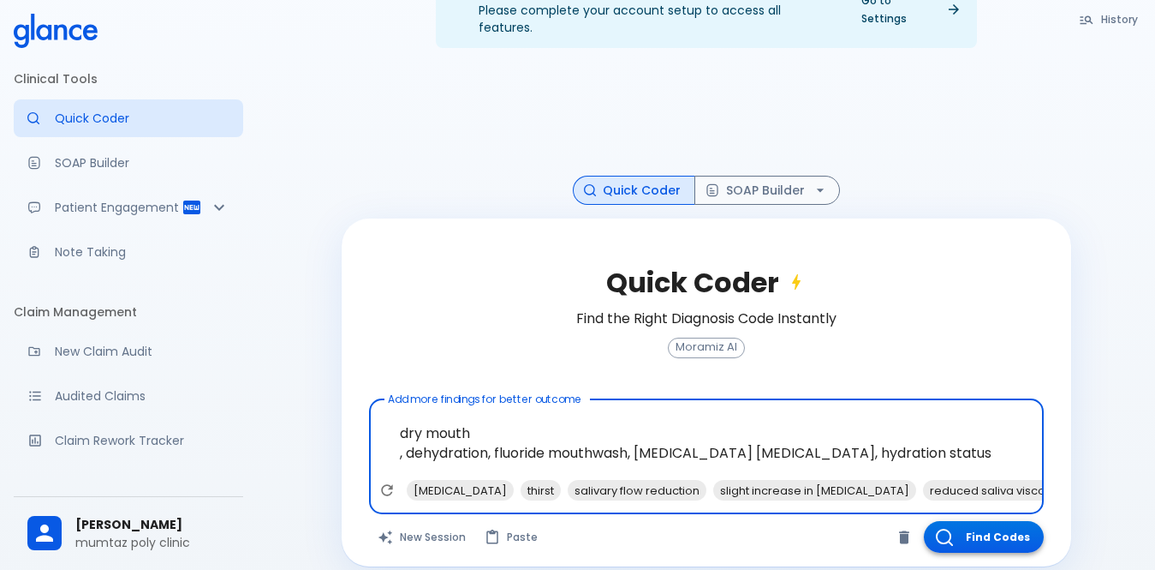
click at [962, 528] on button "Find Codes" at bounding box center [984, 537] width 120 height 32
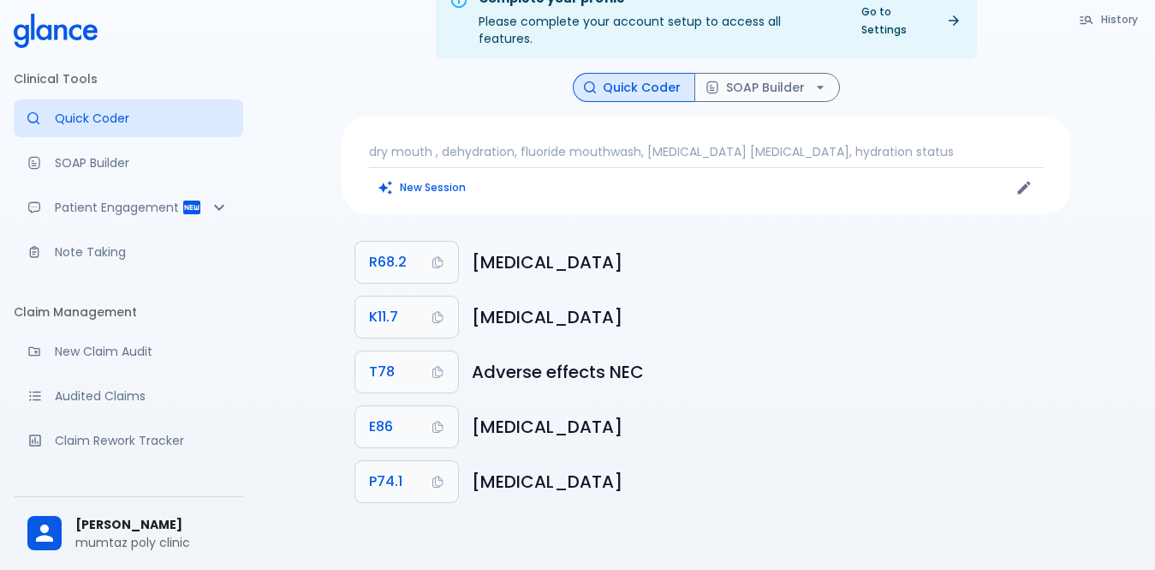
scroll to position [41, 0]
click at [412, 242] on button "R68.2" at bounding box center [406, 262] width 103 height 41
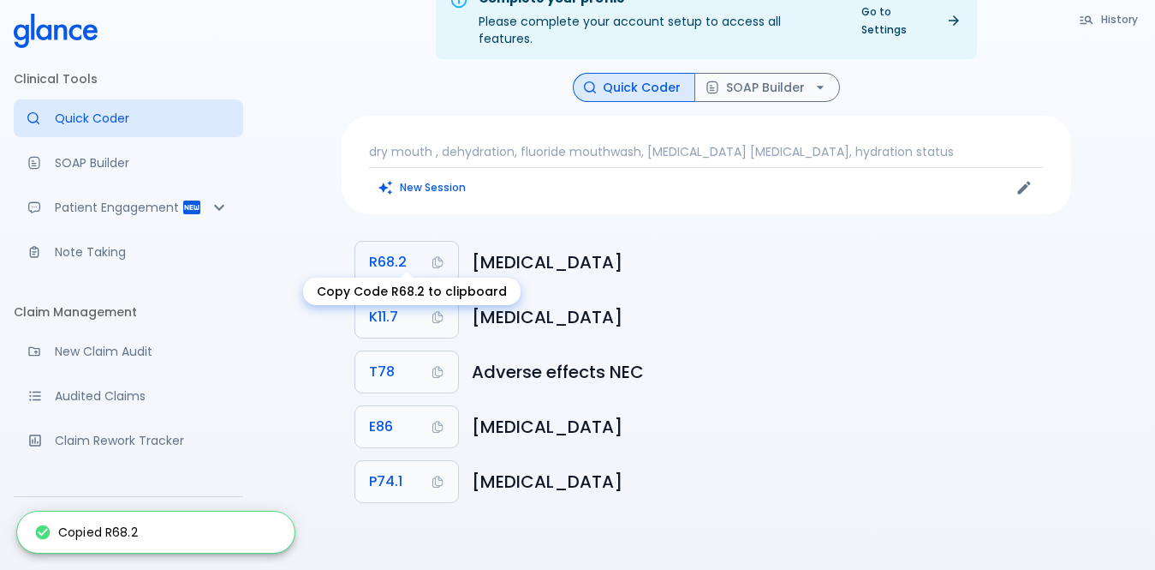
click at [412, 242] on button "R68.2" at bounding box center [406, 262] width 103 height 41
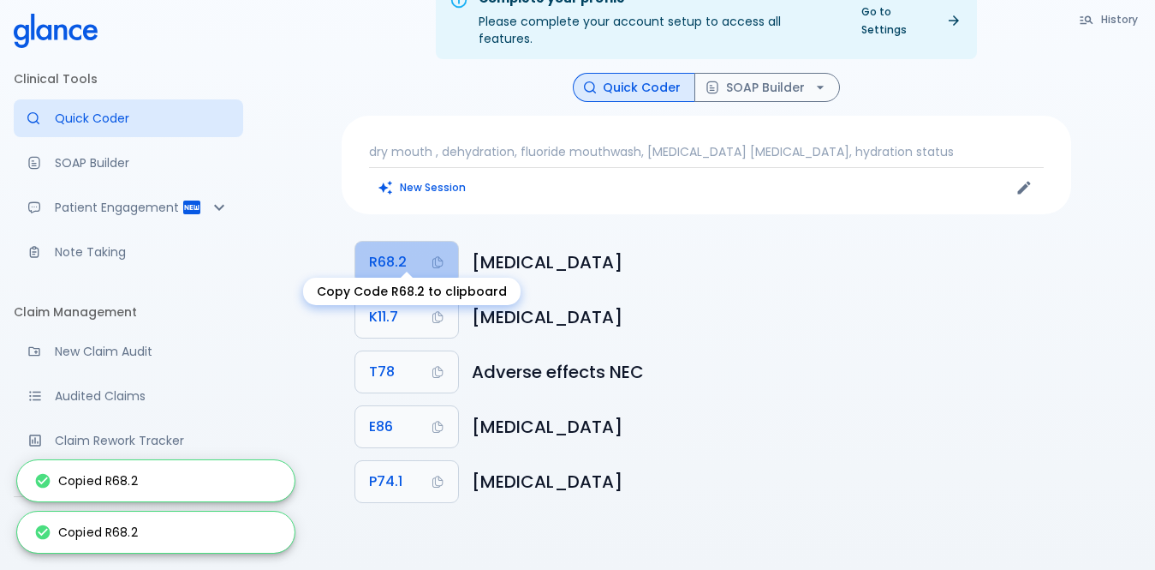
click at [412, 242] on button "R68.2" at bounding box center [406, 262] width 103 height 41
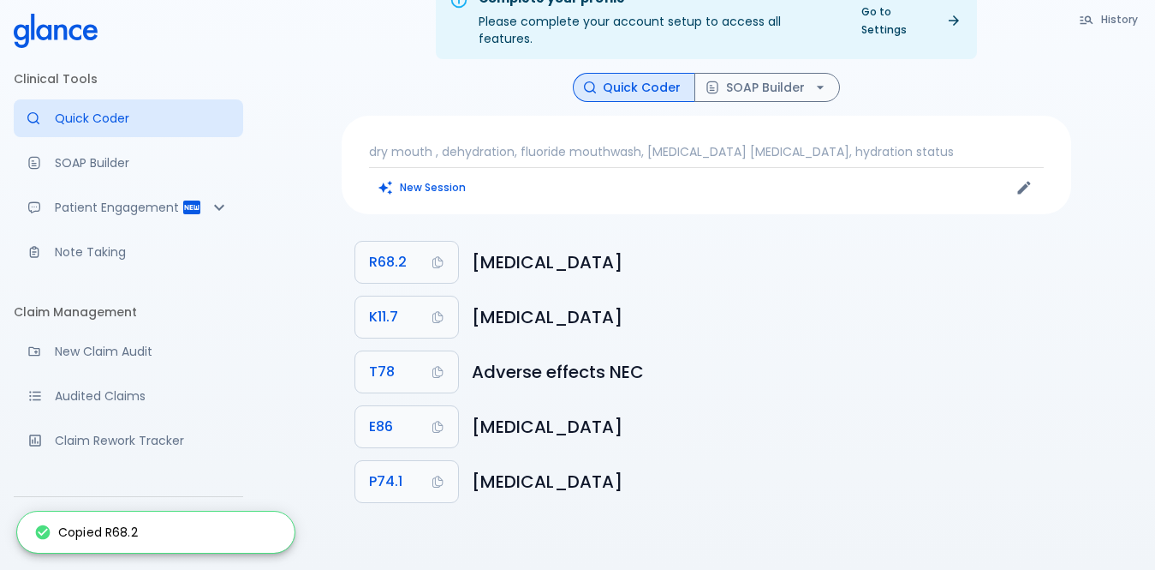
click at [489, 185] on div "dry mouth , dehydration, fluoride mouthwash, [MEDICAL_DATA] [MEDICAL_DATA], hyd…" at bounding box center [707, 165] width 730 height 98
click at [907, 124] on div "dry mouth , dehydration, fluoride mouthwash, [MEDICAL_DATA] [MEDICAL_DATA], hyd…" at bounding box center [707, 165] width 730 height 98
click at [876, 143] on p "dry mouth , dehydration, fluoride mouthwash, [MEDICAL_DATA] [MEDICAL_DATA], hyd…" at bounding box center [706, 151] width 675 height 17
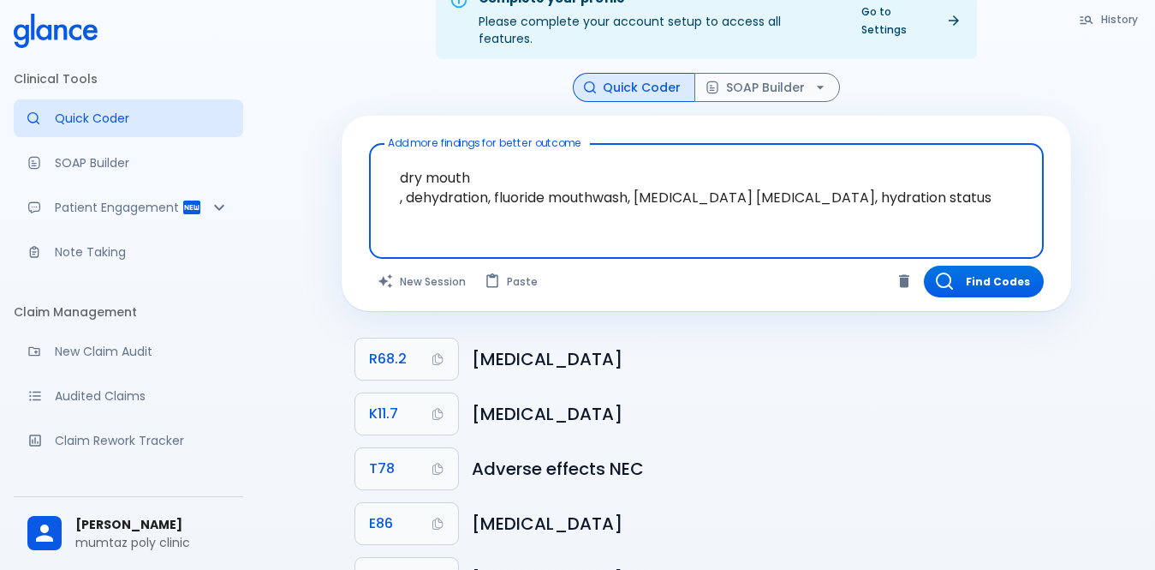
click at [930, 194] on textarea "dry mouth , dehydration, fluoride mouthwash, [MEDICAL_DATA] [MEDICAL_DATA], hyd…" at bounding box center [706, 188] width 651 height 74
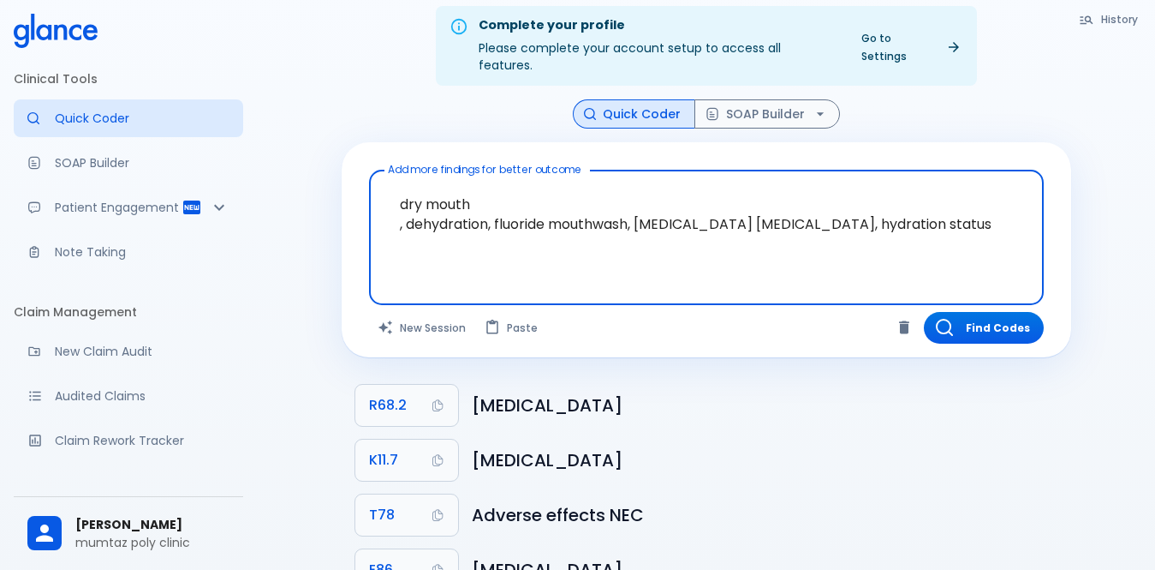
scroll to position [0, 0]
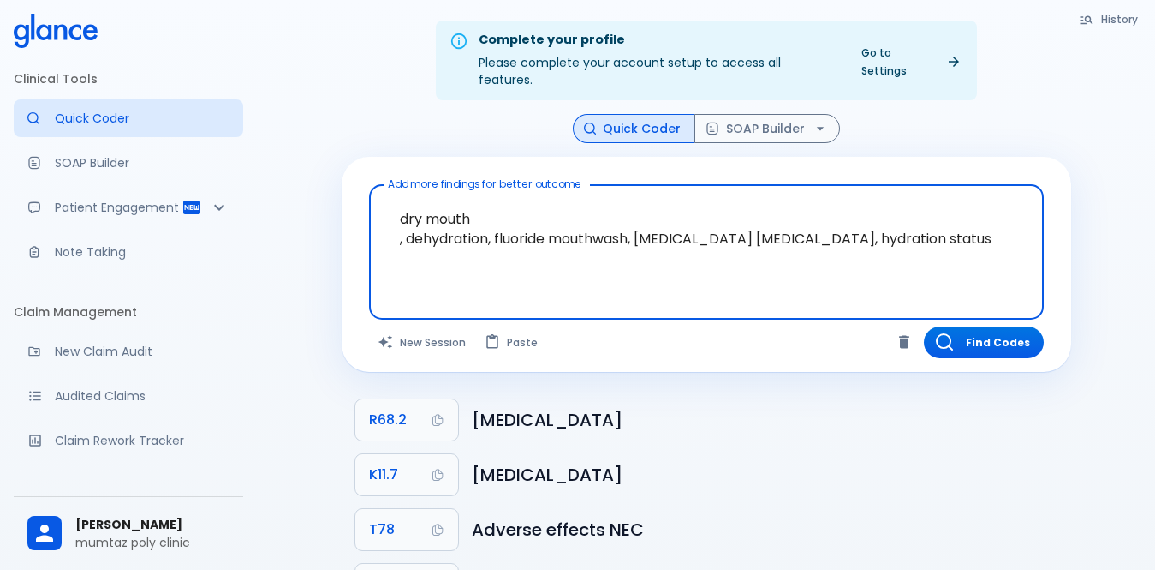
drag, startPoint x: 928, startPoint y: 219, endPoint x: 907, endPoint y: 225, distance: 21.4
click at [907, 225] on textarea "dry mouth , dehydration, fluoride mouthwash, [MEDICAL_DATA] [MEDICAL_DATA], hyd…" at bounding box center [706, 238] width 651 height 93
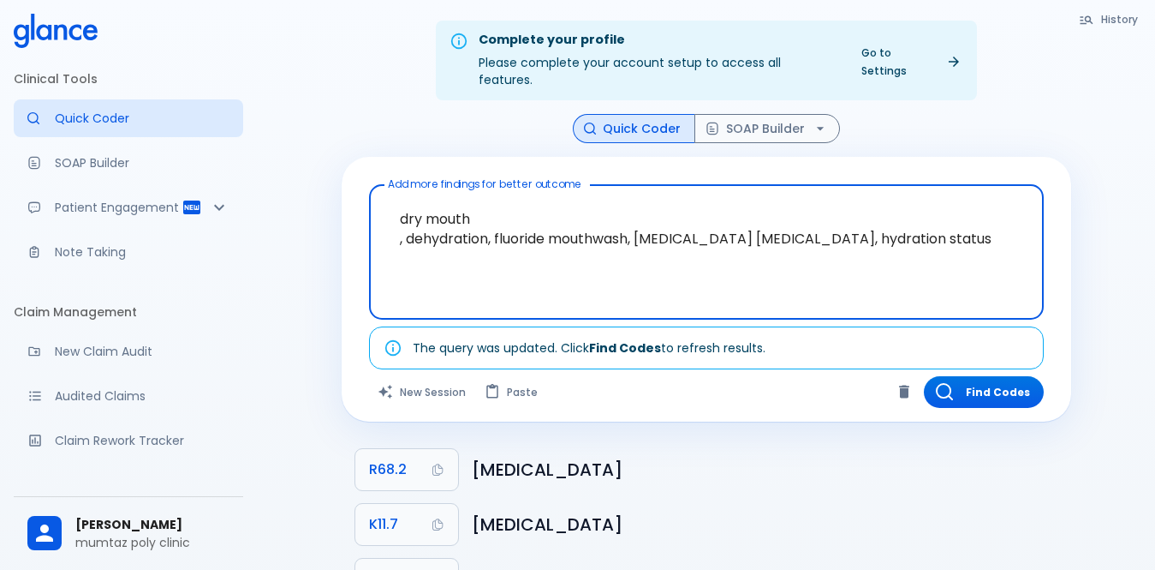
click at [587, 265] on textarea "dry mouth , dehydration, fluoride mouthwash, [MEDICAL_DATA] [MEDICAL_DATA], hyd…" at bounding box center [706, 238] width 651 height 93
click at [939, 232] on textarea "dry mouth , dehydration, fluoride mouthwash, [MEDICAL_DATA] [MEDICAL_DATA], hyd…" at bounding box center [706, 238] width 651 height 93
type textarea "dry mouth , dehydration, fluoride mouthwash, [MEDICAL_DATA] [MEDICAL_DATA], hyd…"
click at [425, 376] on button "New Session" at bounding box center [422, 392] width 107 height 32
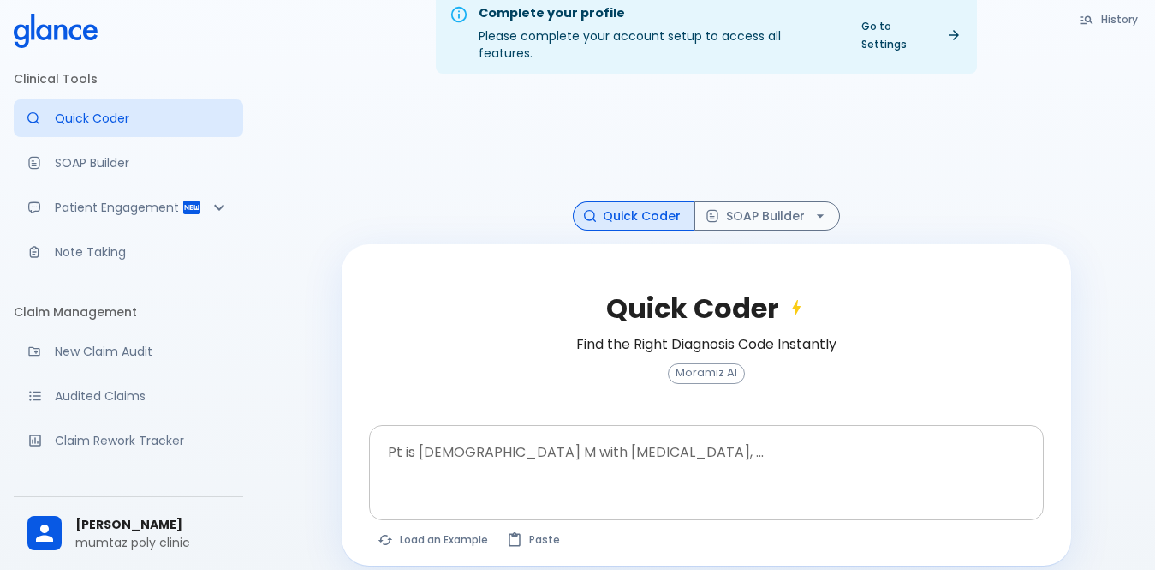
scroll to position [41, 0]
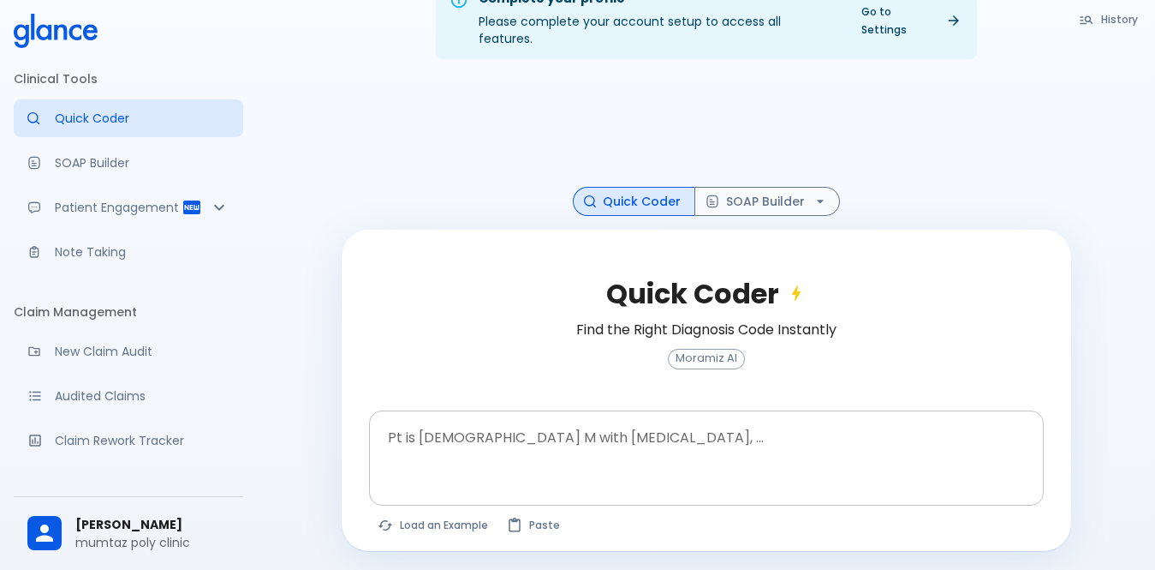
click at [449, 471] on div at bounding box center [708, 486] width 668 height 31
click at [457, 434] on textarea at bounding box center [706, 444] width 651 height 54
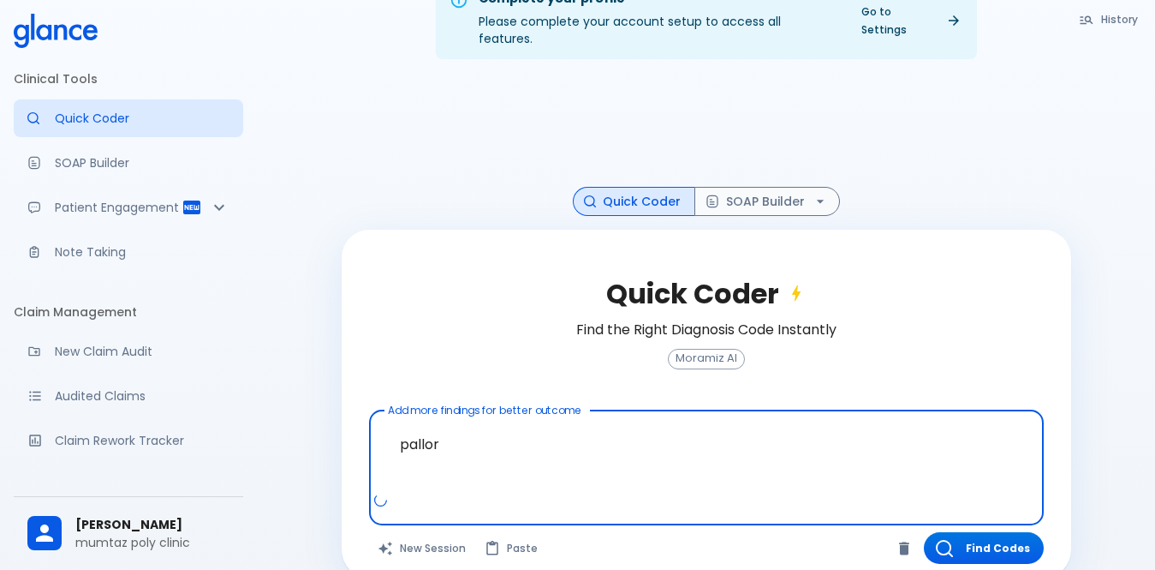
scroll to position [52, 0]
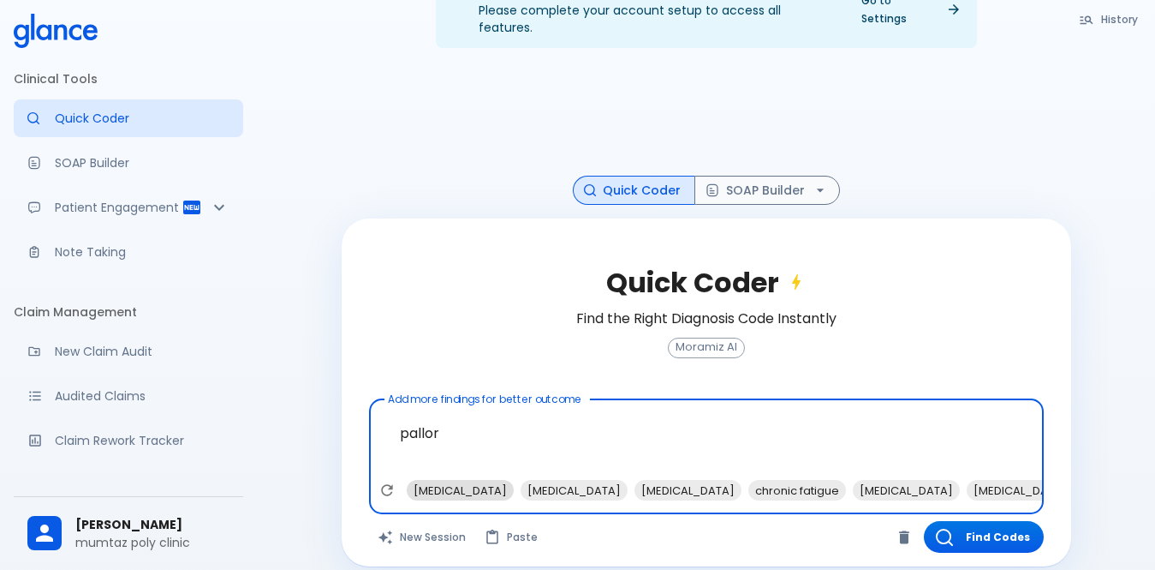
click at [432, 480] on span "[MEDICAL_DATA]" at bounding box center [460, 490] width 107 height 20
click at [967, 480] on span "[MEDICAL_DATA]" at bounding box center [1020, 490] width 107 height 20
click at [1081, 480] on span "blood loss" at bounding box center [1117, 490] width 72 height 20
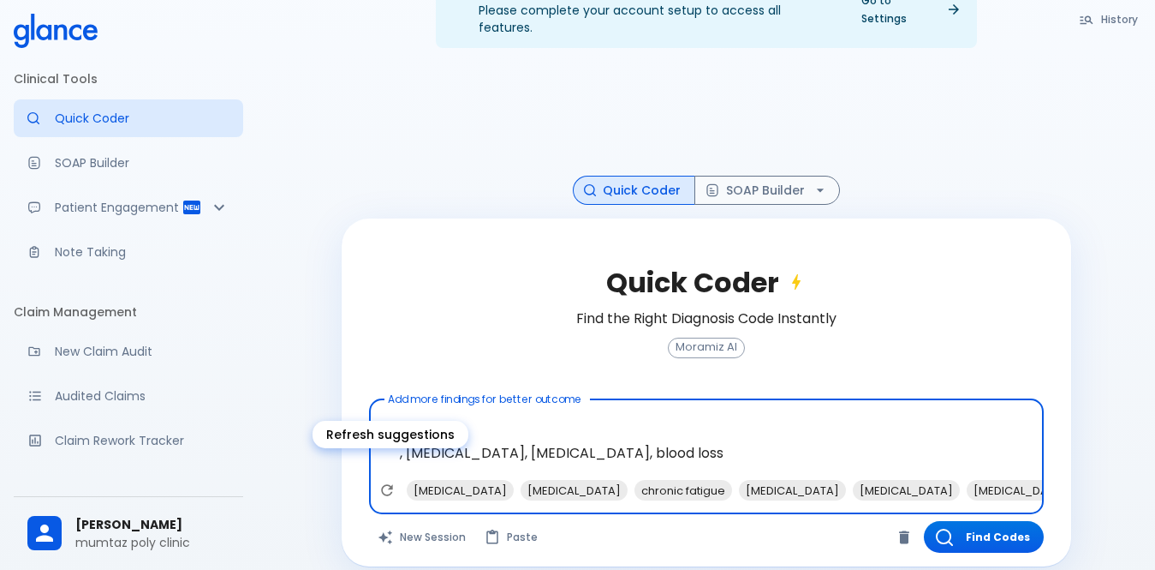
click at [379, 481] on icon "Refresh suggestions" at bounding box center [387, 489] width 17 height 17
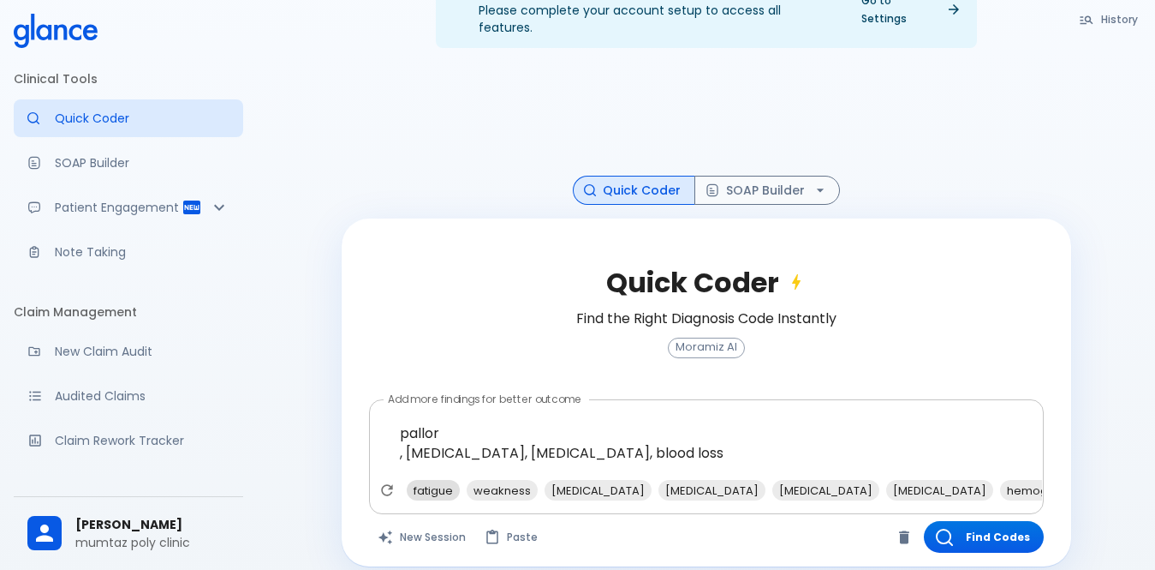
click at [431, 480] on span "fatigue" at bounding box center [433, 490] width 53 height 20
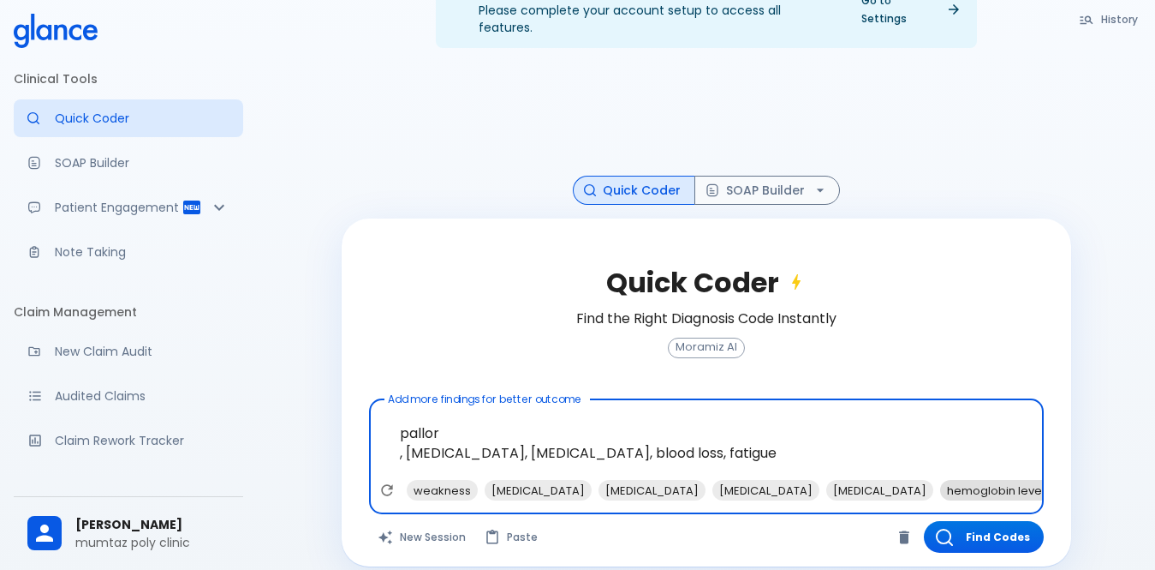
click at [964, 480] on span "hemoglobin level" at bounding box center [995, 490] width 111 height 20
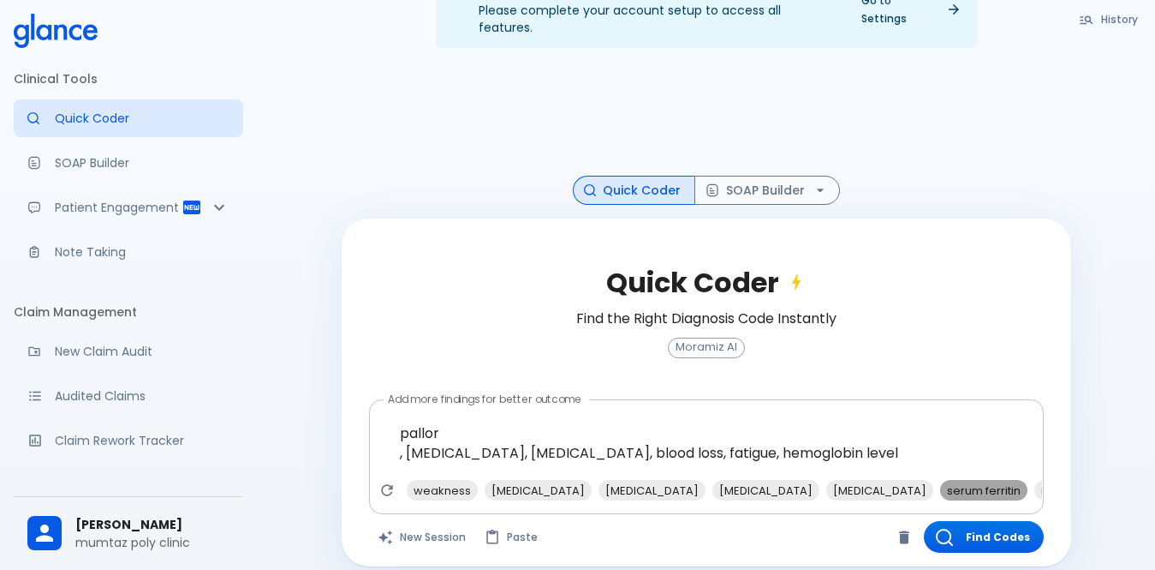
click at [940, 480] on span "serum ferritin" at bounding box center [983, 490] width 87 height 20
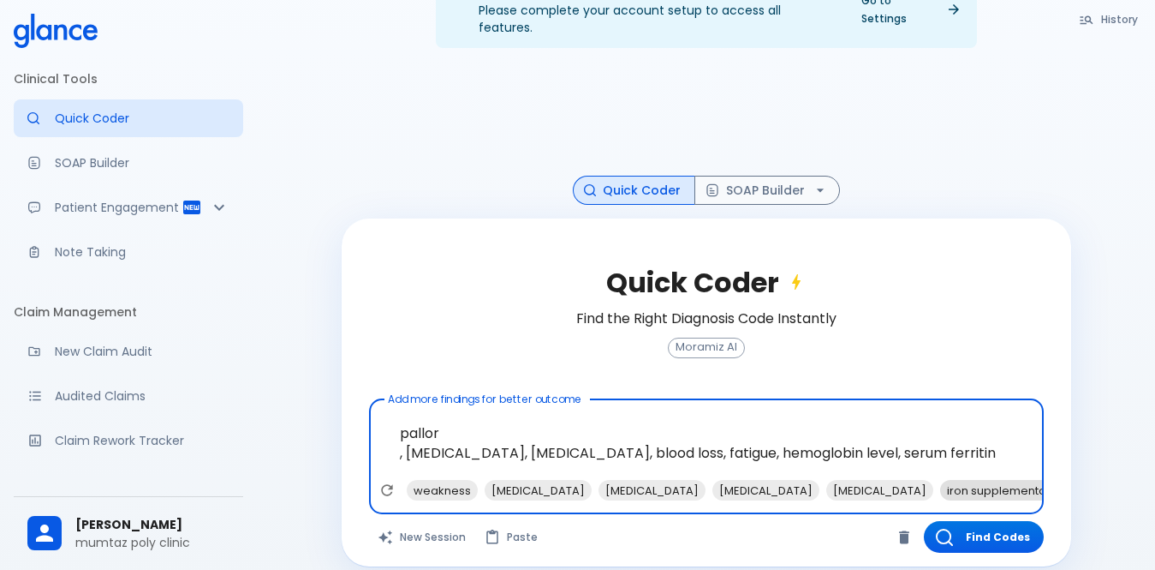
click at [941, 480] on span "iron supplementation" at bounding box center [1007, 490] width 134 height 20
type textarea "pallor , [MEDICAL_DATA], [MEDICAL_DATA], blood loss, fatigue, hemoglobin level,…"
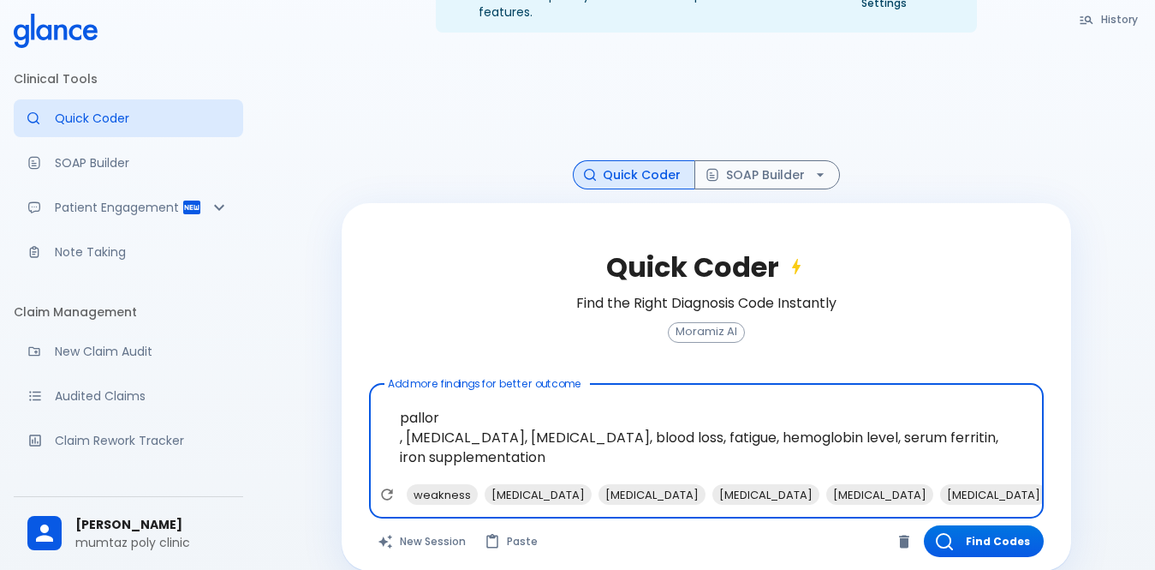
scroll to position [72, 0]
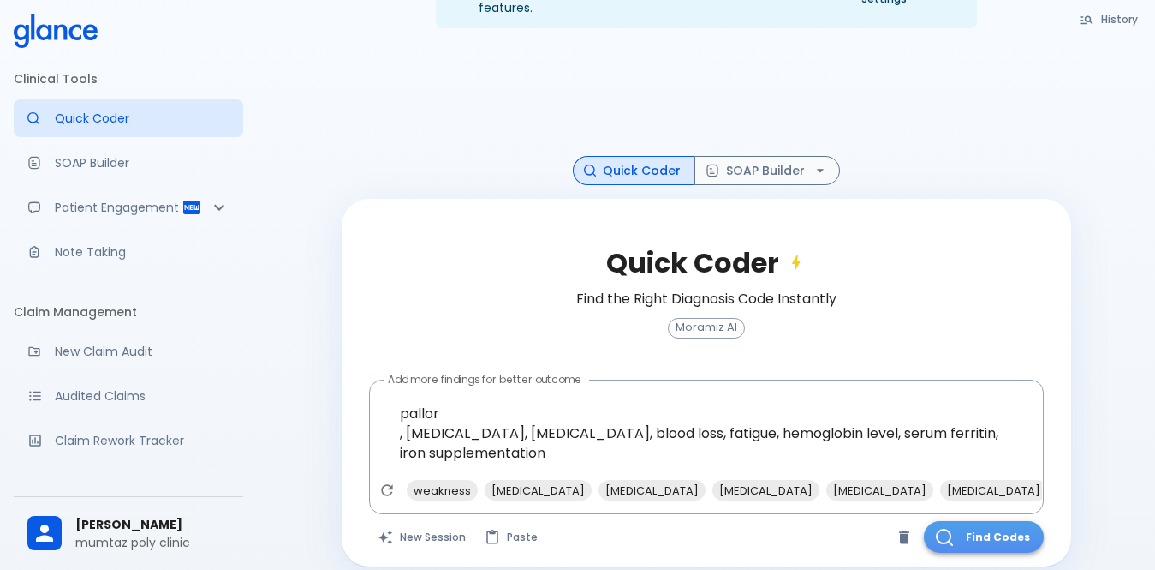
click at [985, 522] on button "Find Codes" at bounding box center [984, 537] width 120 height 32
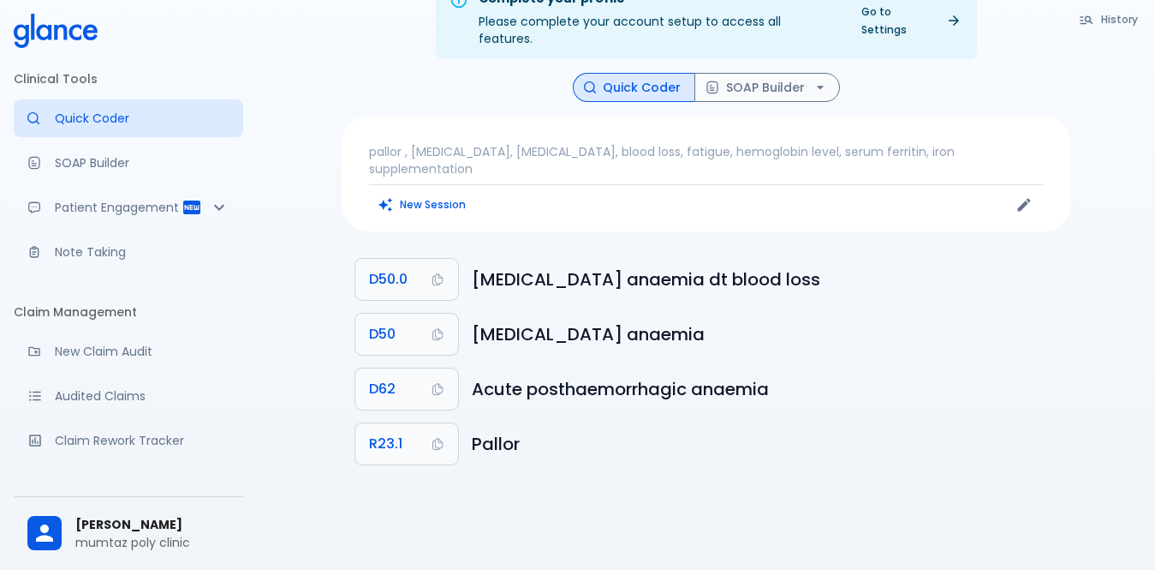
scroll to position [41, 0]
click at [998, 143] on p "pallor , [MEDICAL_DATA], [MEDICAL_DATA], blood loss, fatigue, hemoglobin level,…" at bounding box center [706, 160] width 675 height 34
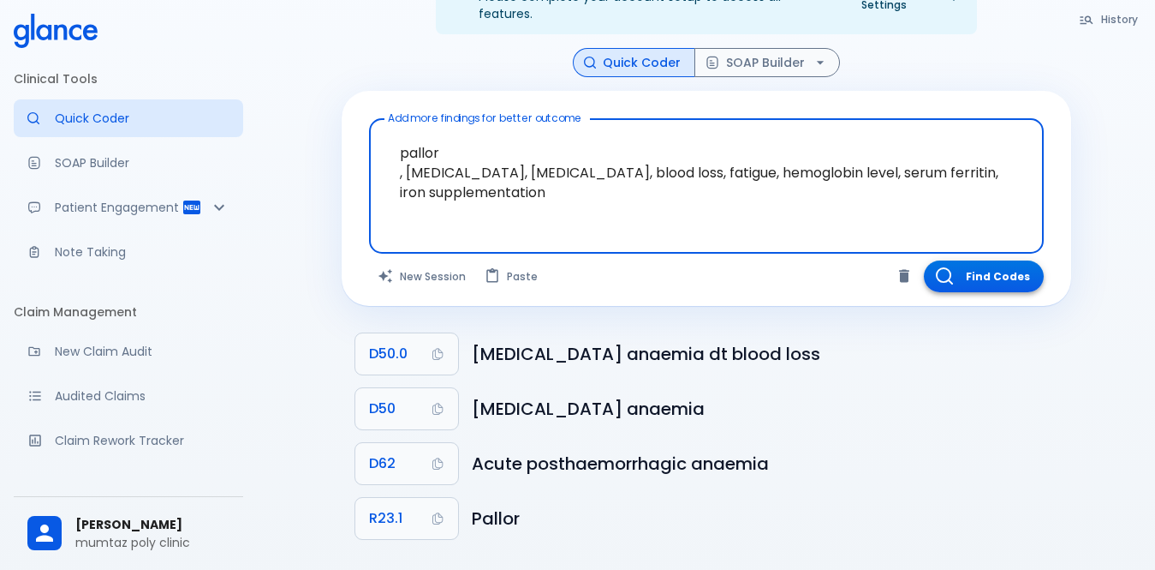
click at [964, 260] on button "Find Codes" at bounding box center [984, 276] width 120 height 32
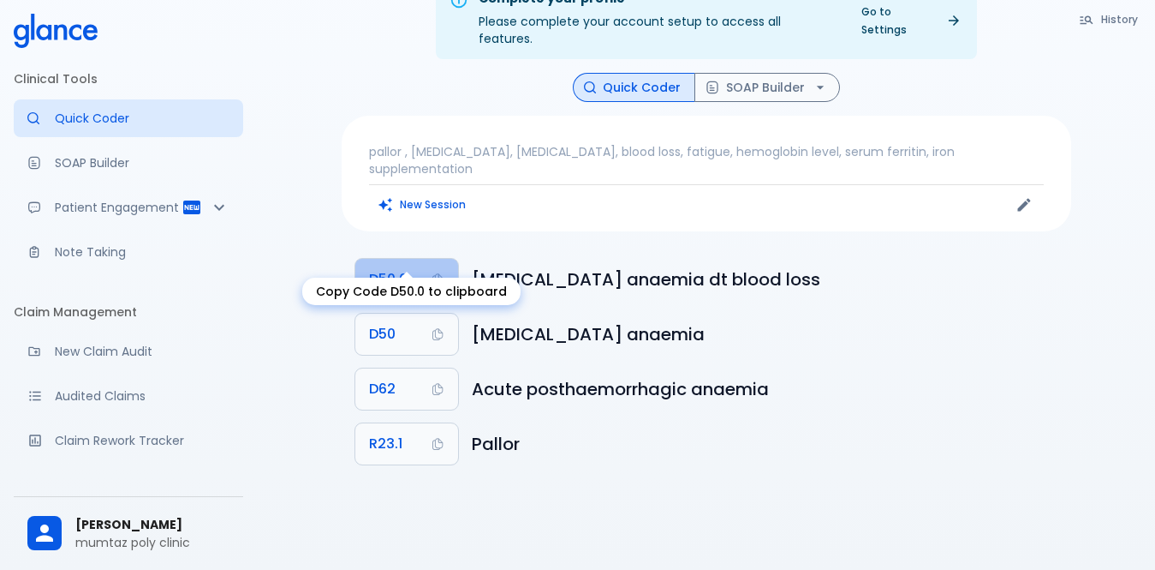
click at [419, 259] on button "D50.0" at bounding box center [406, 279] width 103 height 41
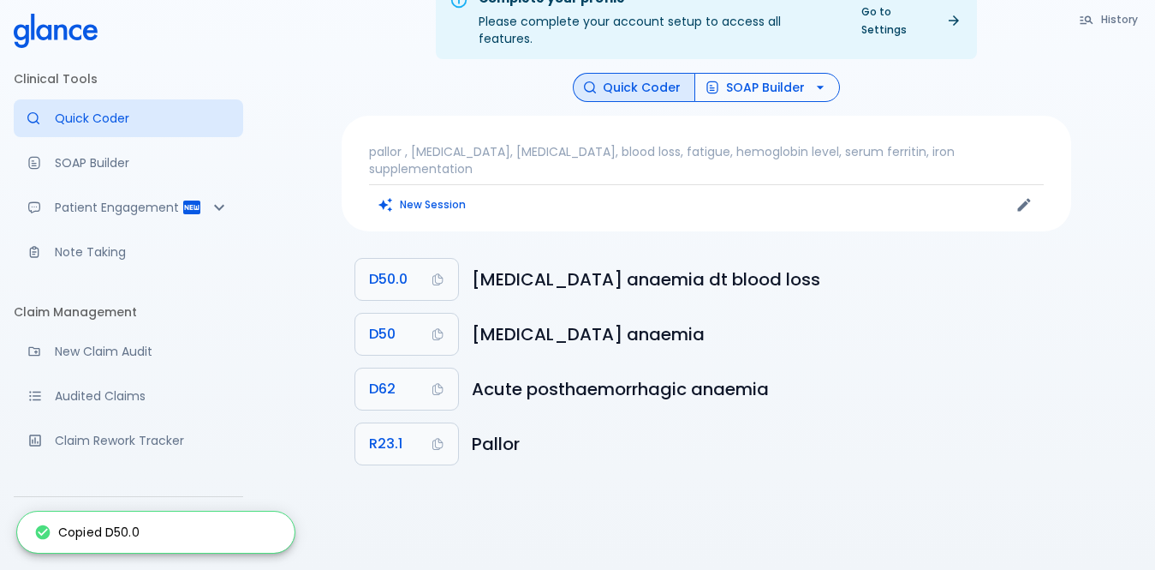
click at [742, 73] on button "SOAP Builder" at bounding box center [768, 88] width 146 height 30
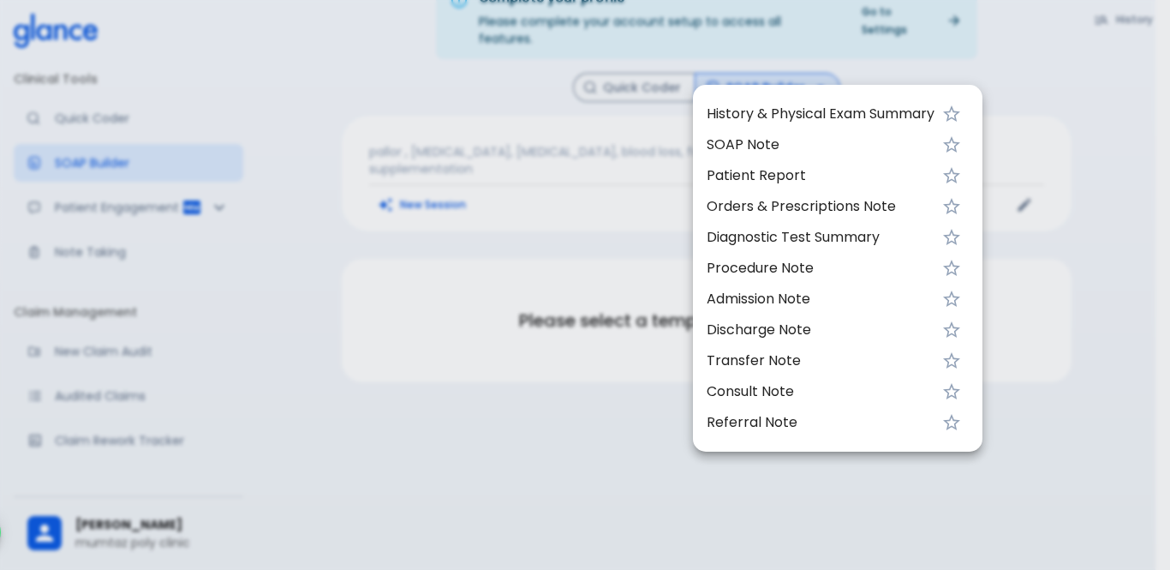
click at [623, 80] on div at bounding box center [585, 285] width 1170 height 570
click at [629, 65] on div at bounding box center [585, 285] width 1170 height 570
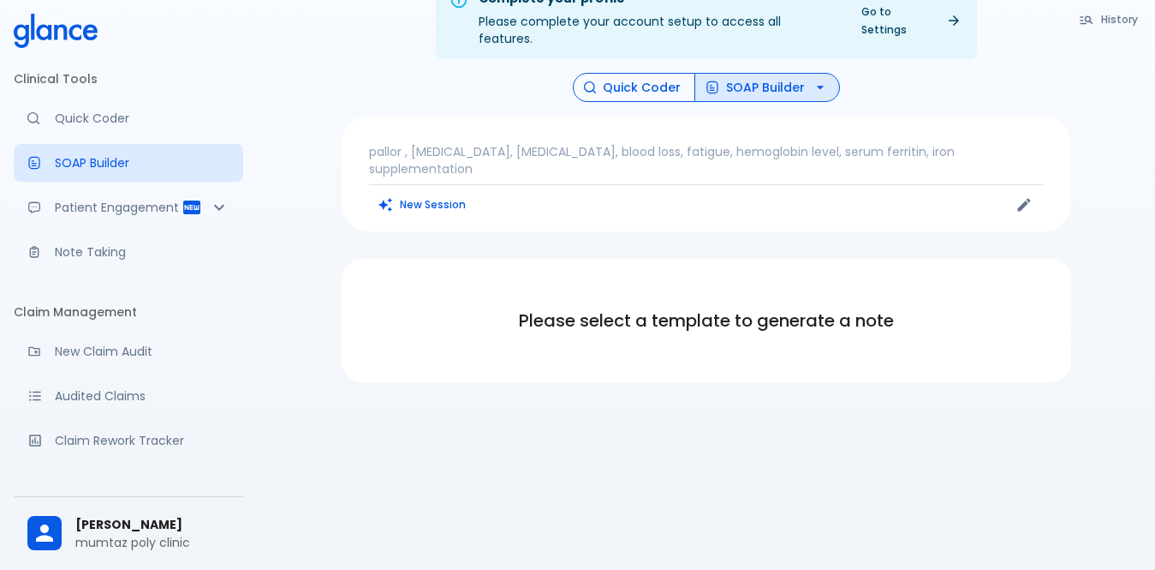
click at [626, 74] on button "Quick Coder" at bounding box center [634, 88] width 122 height 30
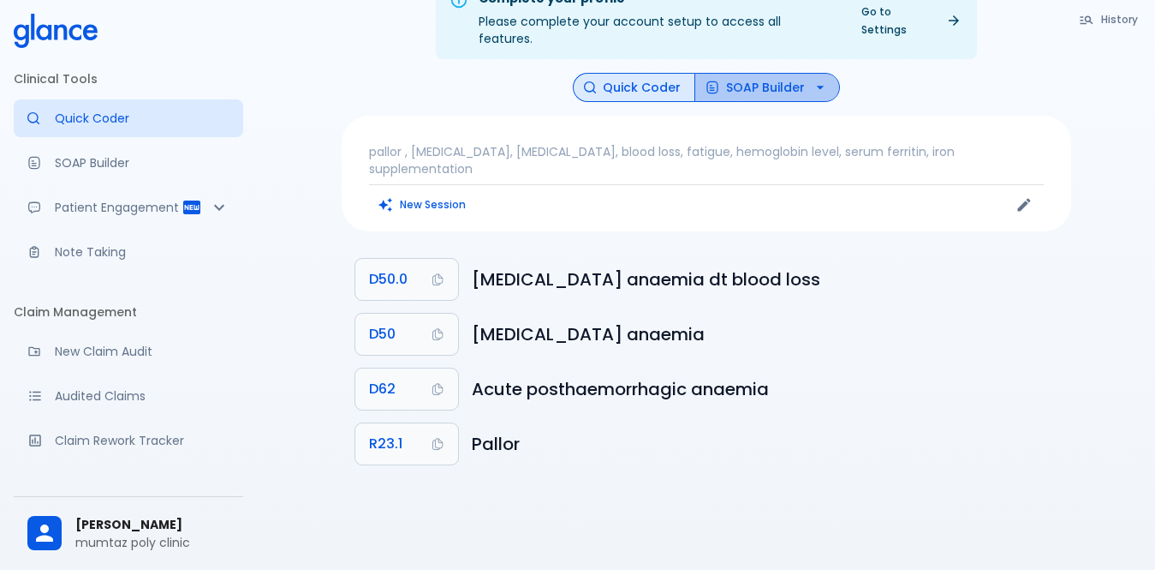
click at [777, 76] on button "SOAP Builder" at bounding box center [768, 88] width 146 height 30
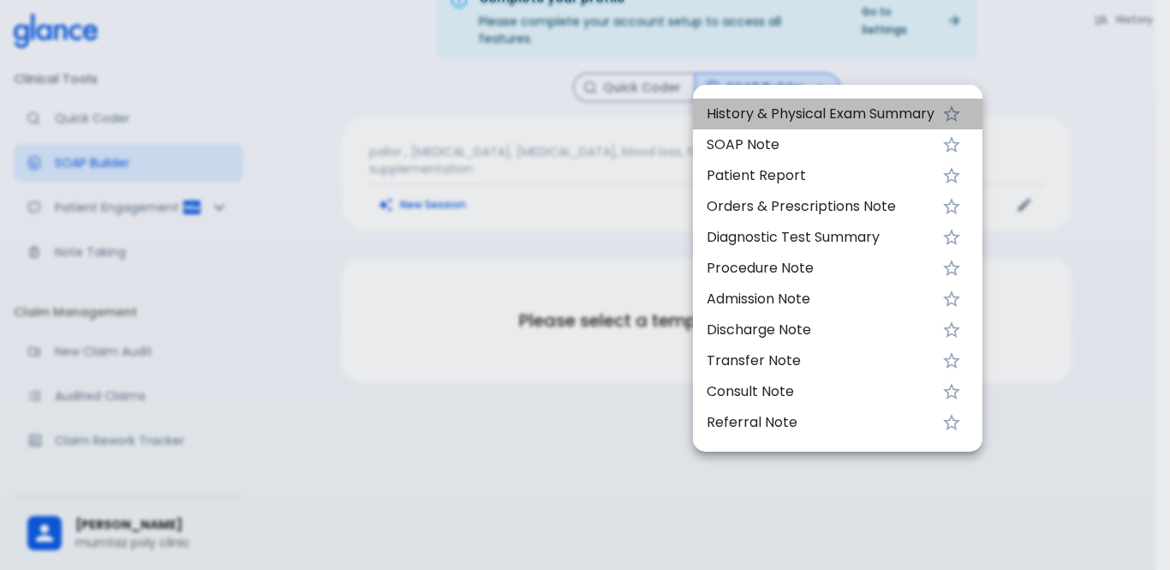
click at [822, 110] on span "History & Physical Exam Summary" at bounding box center [821, 114] width 228 height 21
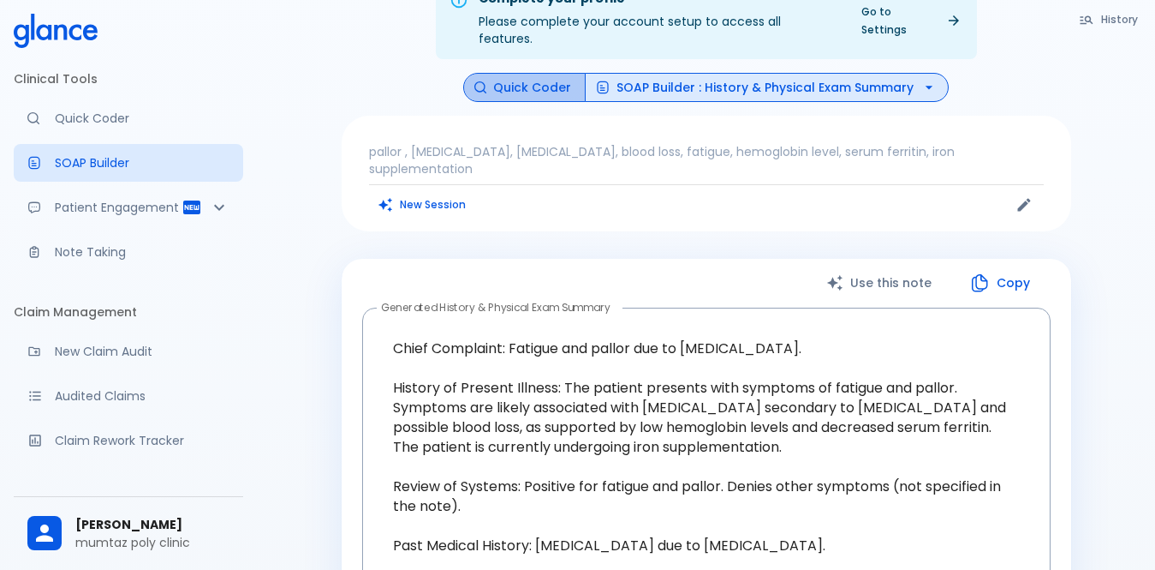
click at [576, 74] on button "Quick Coder" at bounding box center [524, 88] width 122 height 30
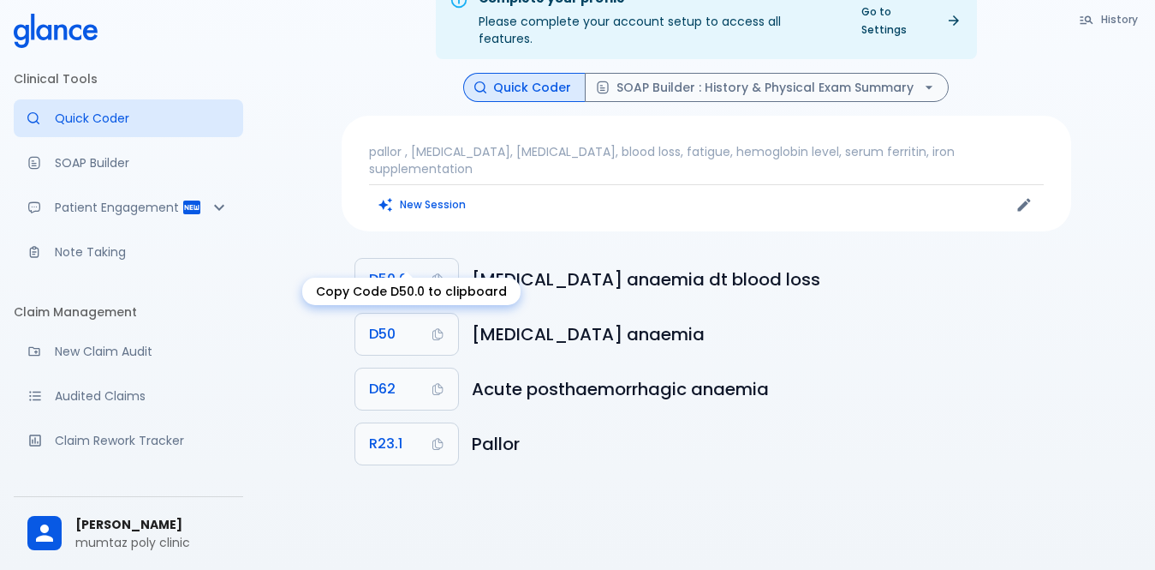
click at [415, 259] on button "D50.0" at bounding box center [406, 279] width 103 height 41
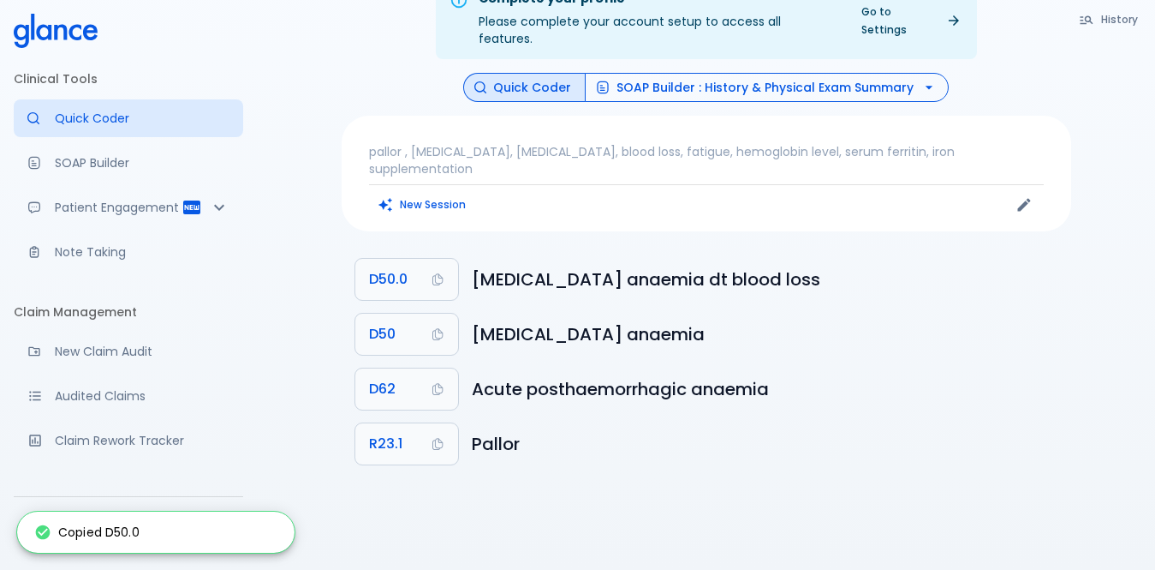
click at [664, 77] on button "SOAP Builder : History & Physical Exam Summary" at bounding box center [767, 88] width 364 height 30
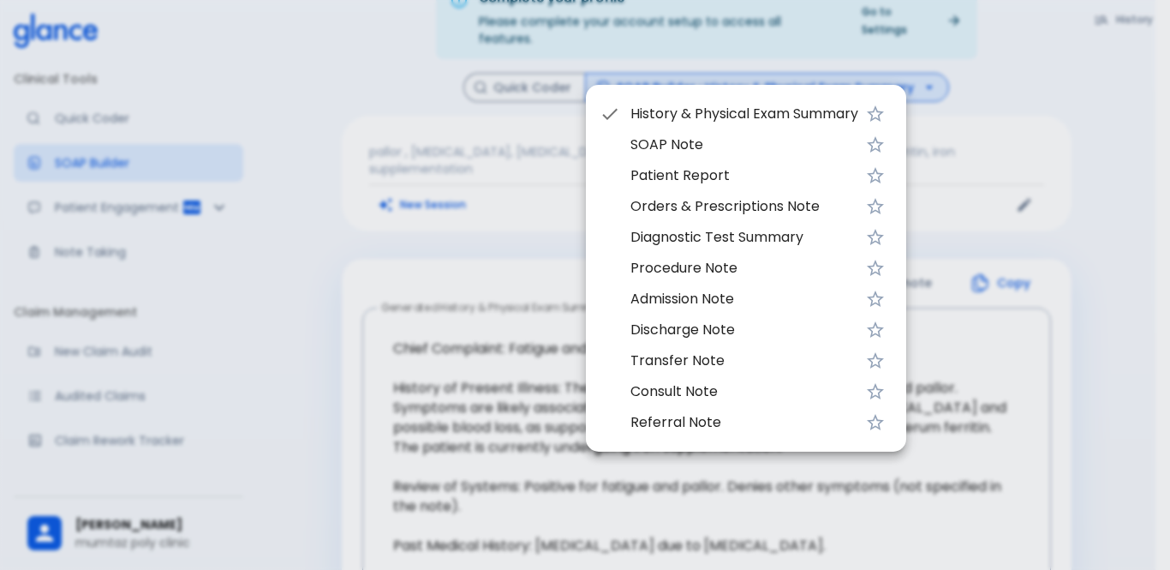
click at [410, 164] on div at bounding box center [585, 285] width 1170 height 570
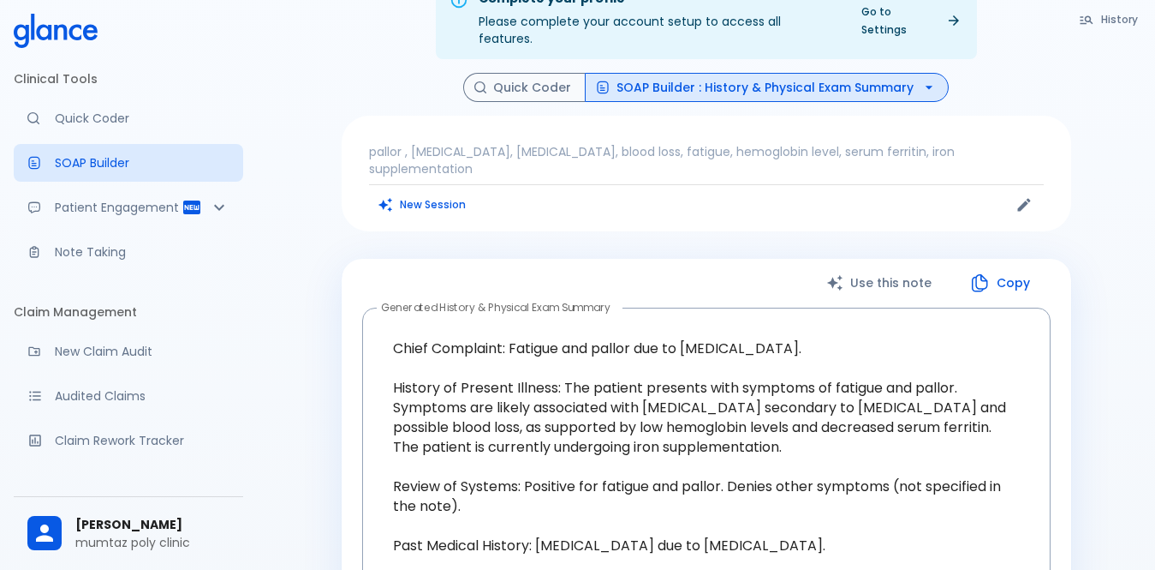
click at [701, 73] on button "SOAP Builder : History & Physical Exam Summary" at bounding box center [767, 88] width 364 height 30
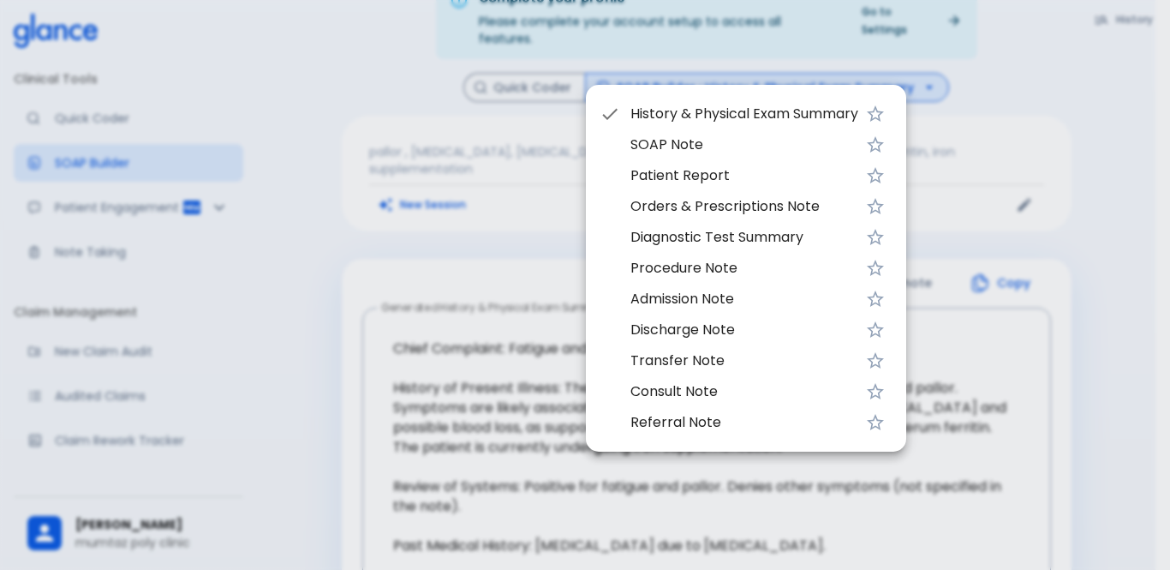
click at [706, 109] on span "History & Physical Exam Summary" at bounding box center [744, 114] width 228 height 21
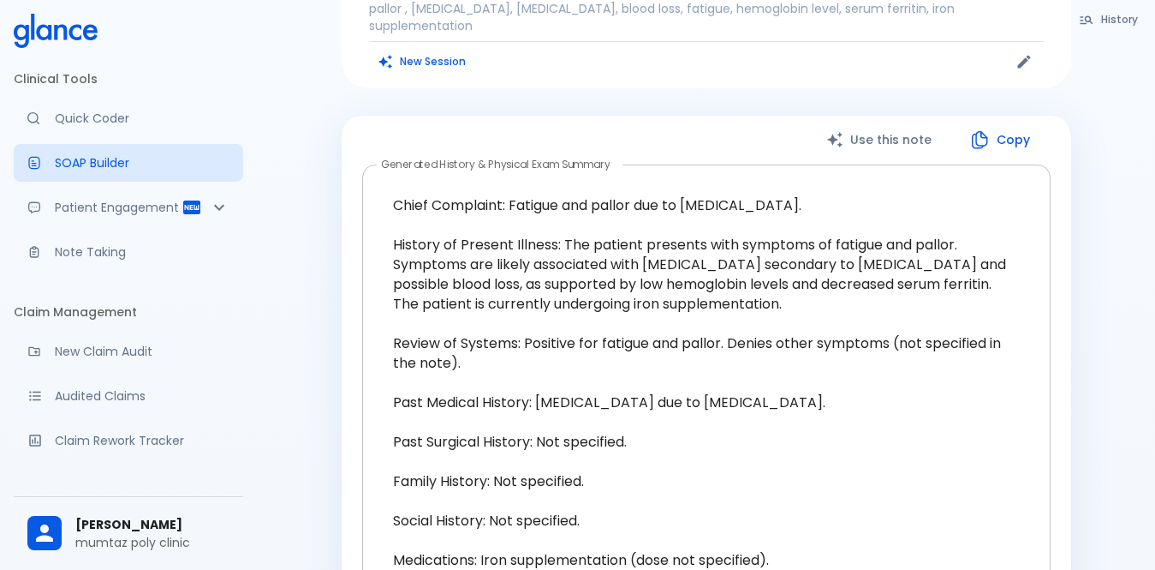
scroll to position [212, 0]
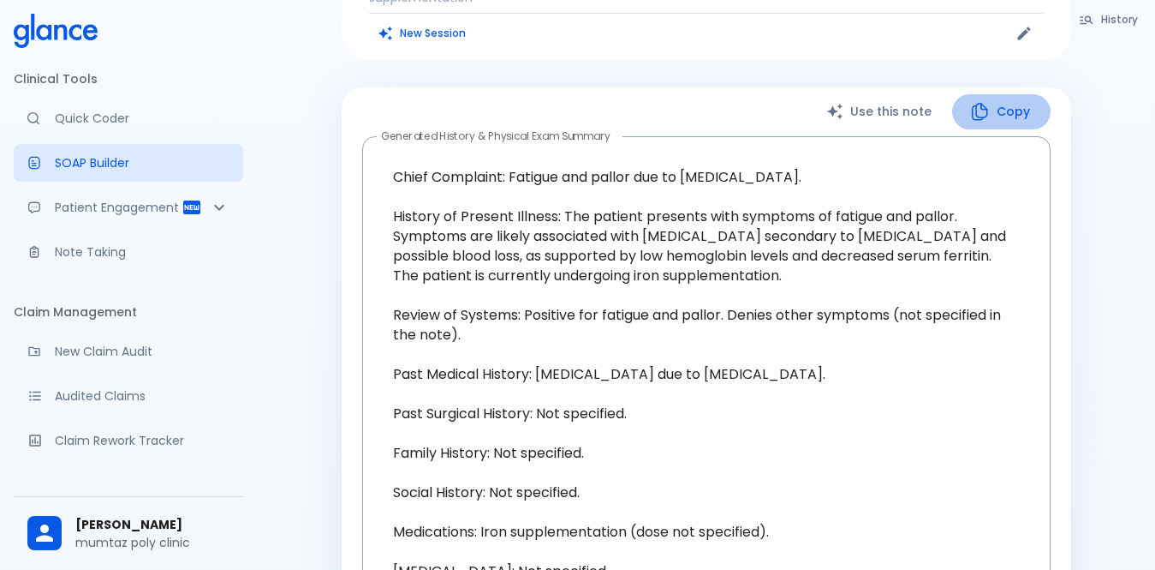
click at [1035, 94] on button "Copy" at bounding box center [1001, 111] width 98 height 35
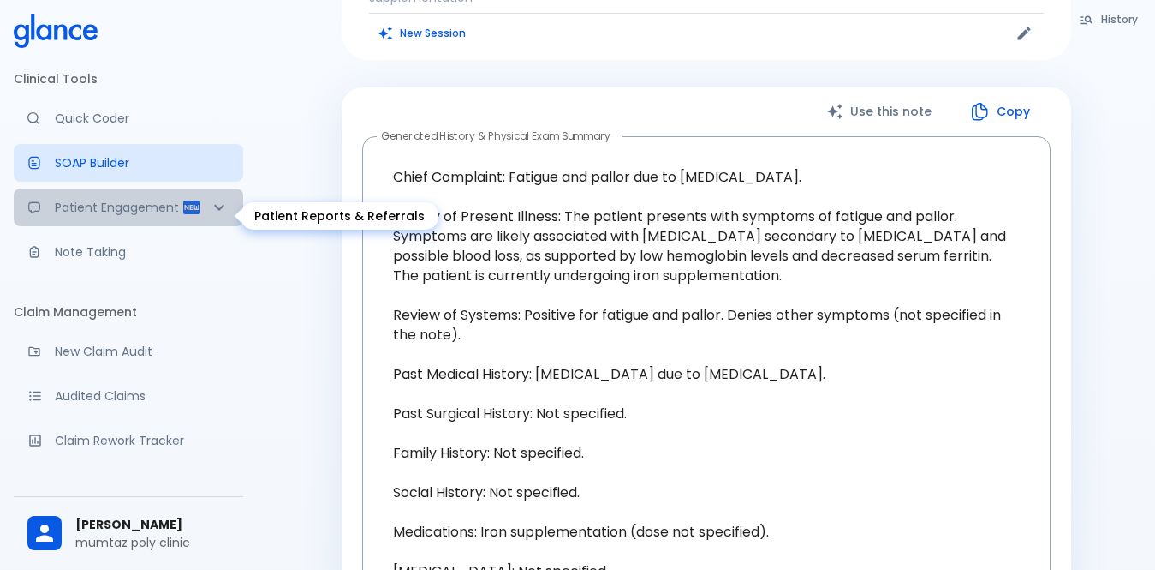
click at [143, 216] on p "Patient Engagement" at bounding box center [118, 207] width 127 height 17
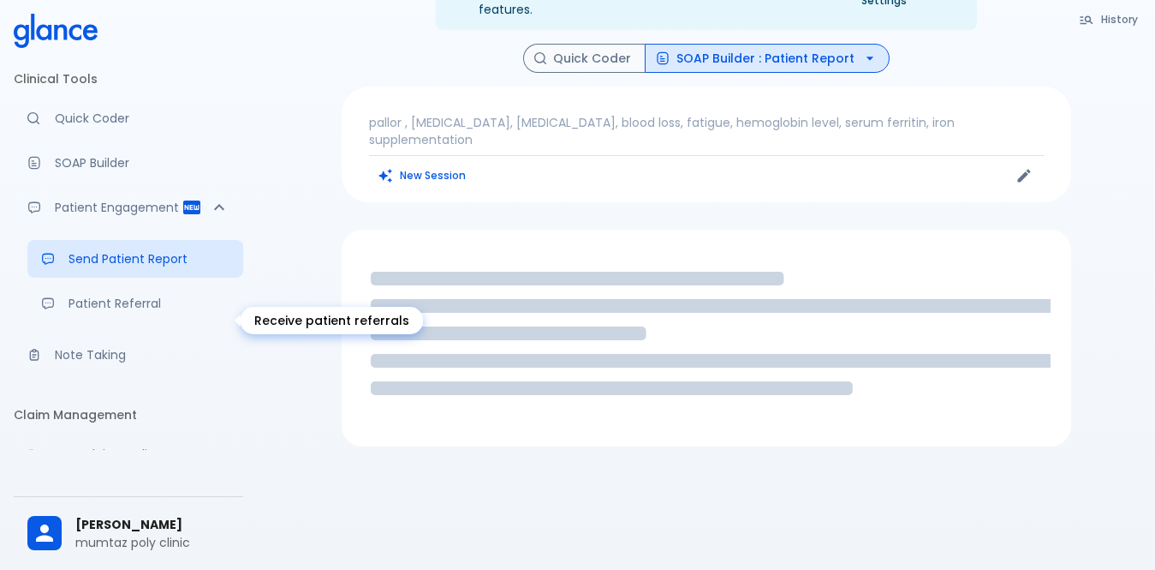
click at [133, 312] on p "Patient Referral" at bounding box center [149, 303] width 161 height 17
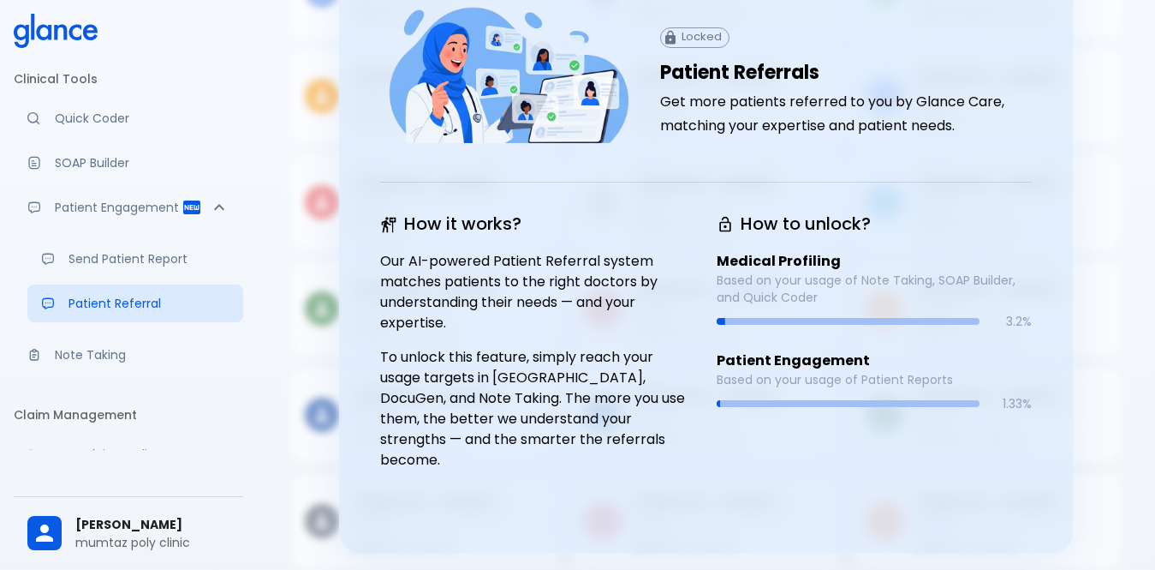
scroll to position [233, 0]
click at [68, 363] on p "Note Taking" at bounding box center [142, 354] width 175 height 17
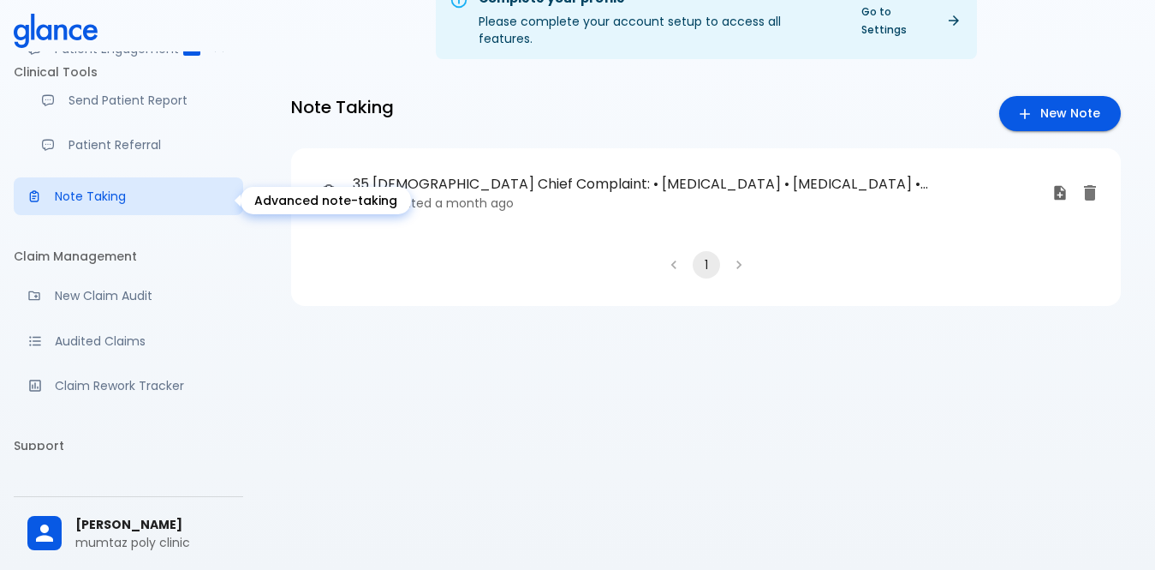
scroll to position [171, 0]
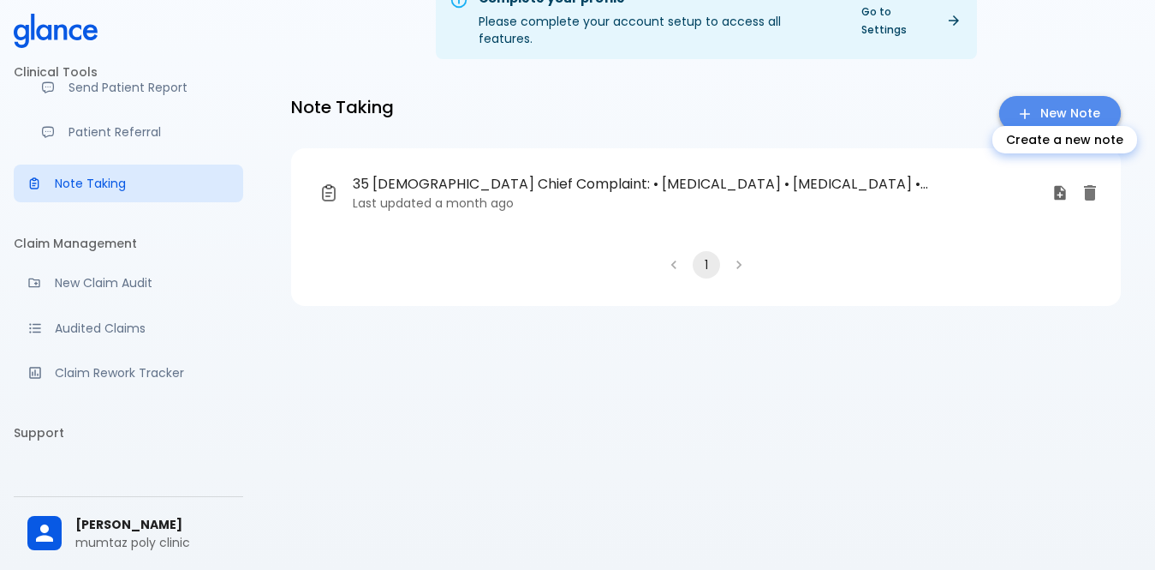
click at [1026, 105] on icon "Create a new note" at bounding box center [1025, 113] width 17 height 17
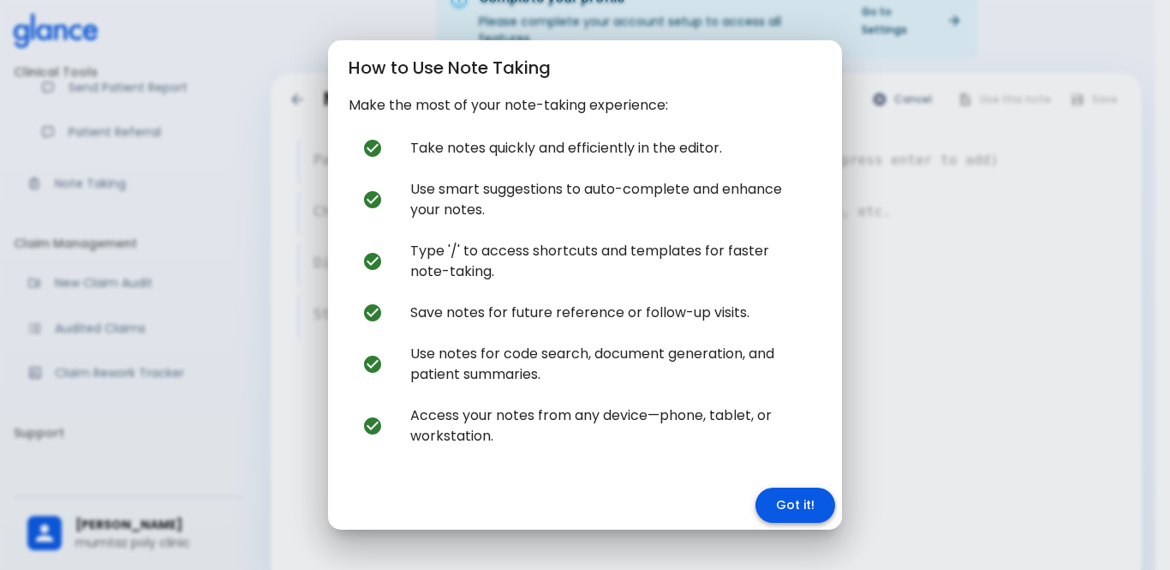
drag, startPoint x: 779, startPoint y: 501, endPoint x: 724, endPoint y: 333, distance: 176.6
click at [777, 501] on button "Got it!" at bounding box center [795, 504] width 80 height 35
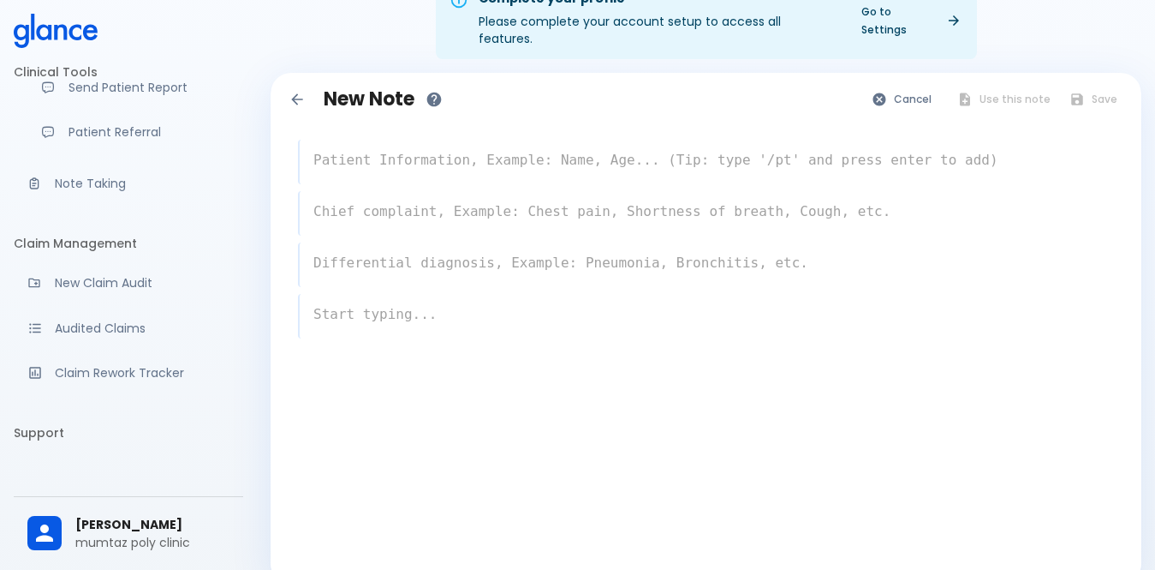
click at [506, 146] on textarea at bounding box center [707, 160] width 814 height 34
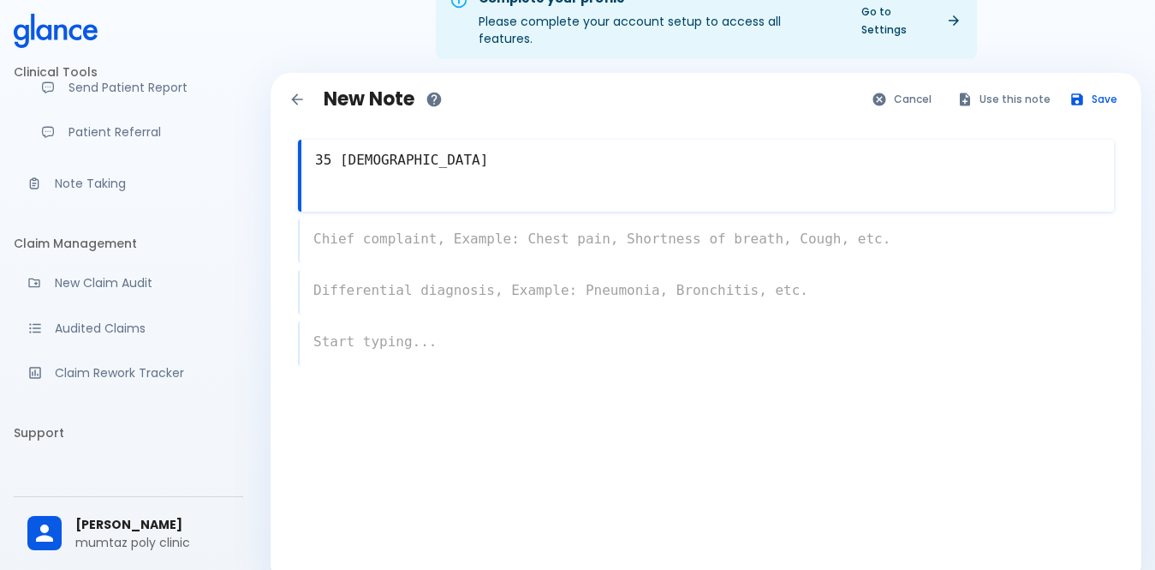
type textarea "35 [DEMOGRAPHIC_DATA]"
click at [421, 218] on div "x" at bounding box center [706, 240] width 816 height 45
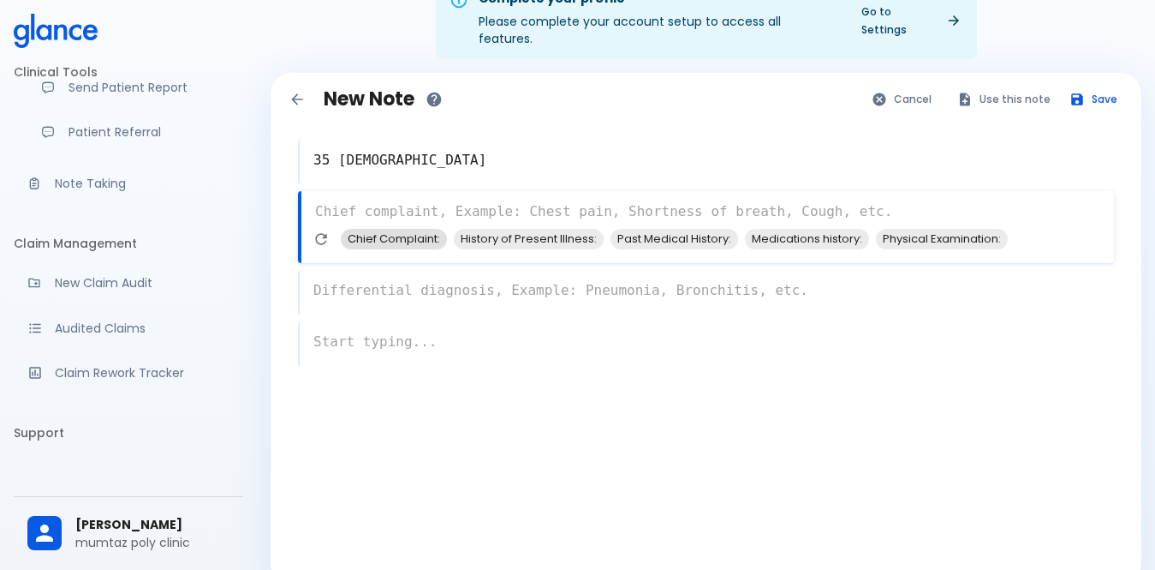
click at [396, 229] on span "Chief Complaint:" at bounding box center [394, 239] width 106 height 20
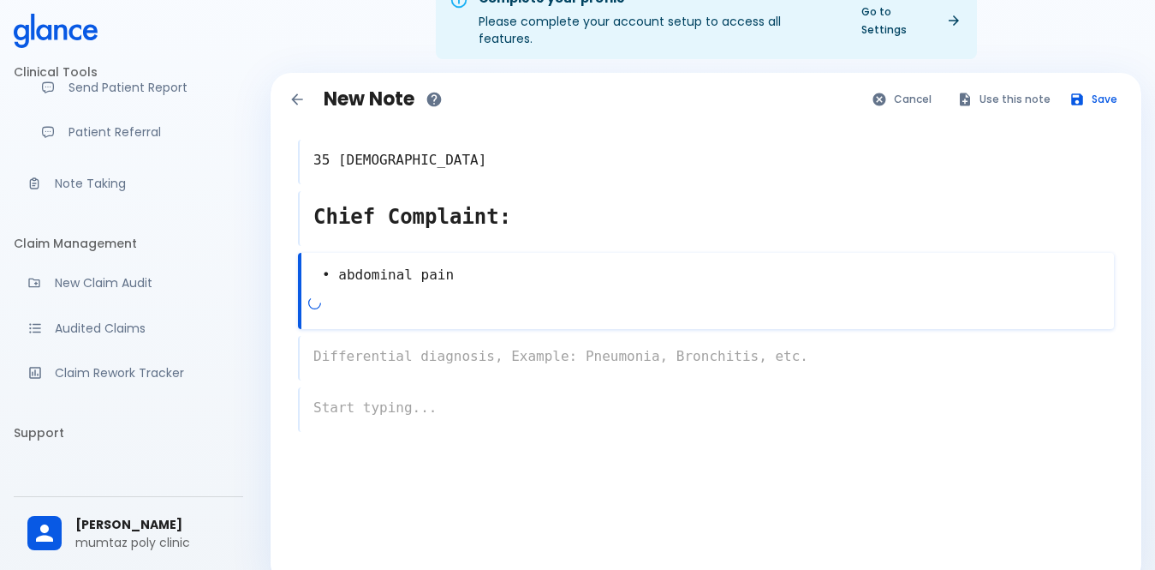
scroll to position [60, 0]
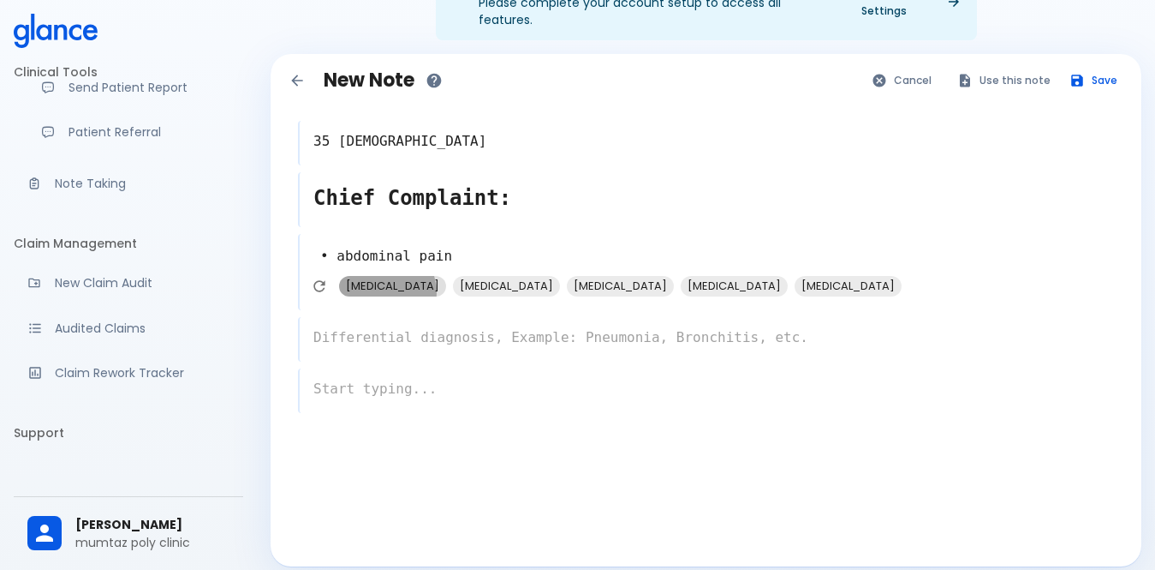
click at [384, 276] on span "[MEDICAL_DATA]" at bounding box center [392, 286] width 107 height 20
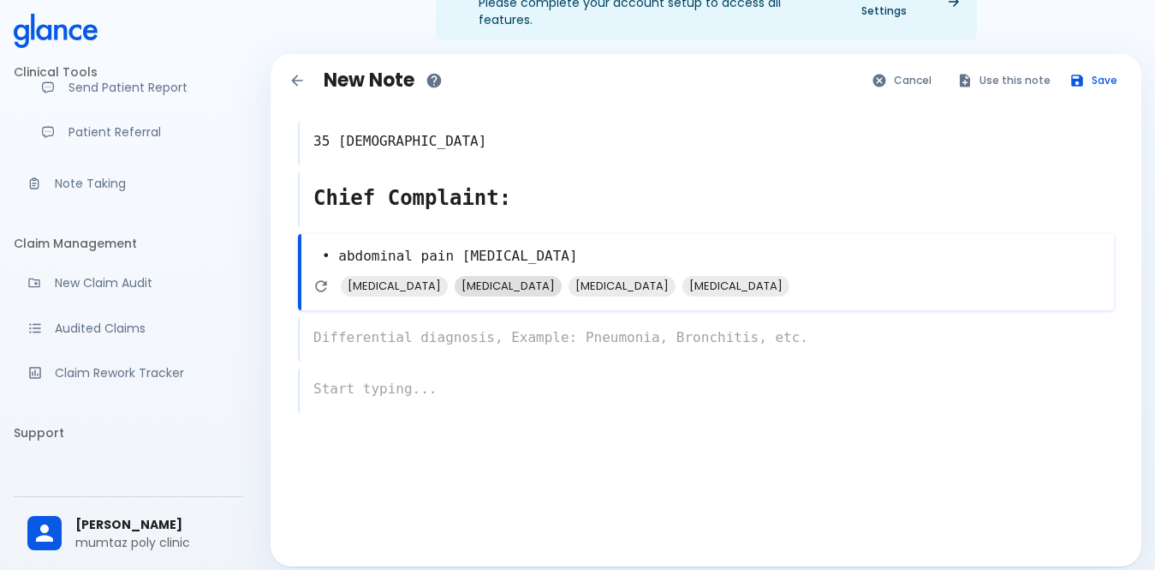
click at [532, 276] on span "[MEDICAL_DATA]" at bounding box center [508, 286] width 107 height 20
type textarea "• abdominal pain [MEDICAL_DATA], [MEDICAL_DATA]"
click at [426, 323] on div "x" at bounding box center [706, 339] width 816 height 45
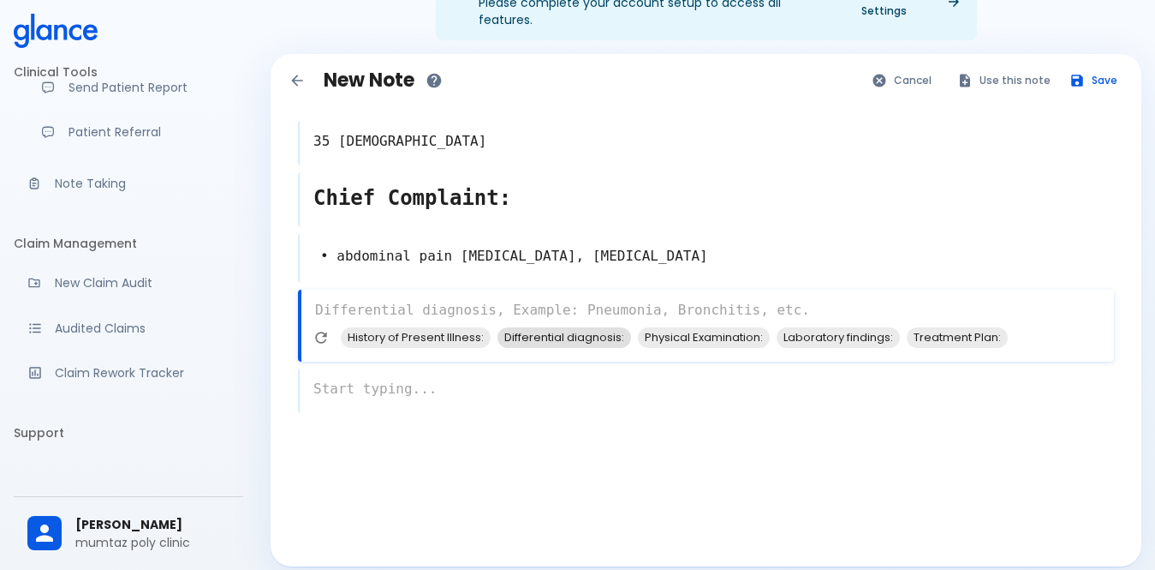
click at [538, 327] on span "Differential diagnosis:" at bounding box center [565, 337] width 134 height 20
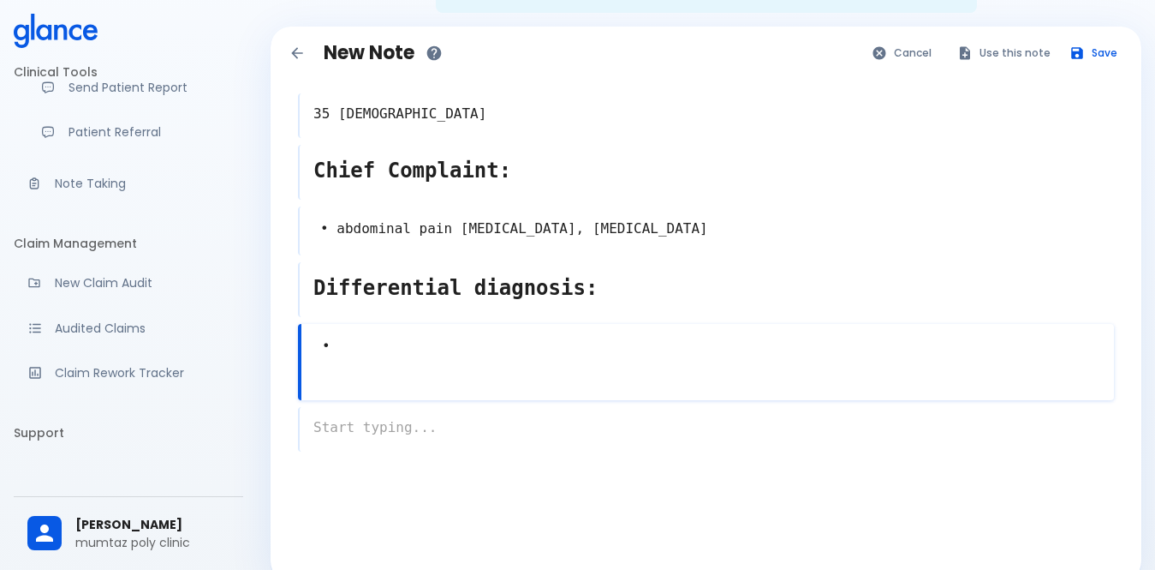
scroll to position [103, 0]
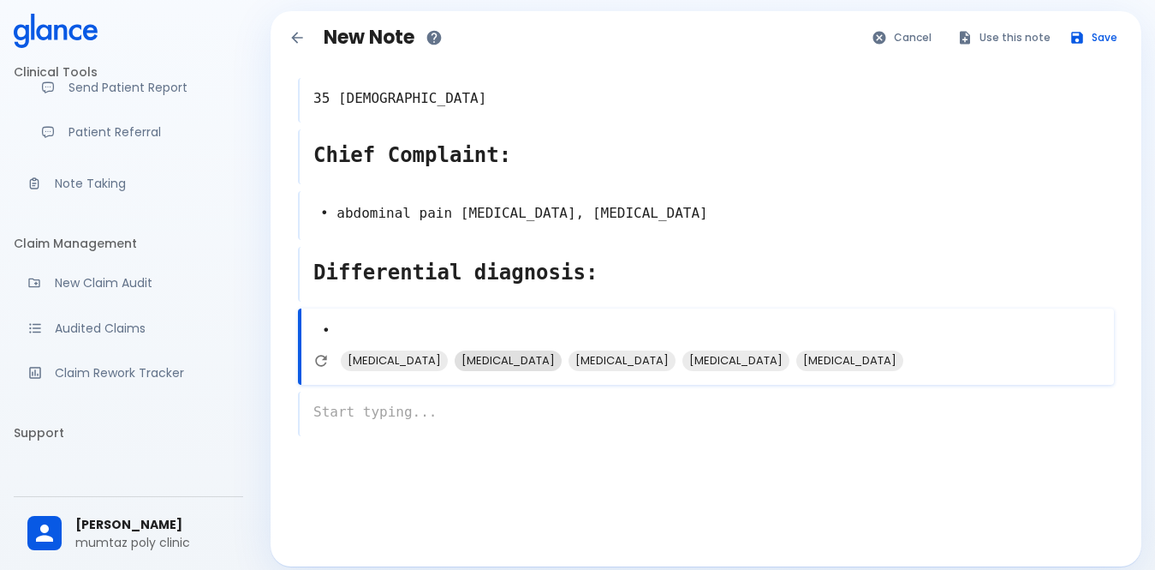
click at [515, 350] on span "[MEDICAL_DATA]" at bounding box center [508, 360] width 107 height 20
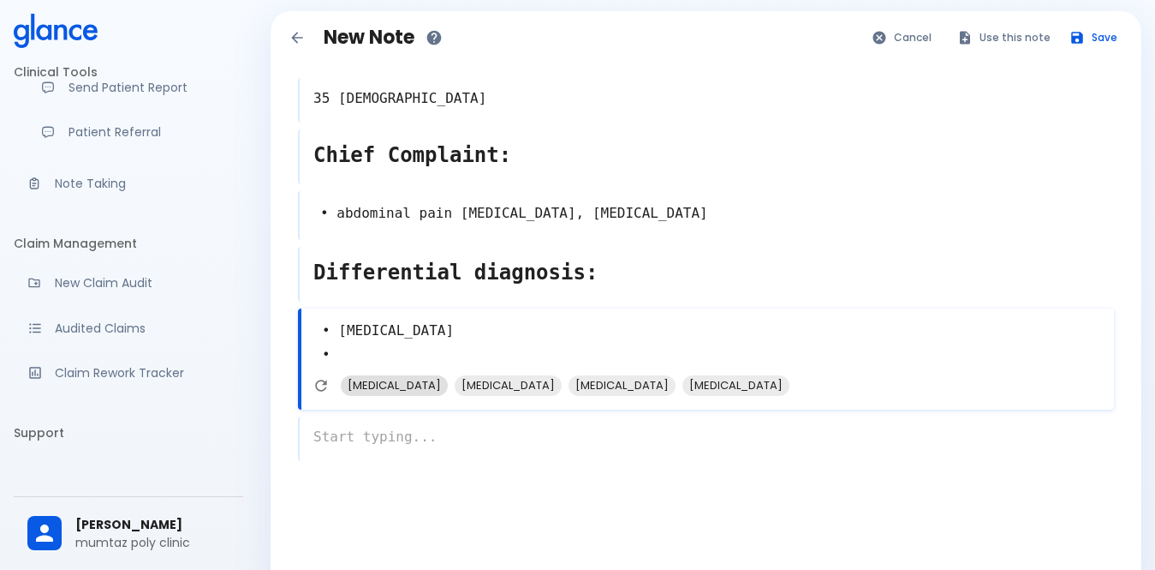
click at [383, 375] on span "[MEDICAL_DATA]" at bounding box center [394, 385] width 107 height 20
type textarea "• [MEDICAL_DATA] • [MEDICAL_DATA] •"
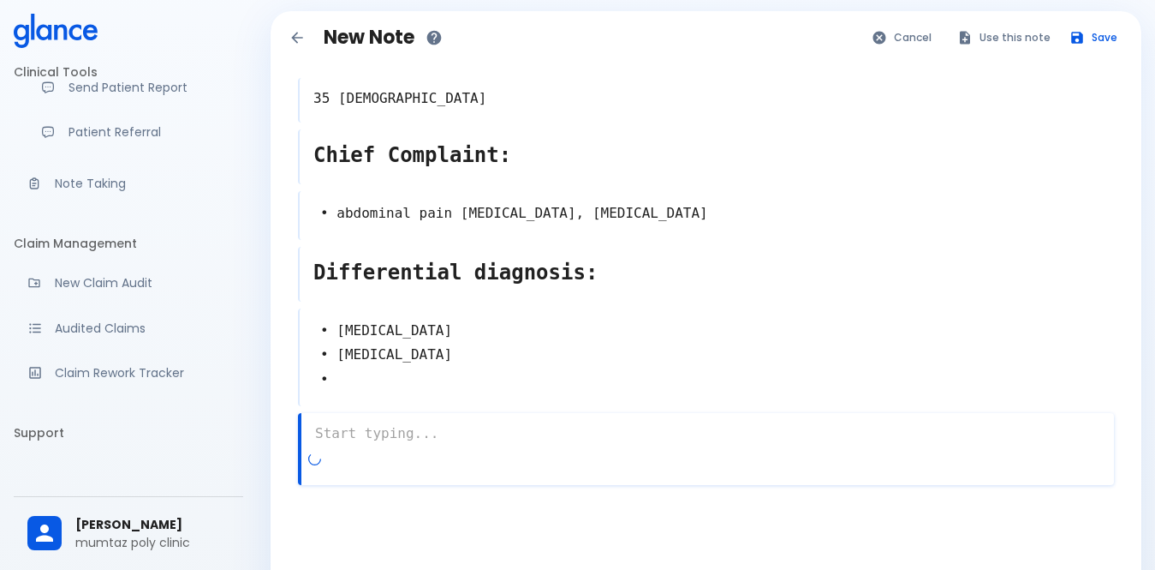
click at [355, 439] on div "x" at bounding box center [706, 449] width 816 height 72
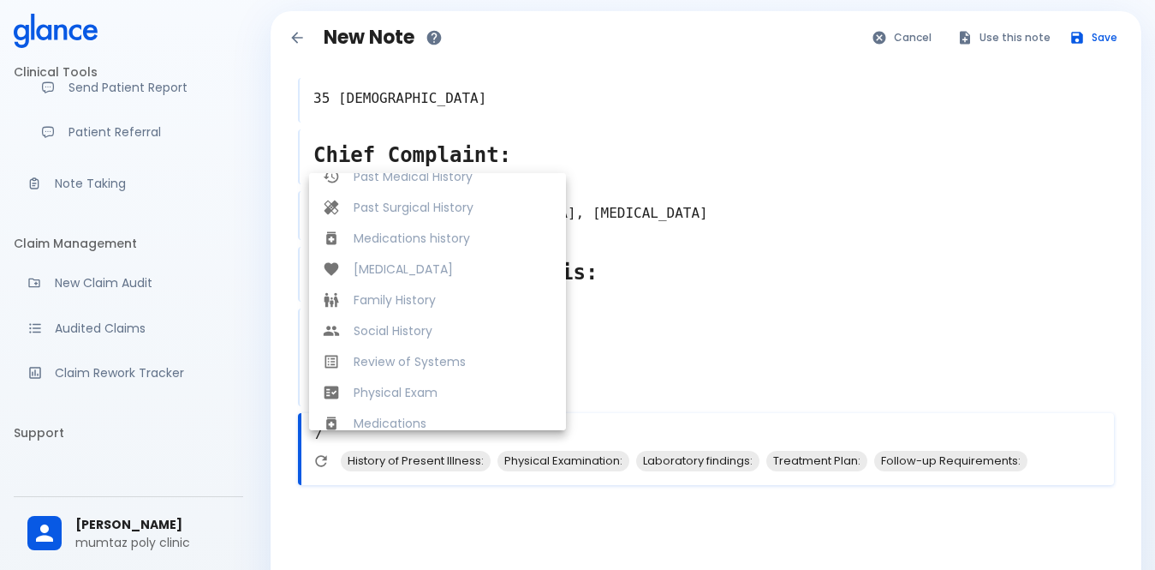
scroll to position [343, 0]
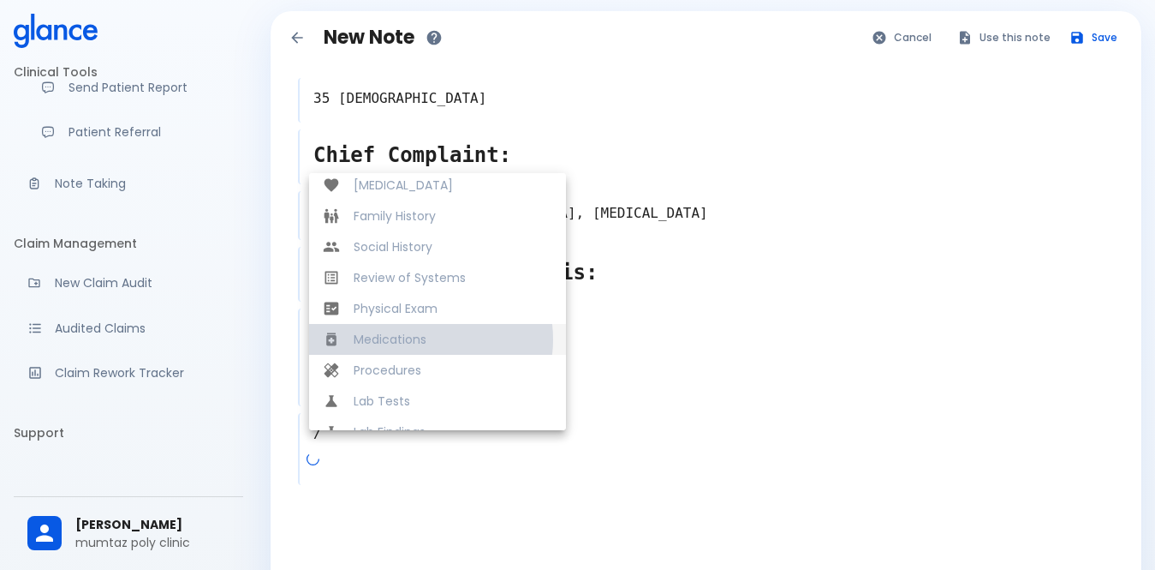
click at [425, 331] on span "Medications" at bounding box center [453, 339] width 199 height 17
type textarea "Medications"
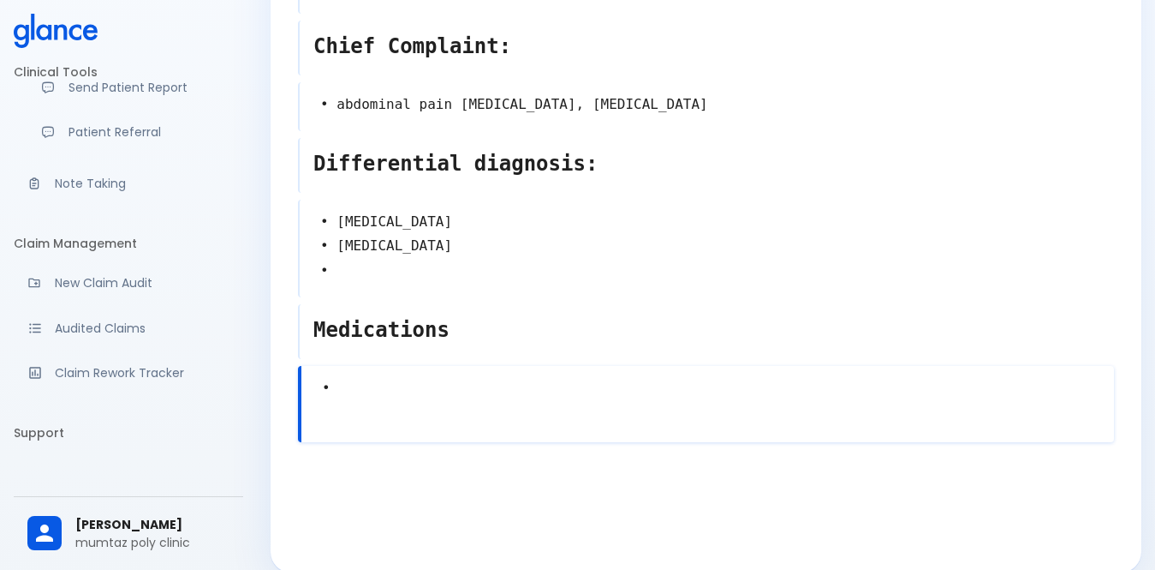
scroll to position [218, 0]
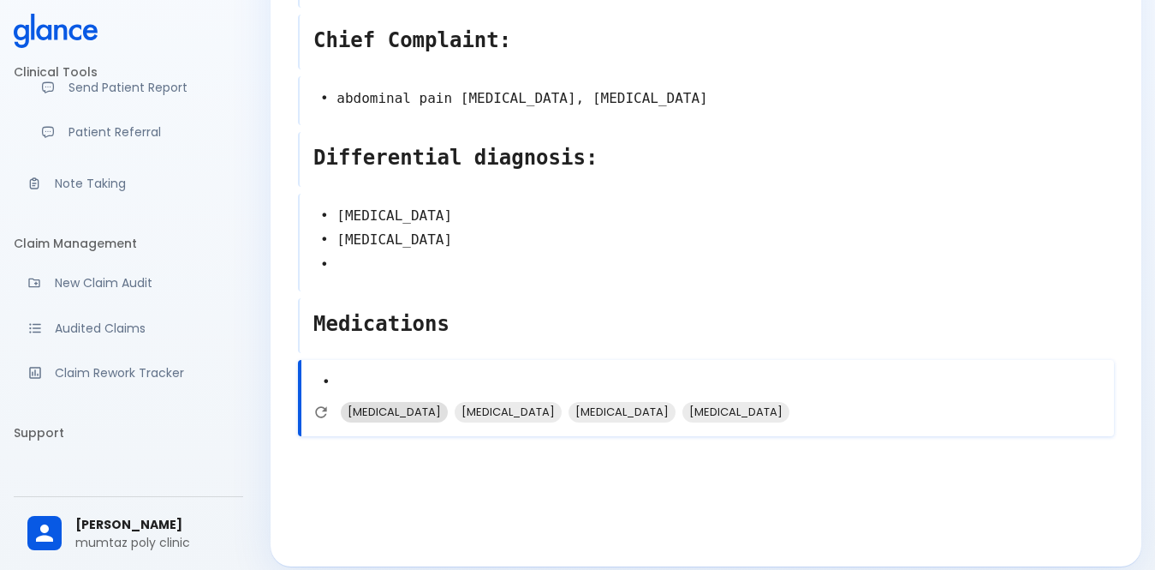
click at [384, 402] on span "[MEDICAL_DATA]" at bounding box center [394, 412] width 107 height 20
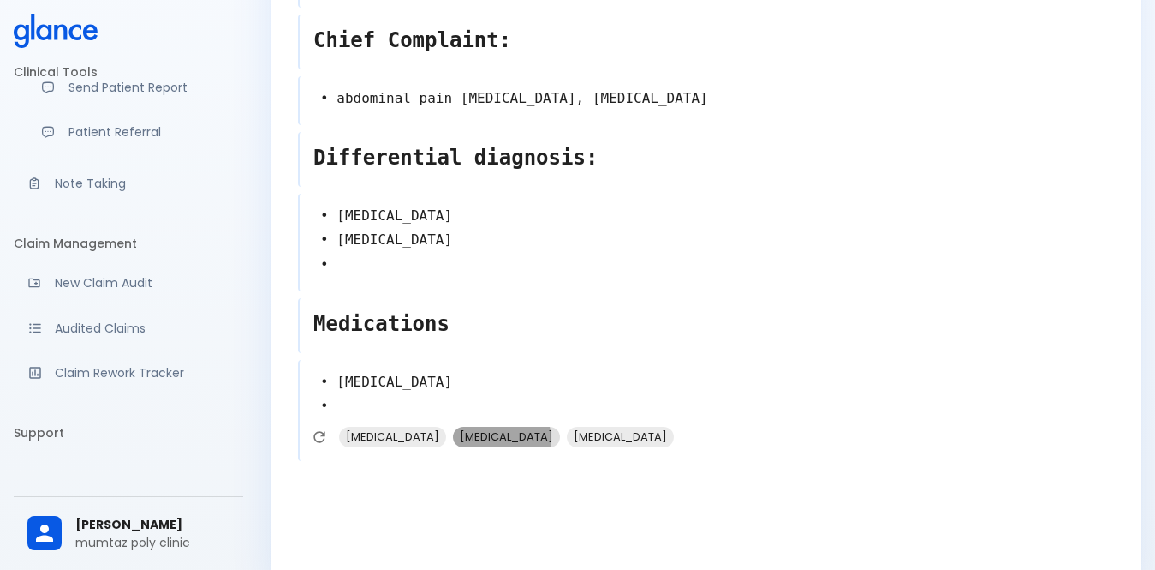
click at [483, 427] on span "[MEDICAL_DATA]" at bounding box center [506, 437] width 107 height 20
type textarea "• [MEDICAL_DATA] • [MEDICAL_DATA] •"
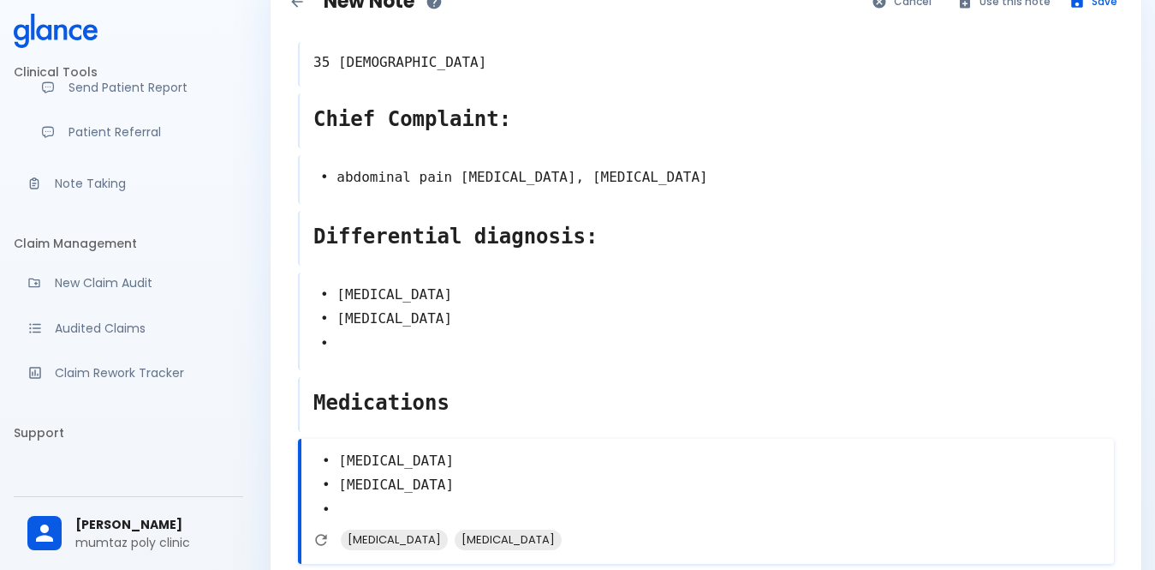
scroll to position [0, 0]
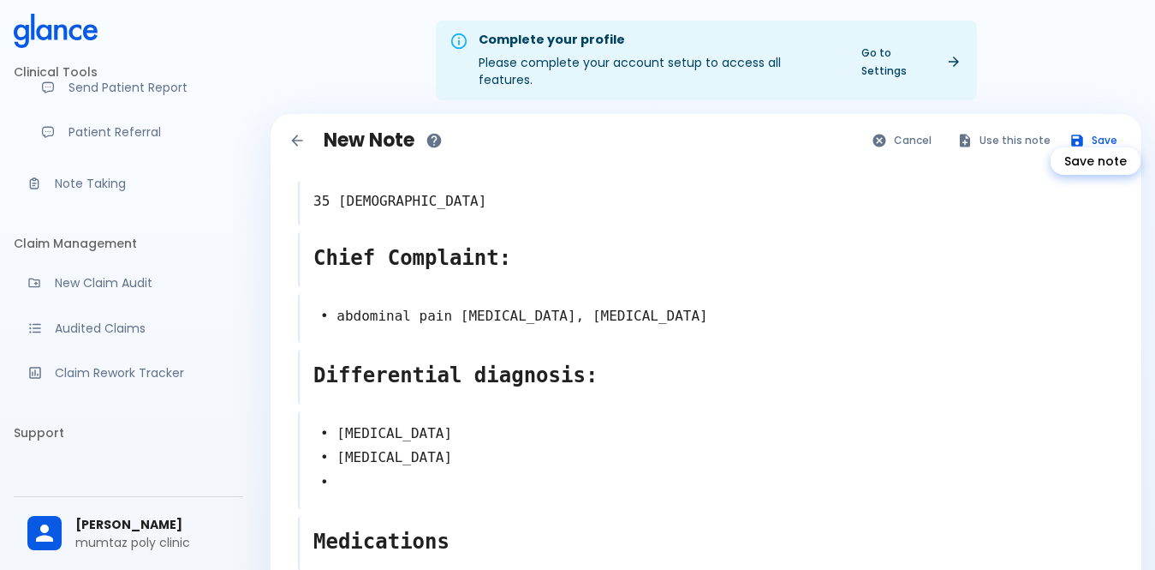
click at [1082, 134] on icon "Save note" at bounding box center [1077, 140] width 12 height 12
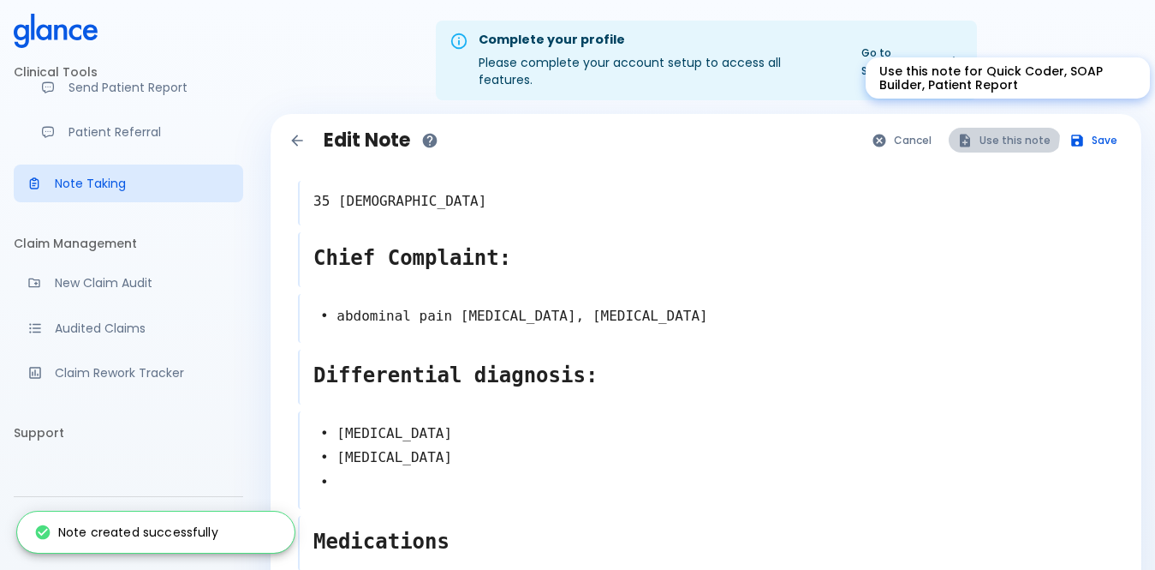
click at [987, 128] on button "Use this note" at bounding box center [1005, 140] width 112 height 25
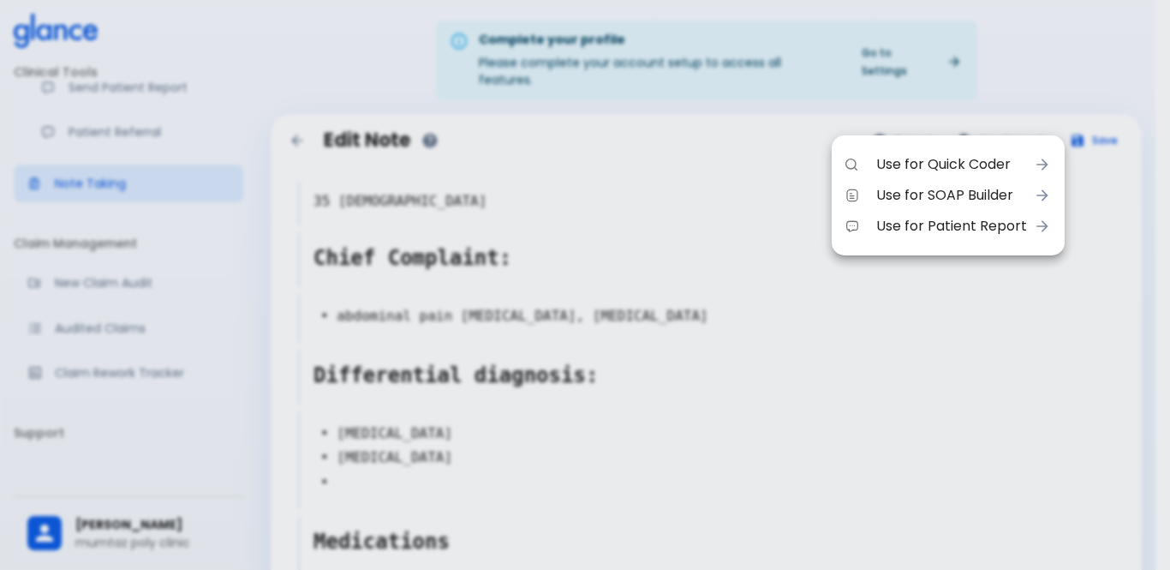
click at [775, 361] on div at bounding box center [585, 285] width 1170 height 570
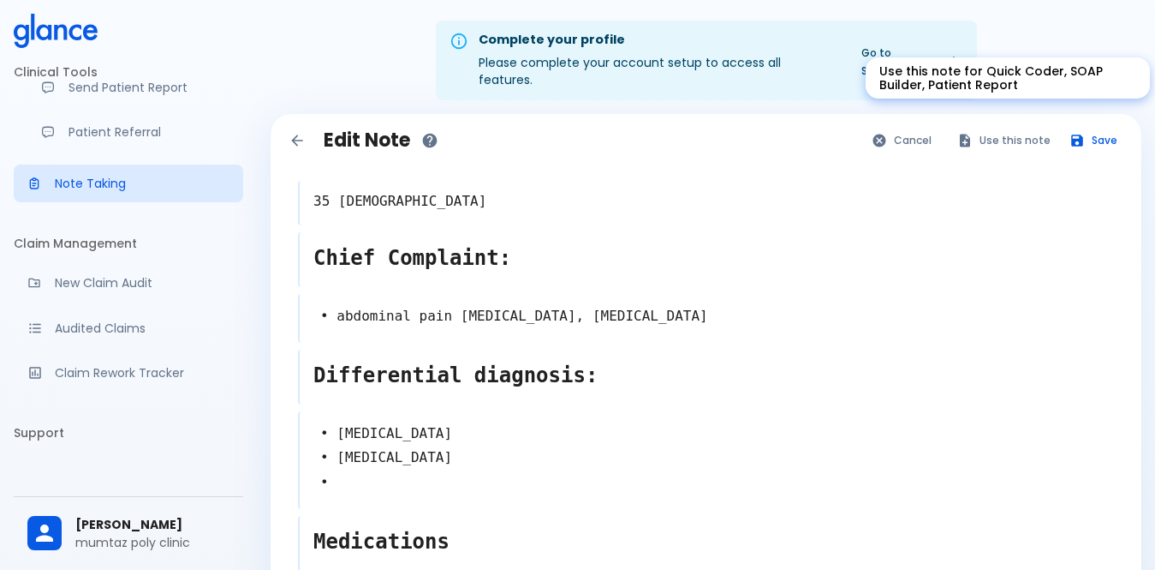
click at [993, 128] on button "Use this note" at bounding box center [1005, 140] width 112 height 25
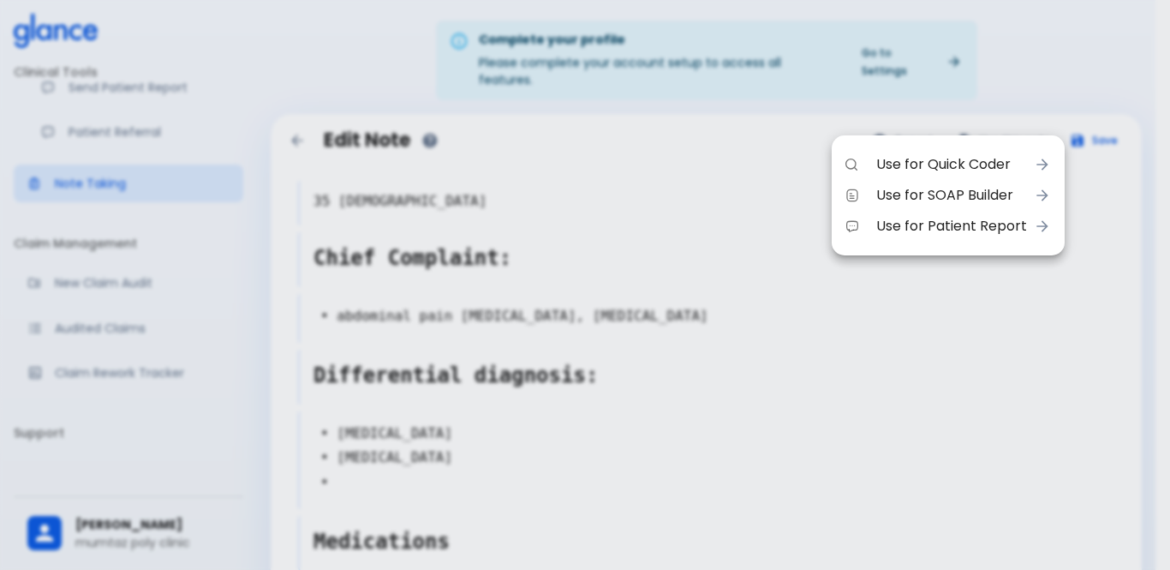
click at [953, 160] on span "Use for Quick Coder" at bounding box center [951, 164] width 151 height 21
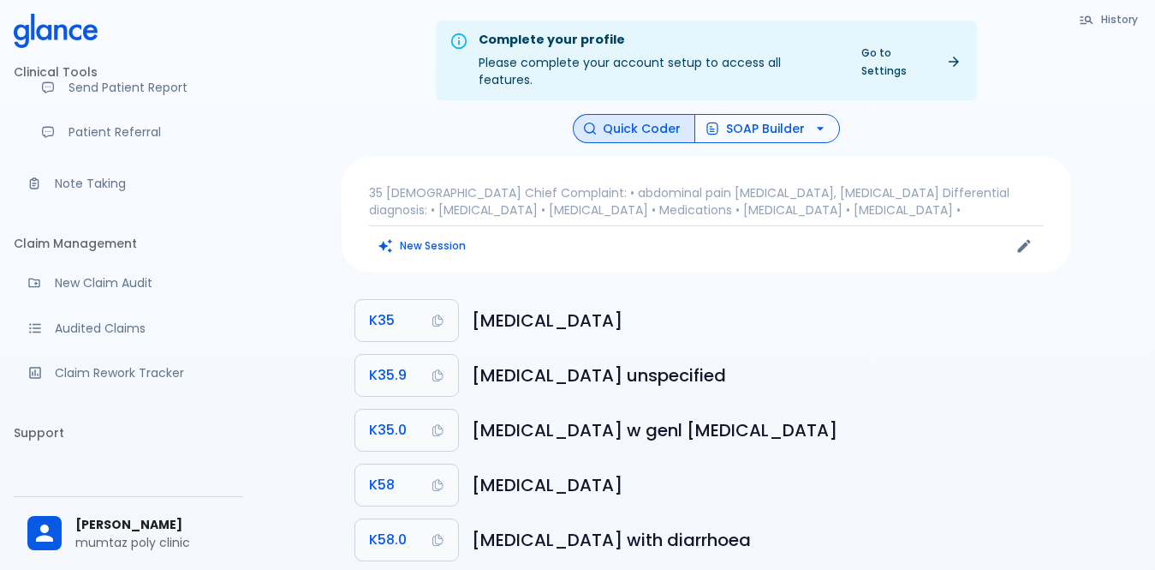
click at [755, 115] on button "SOAP Builder" at bounding box center [768, 129] width 146 height 30
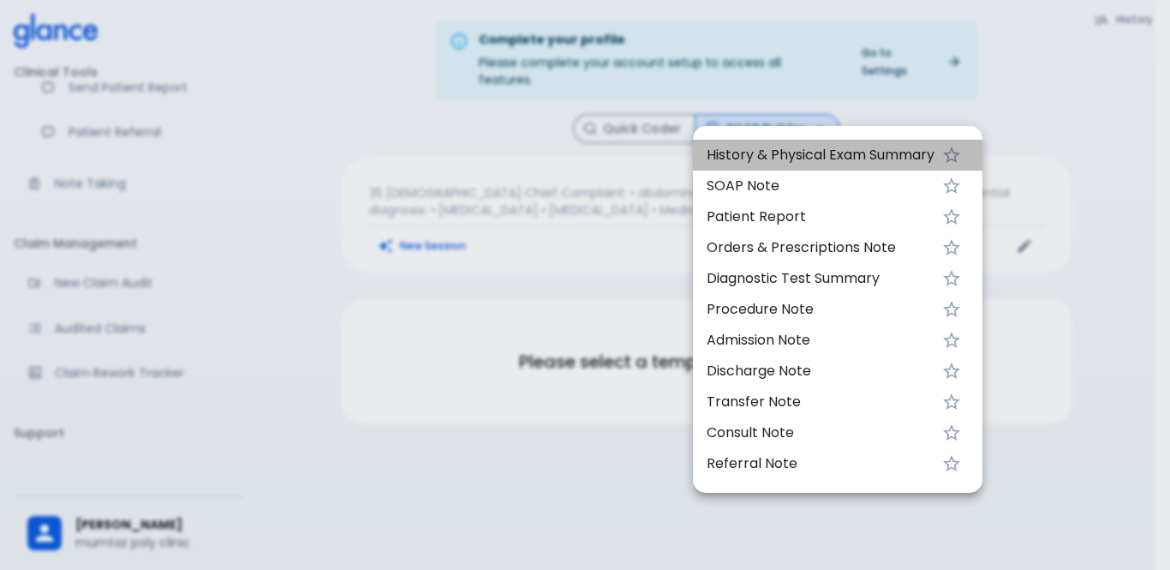
click at [755, 160] on span "History & Physical Exam Summary" at bounding box center [821, 155] width 228 height 21
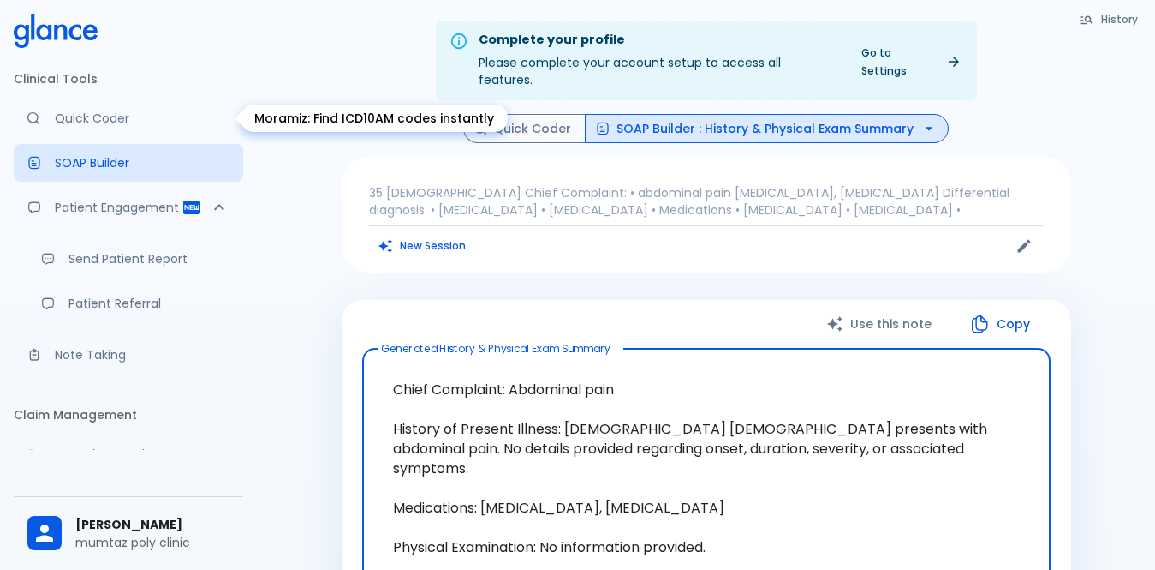
click at [109, 130] on link "Quick Coder" at bounding box center [129, 118] width 230 height 38
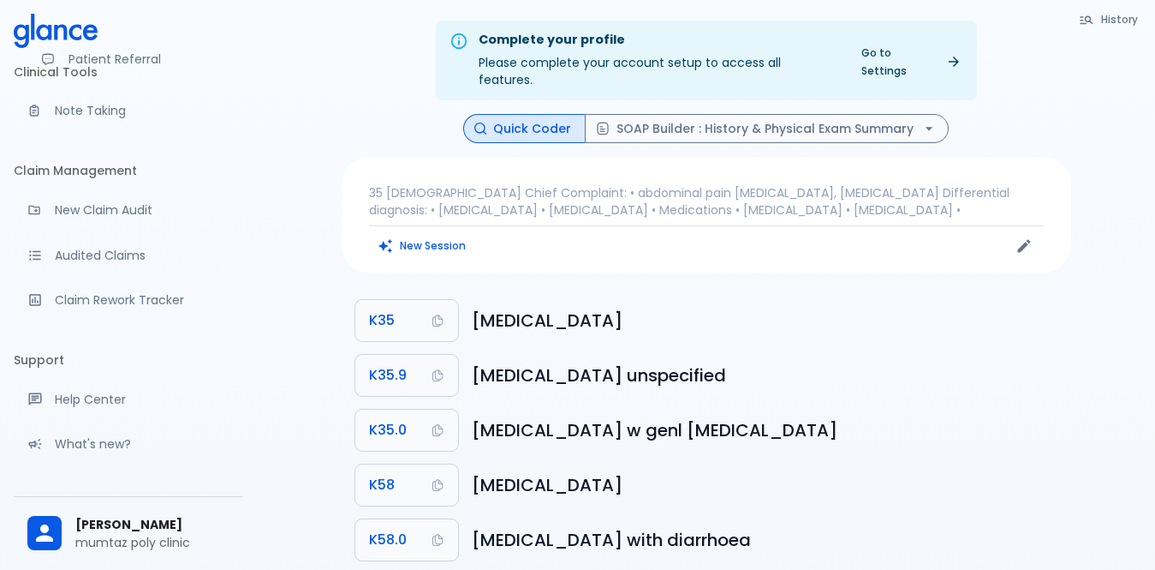
scroll to position [343, 0]
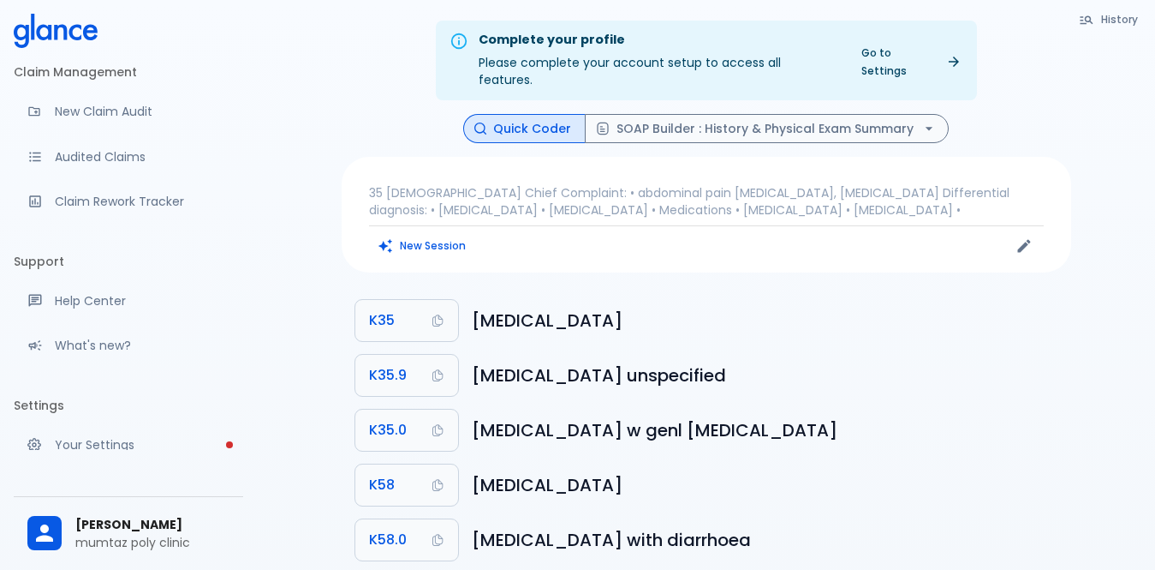
click at [75, 426] on li "Settings" at bounding box center [129, 405] width 230 height 41
click at [48, 426] on li "Settings" at bounding box center [129, 405] width 230 height 41
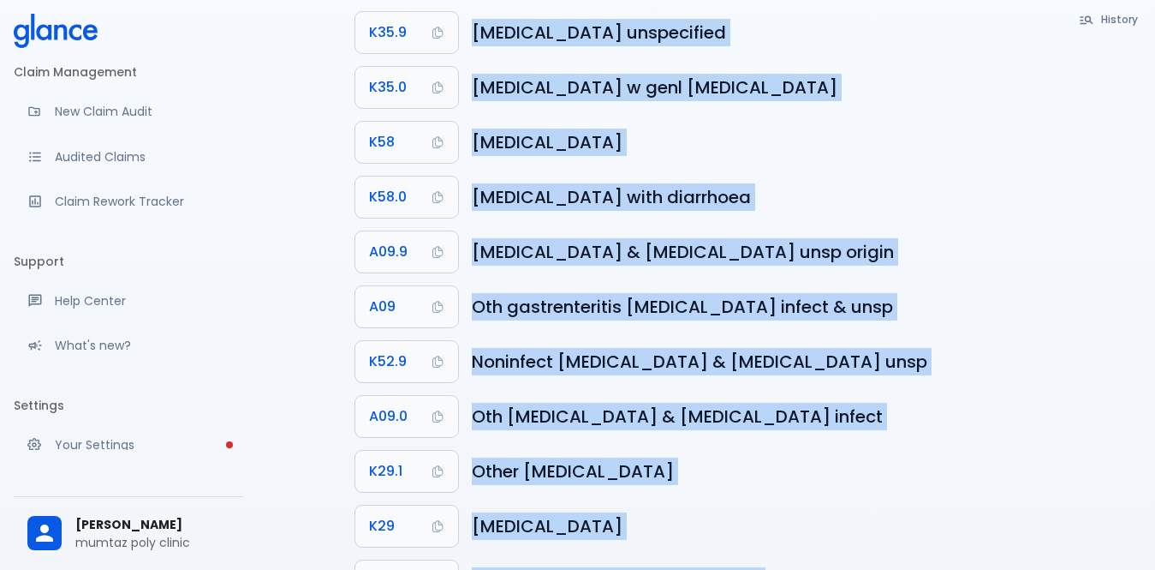
drag, startPoint x: 238, startPoint y: 353, endPoint x: 237, endPoint y: 409, distance: 55.7
click at [237, 409] on body "↧ pull to refresh ↧ Clinical Tools Quick Coder SOAP Builder Patient Engagement …" at bounding box center [577, 235] width 1155 height 1156
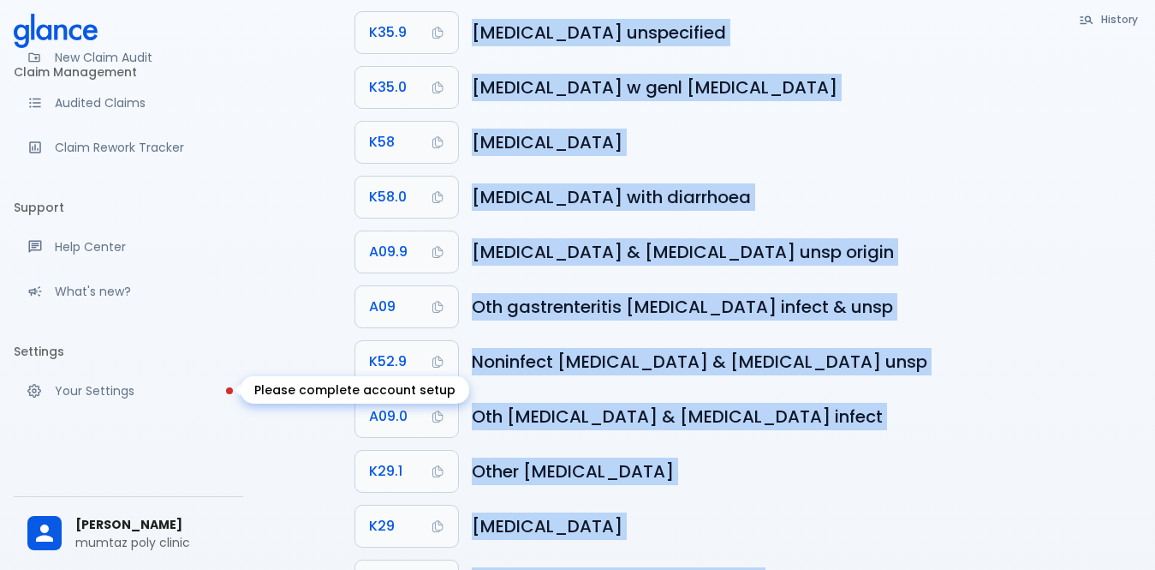
click at [147, 400] on link "Your Settings" at bounding box center [129, 391] width 230 height 38
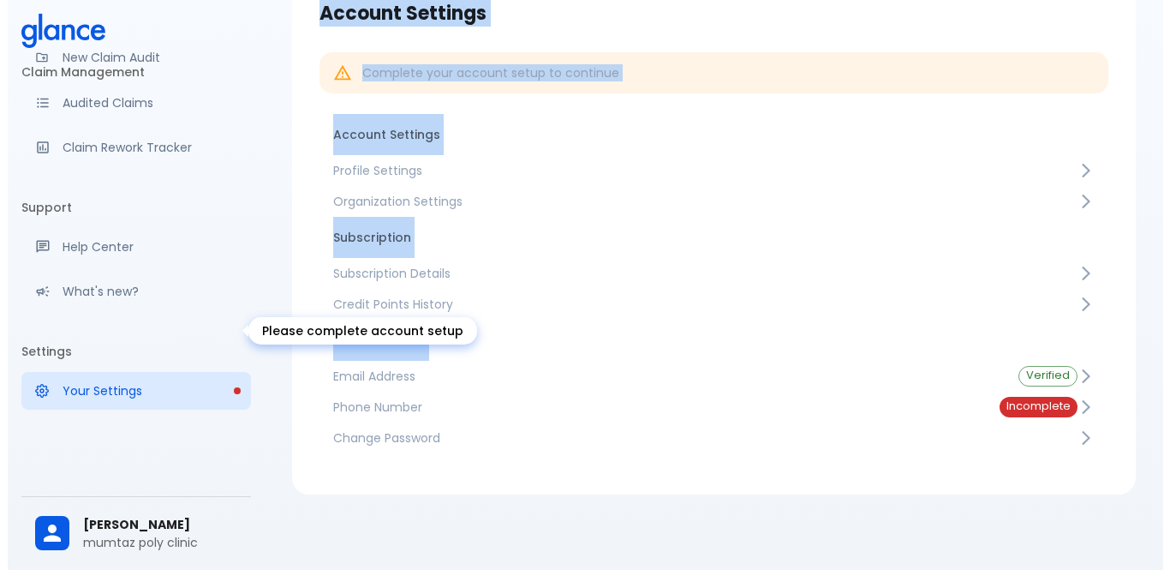
scroll to position [41, 0]
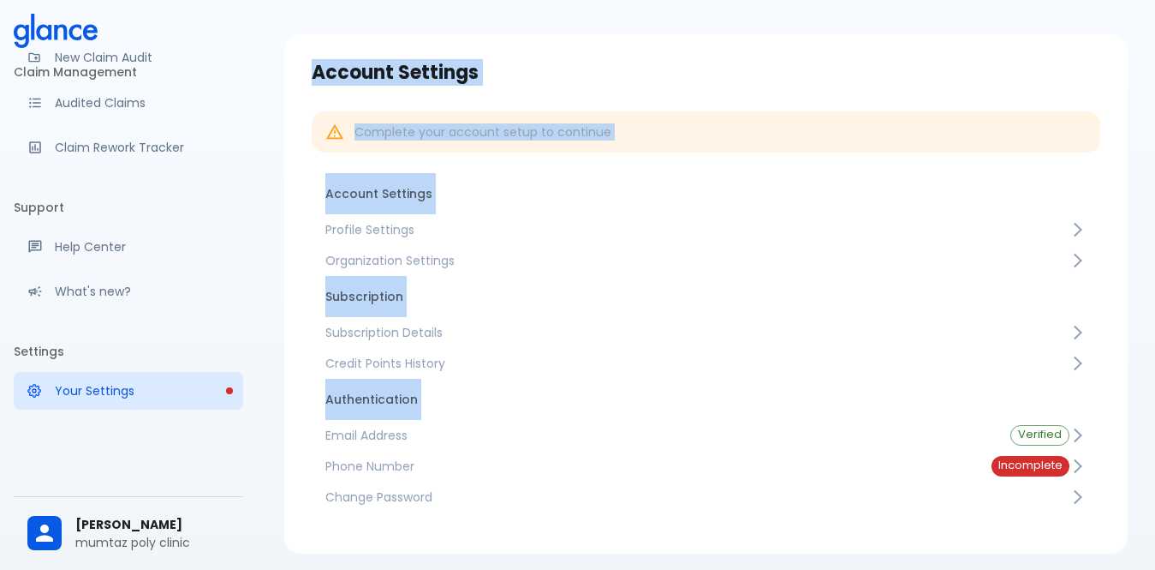
click at [522, 313] on li "Subscription" at bounding box center [706, 296] width 789 height 41
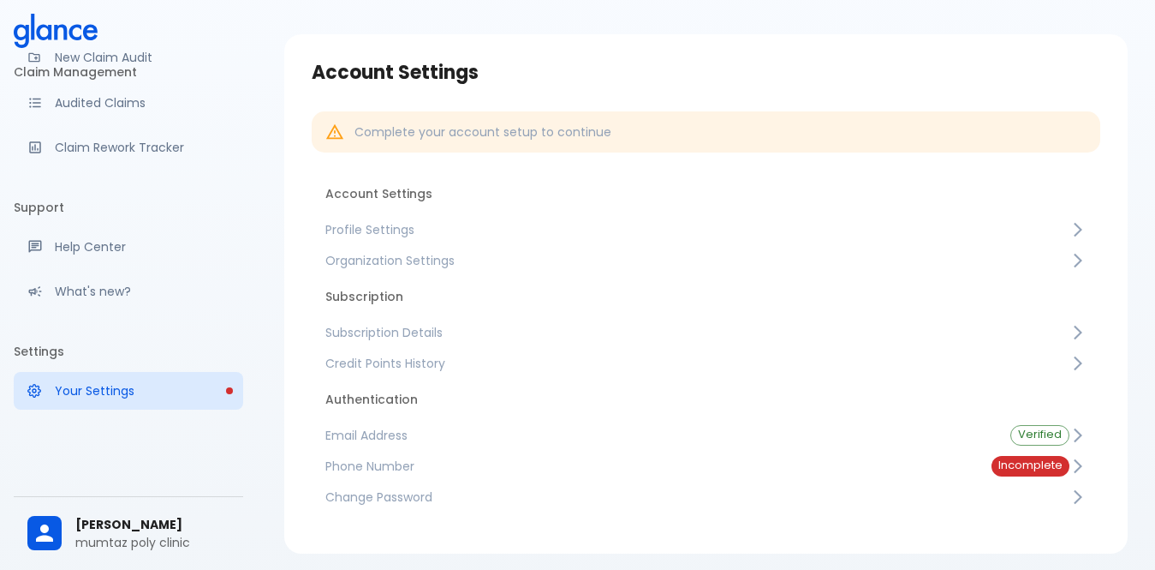
click at [441, 324] on span "Subscription Details" at bounding box center [697, 332] width 744 height 17
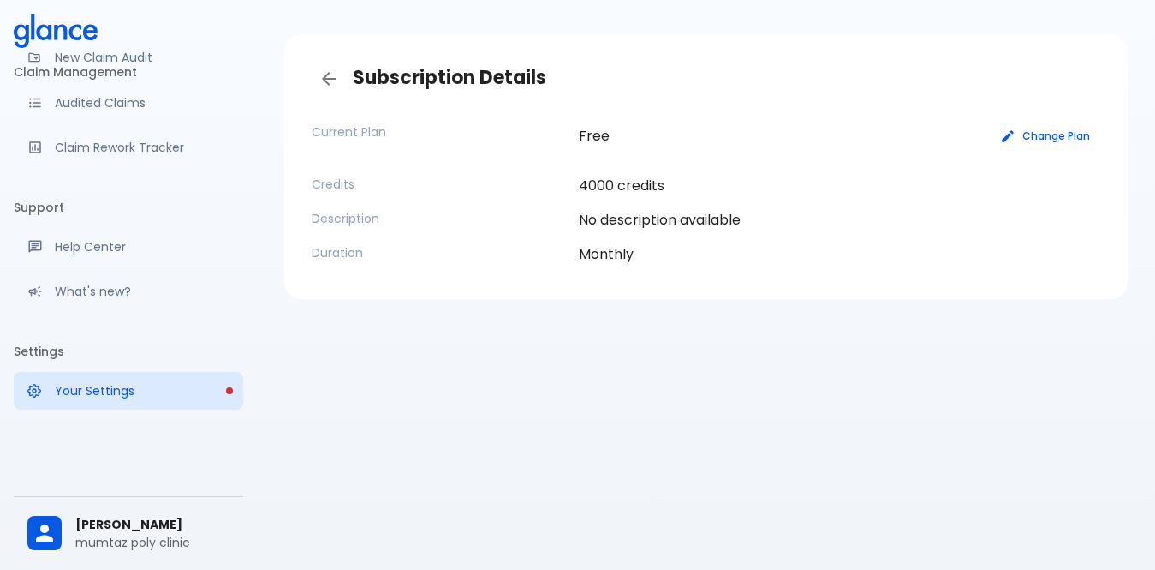
click at [1034, 128] on button "Change Plan" at bounding box center [1046, 135] width 109 height 25
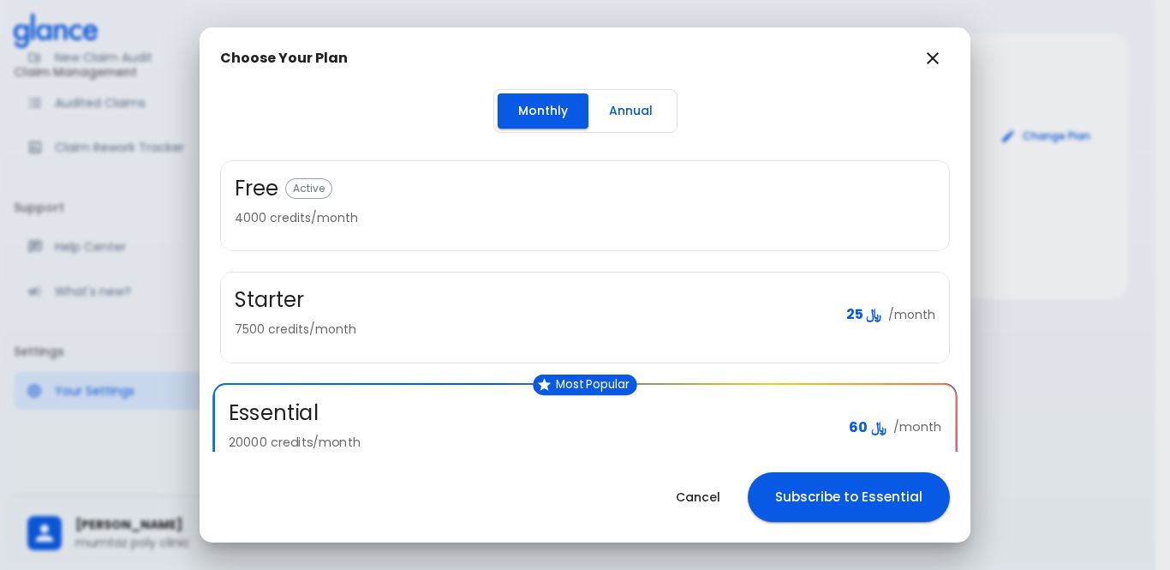
click at [600, 98] on button "Annual" at bounding box center [630, 110] width 85 height 35
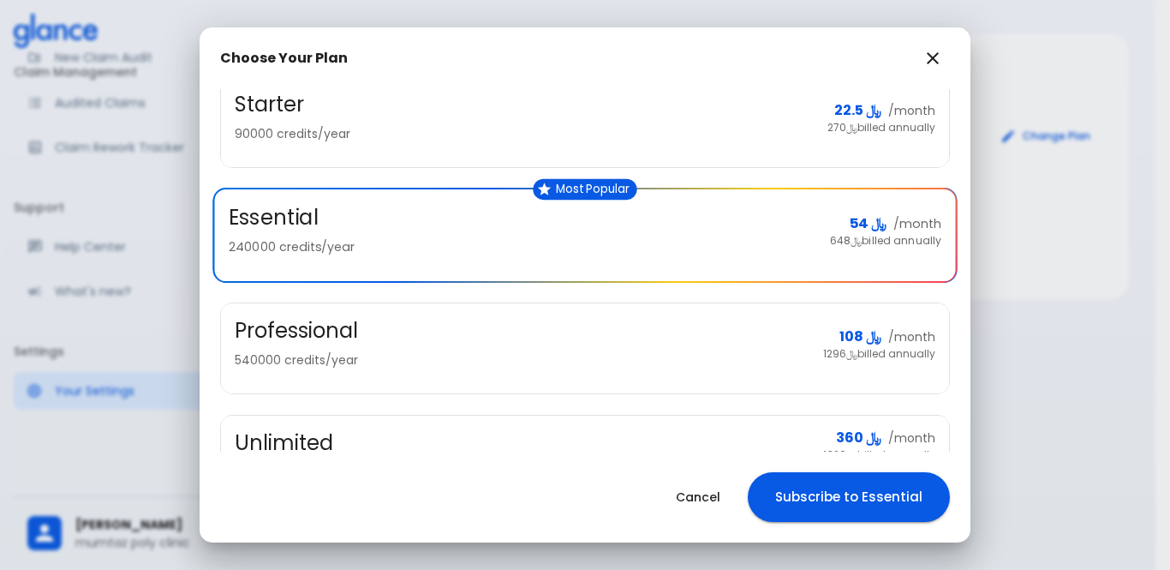
scroll to position [171, 0]
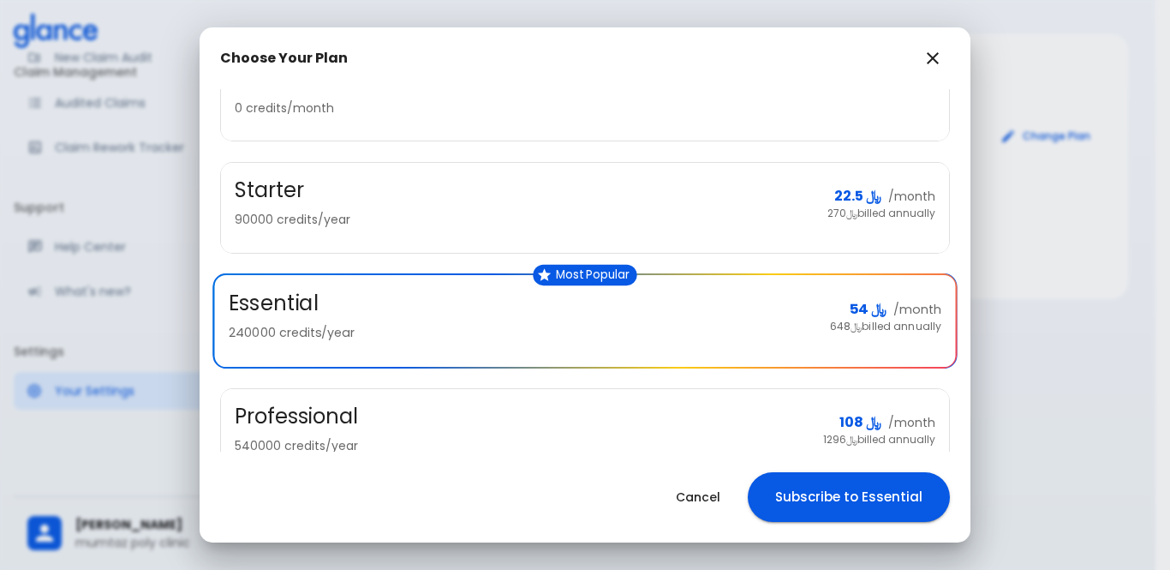
click at [783, 205] on div "Starter 90000 credits/year" at bounding box center [524, 204] width 579 height 56
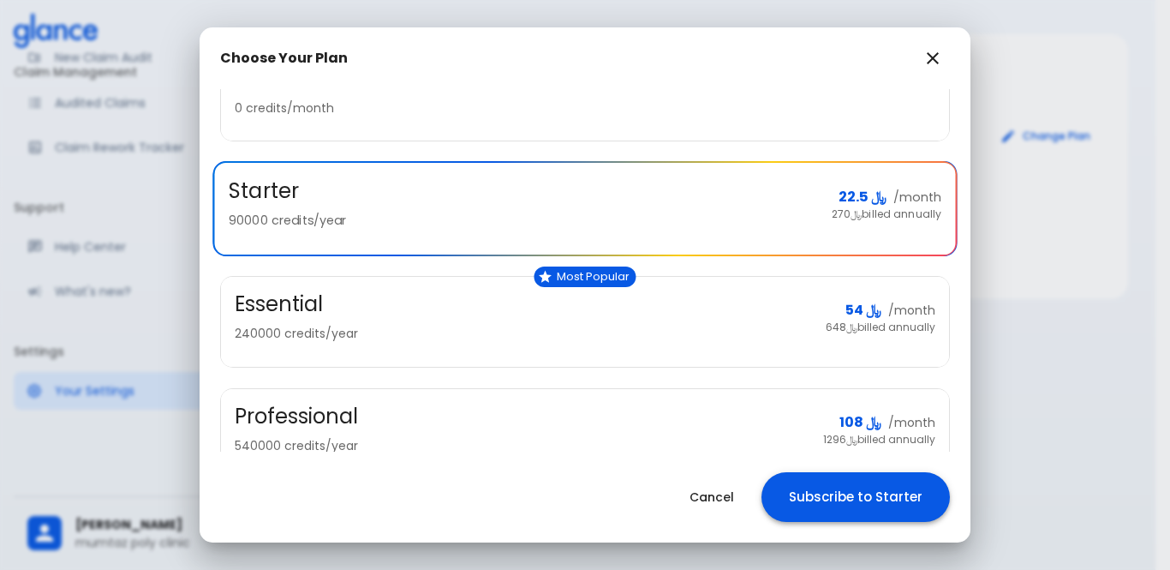
click at [795, 506] on button "Subscribe to Starter" at bounding box center [855, 497] width 188 height 50
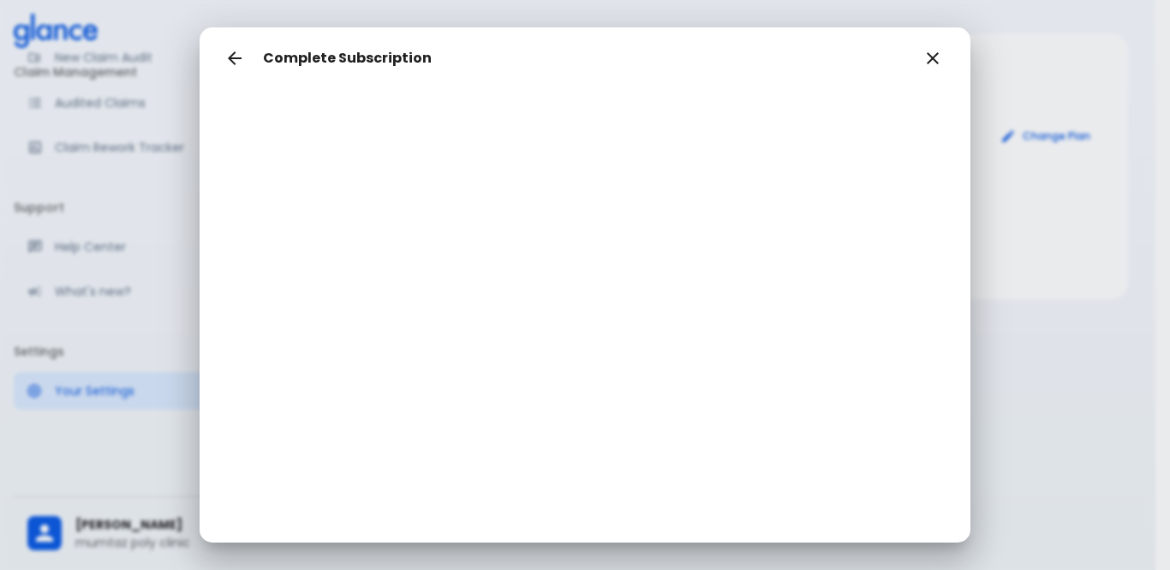
scroll to position [290, 0]
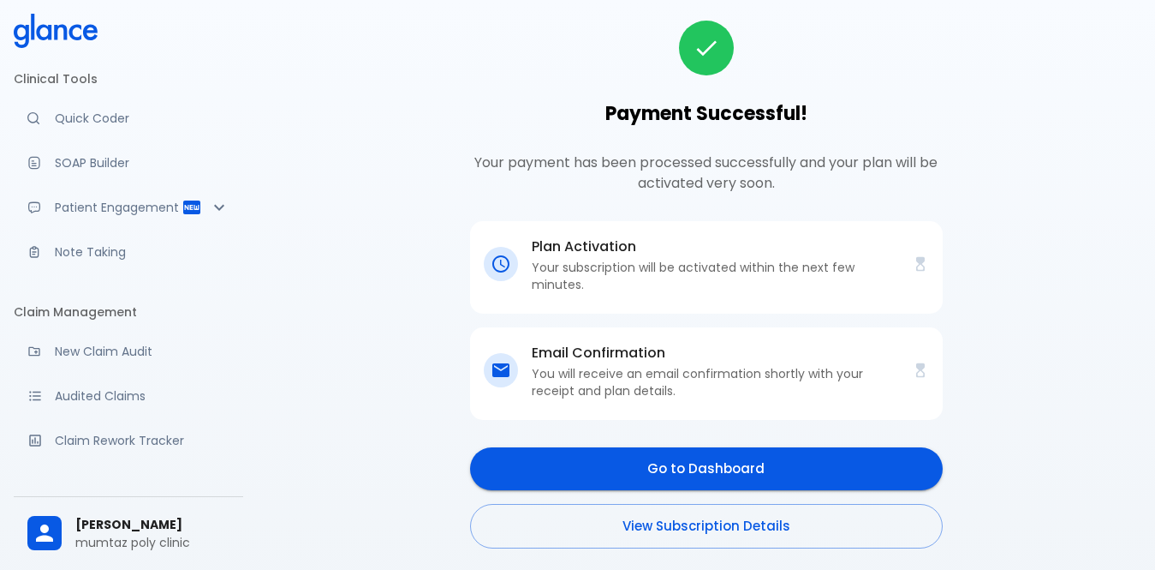
click at [476, 485] on div "Go to Dashboard View Subscription Details" at bounding box center [706, 498] width 473 height 102
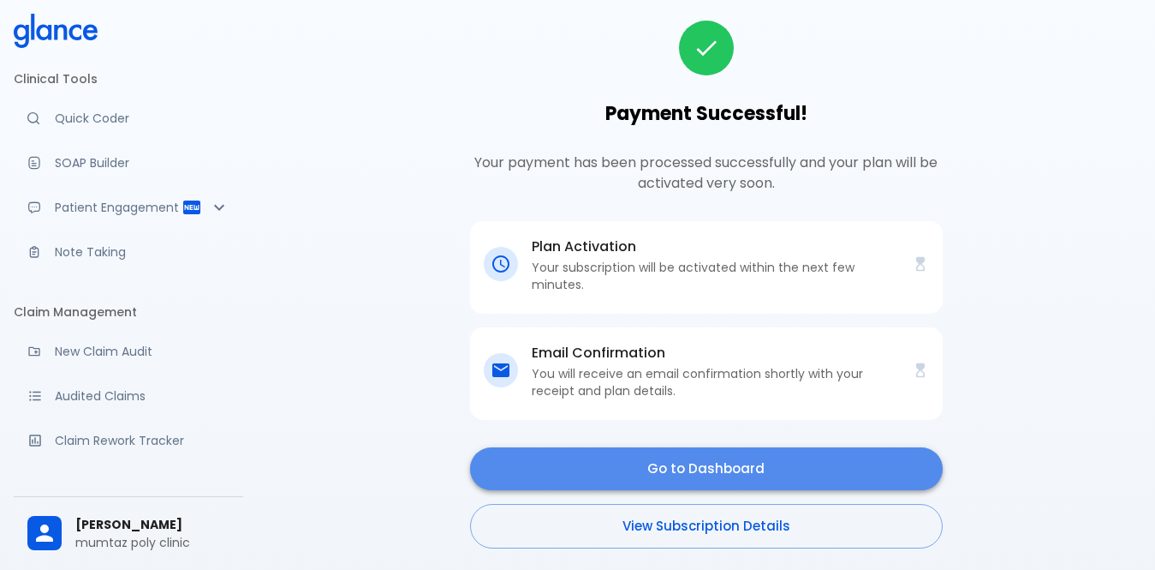
click at [496, 459] on link "Go to Dashboard" at bounding box center [706, 468] width 473 height 43
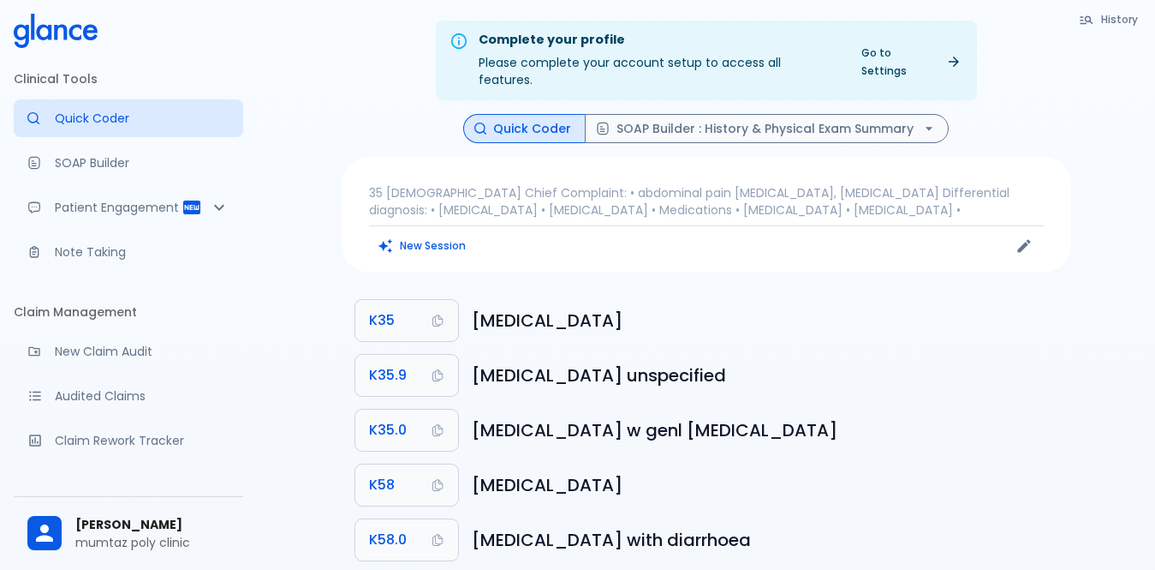
click at [83, 211] on p "Patient Engagement" at bounding box center [118, 207] width 127 height 17
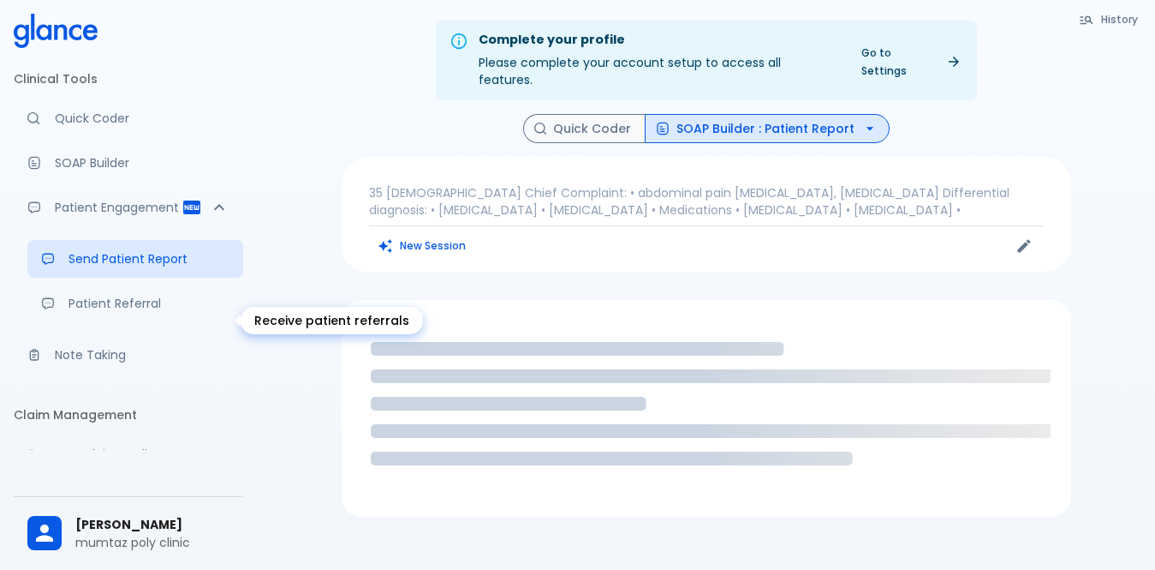
click at [94, 312] on p "Patient Referral" at bounding box center [149, 303] width 161 height 17
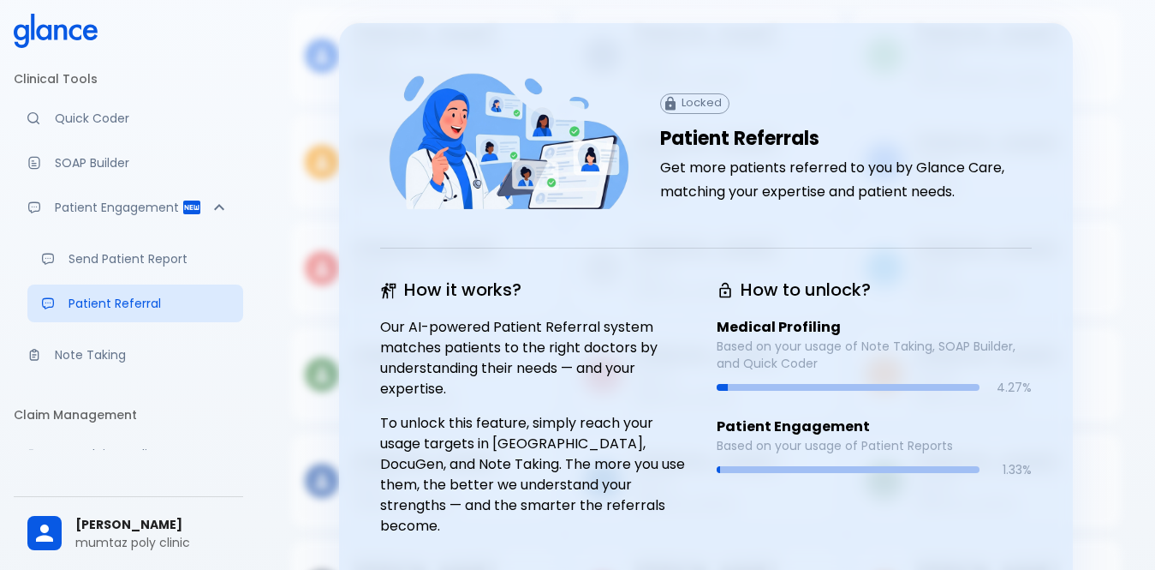
scroll to position [171, 0]
